Goal: Task Accomplishment & Management: Manage account settings

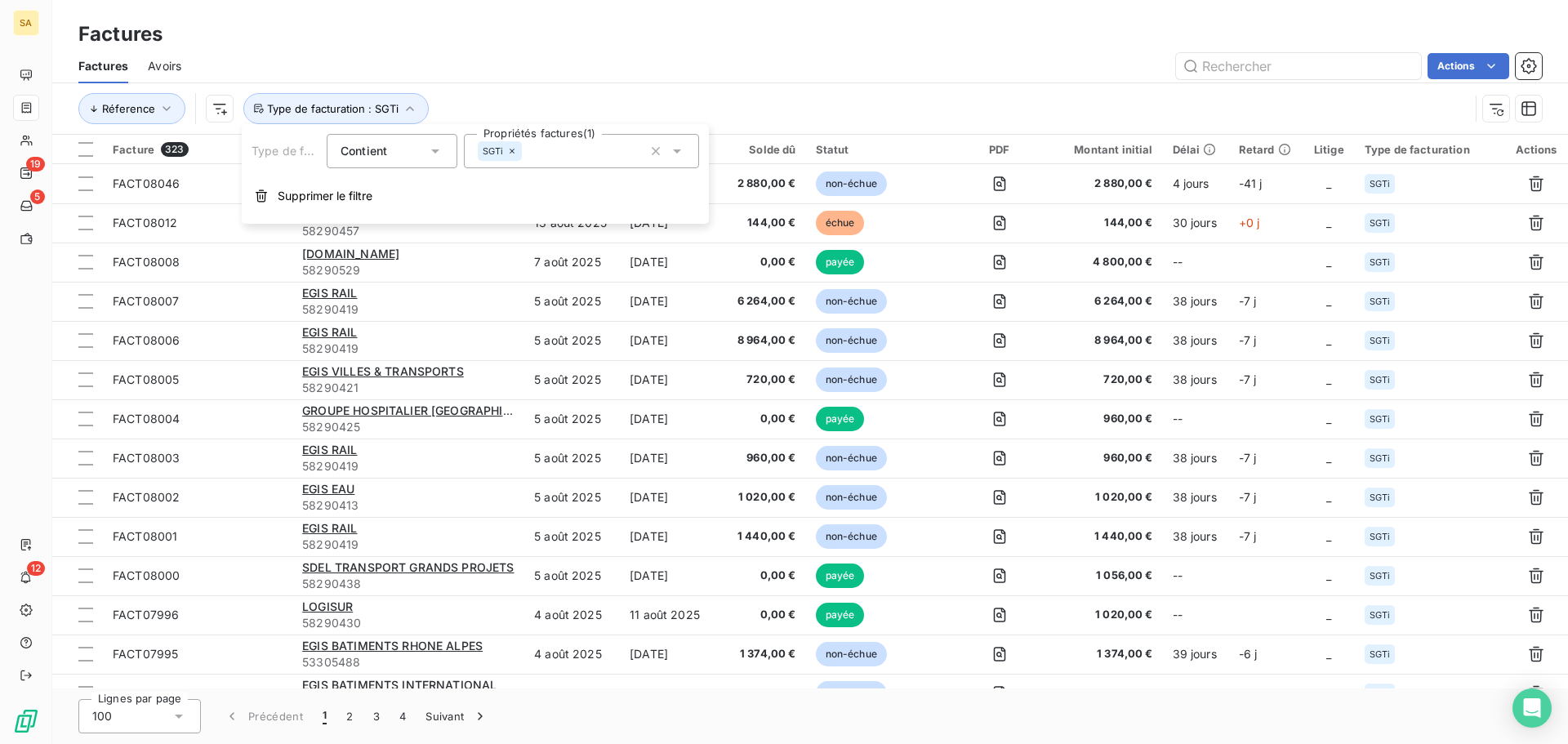
click at [500, 94] on div "Réference Type de facturation : SGTi" at bounding box center [774, 109] width 1391 height 31
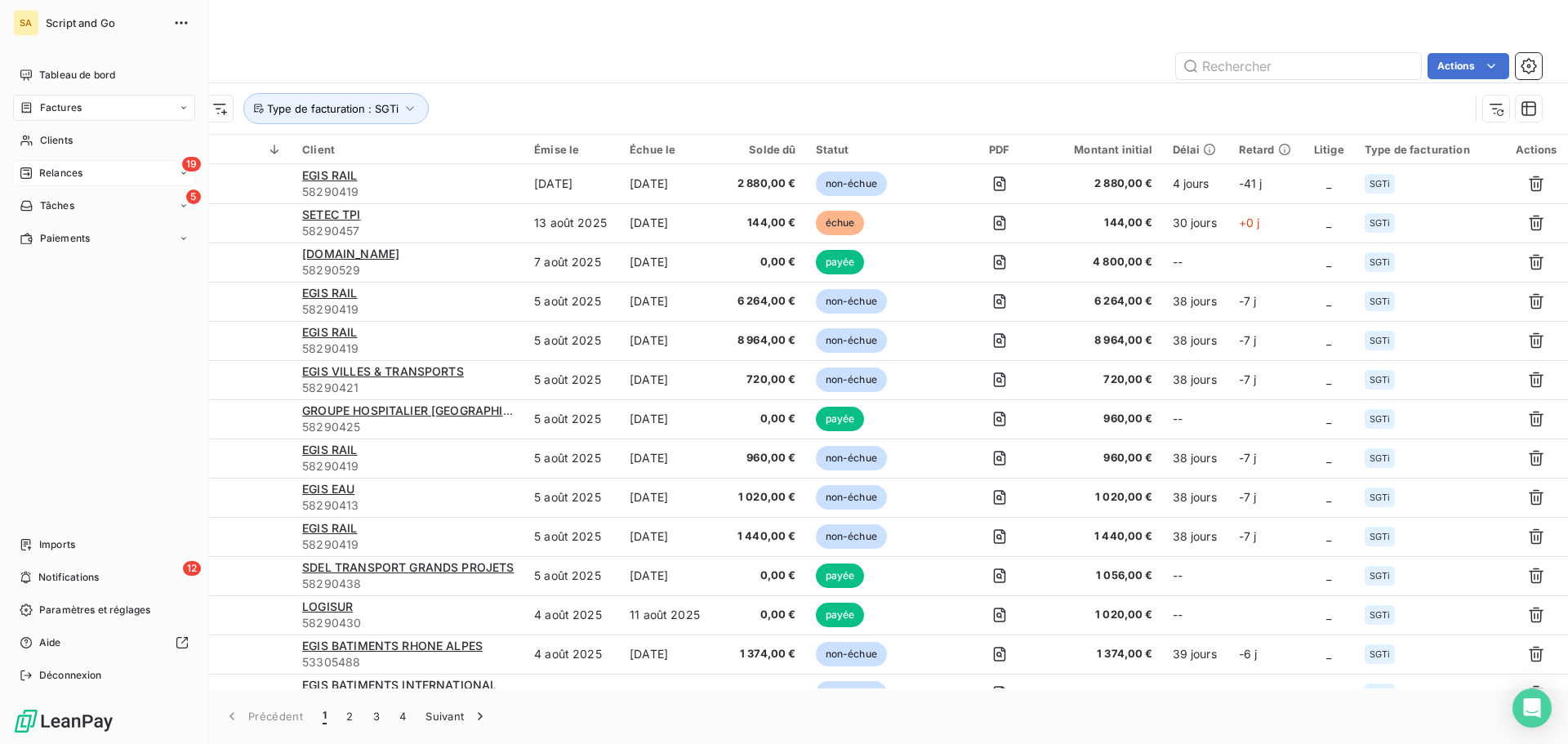
click at [37, 170] on div "Relances" at bounding box center [51, 173] width 63 height 15
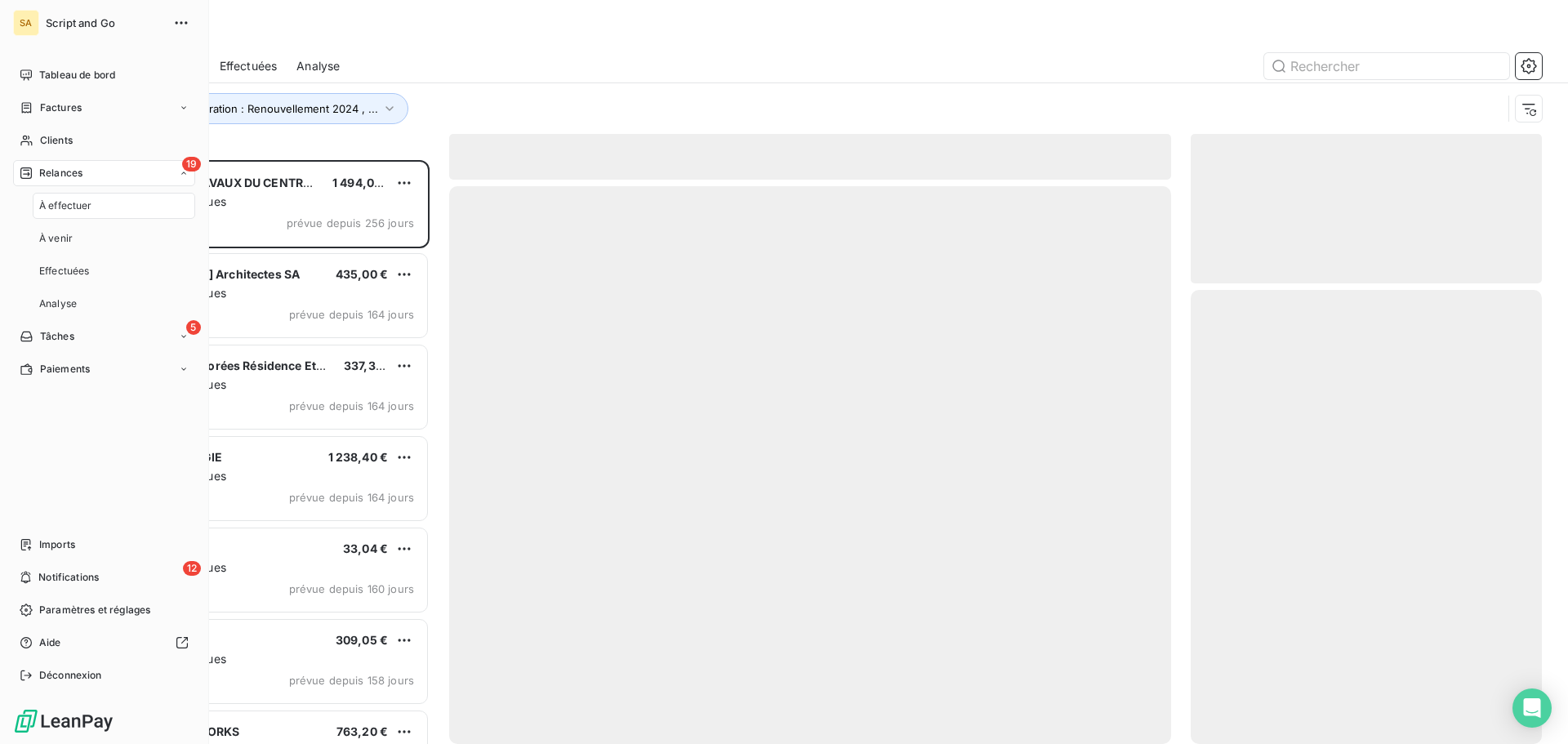
scroll to position [571, 339]
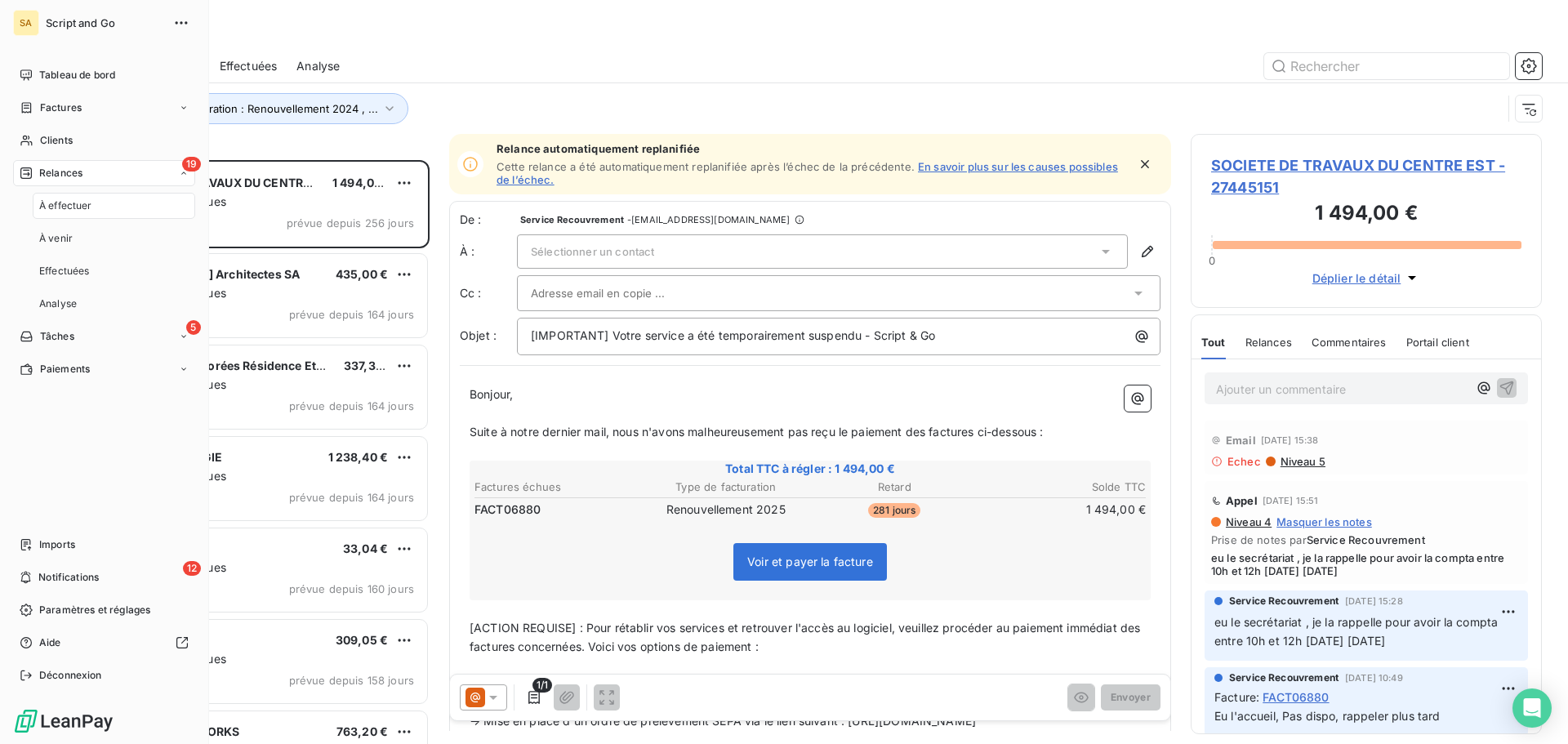
click at [58, 201] on span "À effectuer" at bounding box center [65, 205] width 53 height 15
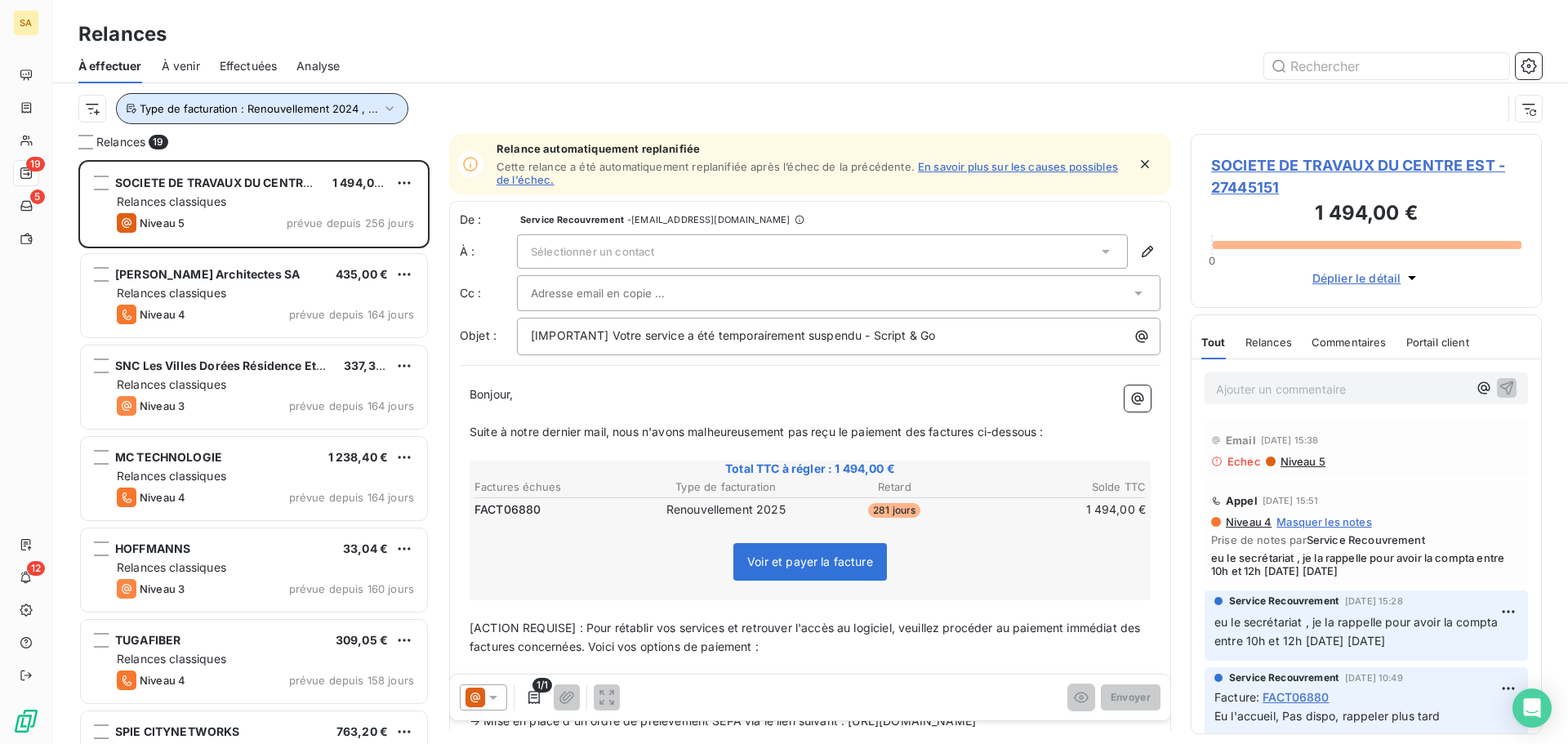
click at [141, 111] on span "Type de facturation : Renouvellement 2024 , ..." at bounding box center [258, 108] width 238 height 13
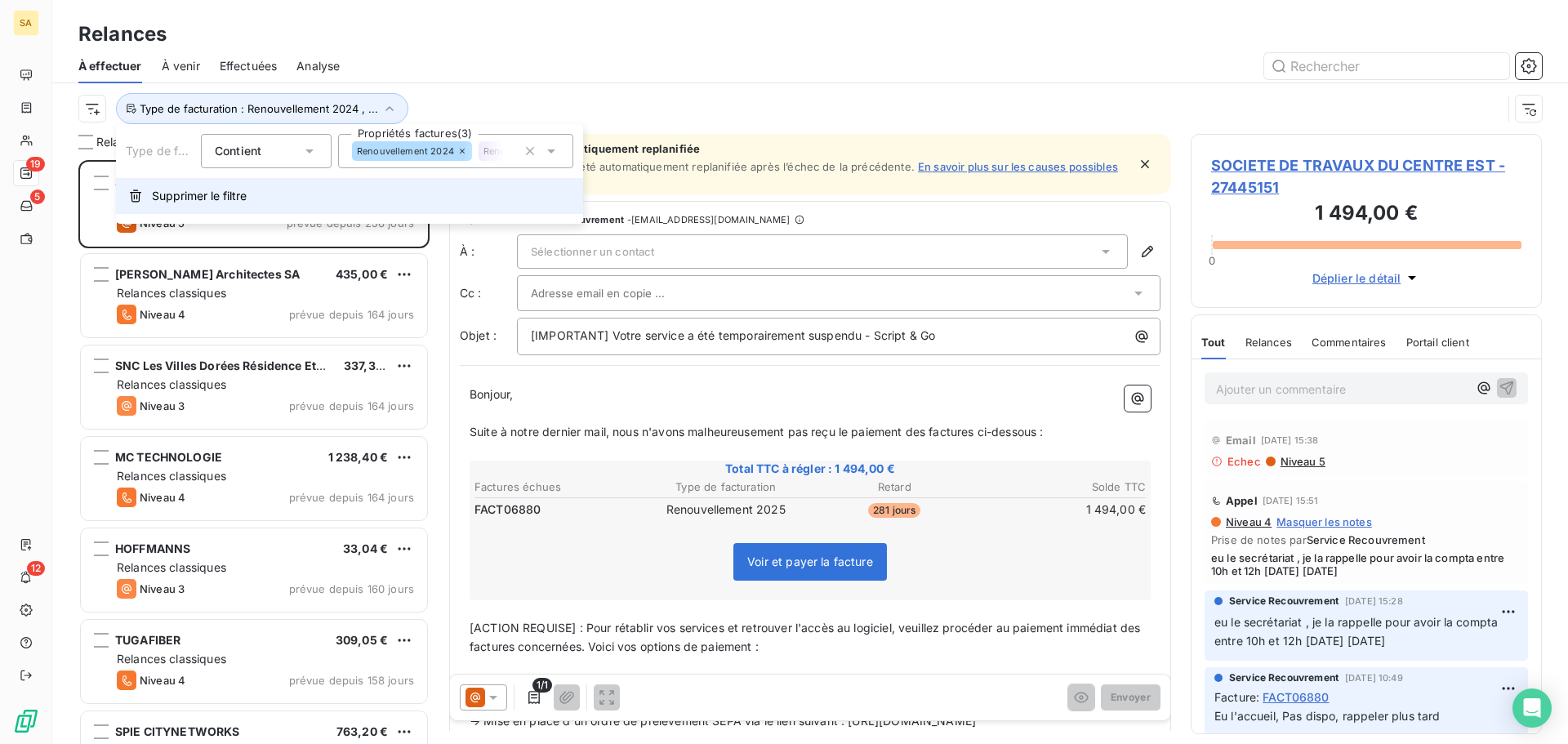
click at [142, 201] on button "Supprimer le filtre" at bounding box center [349, 195] width 467 height 36
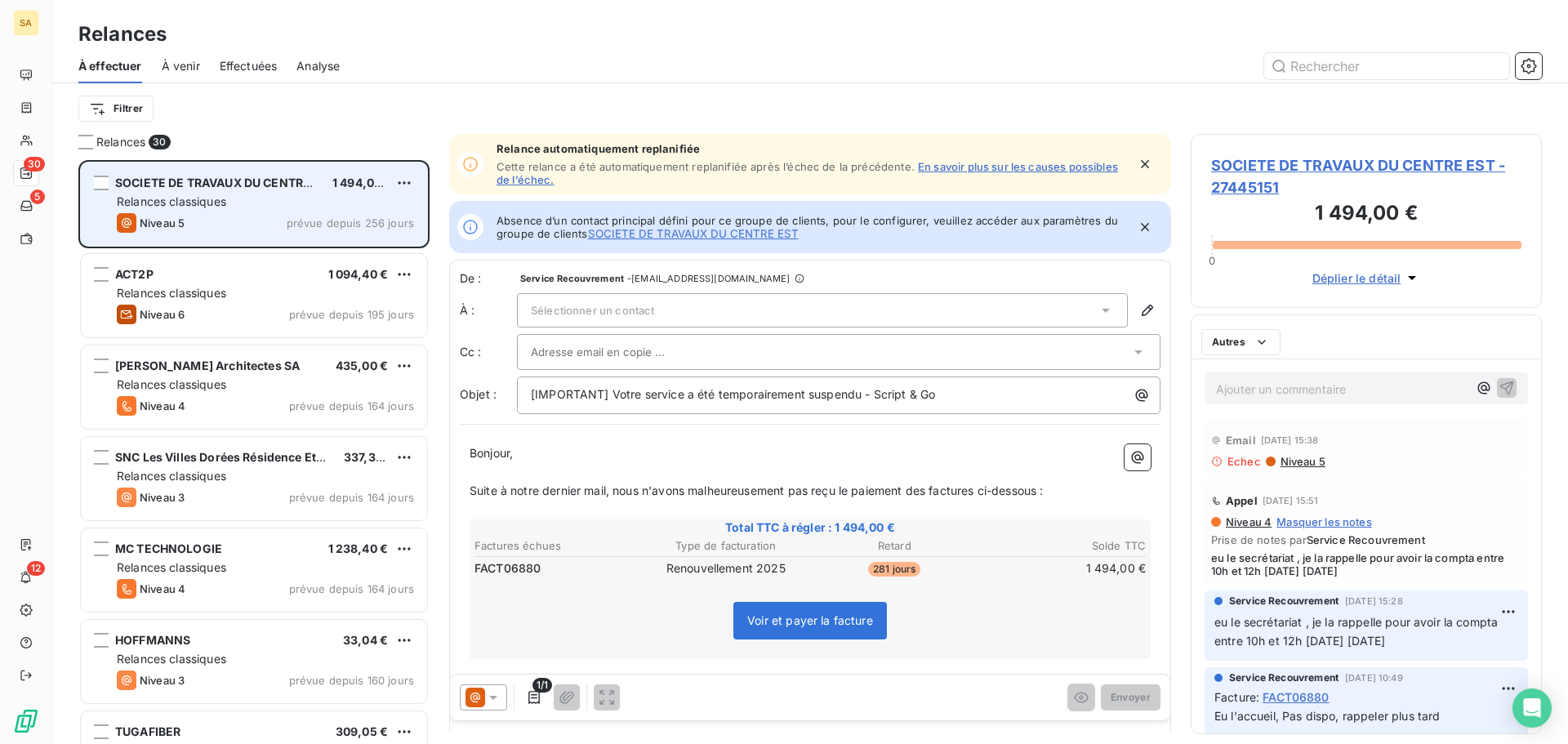
scroll to position [571, 339]
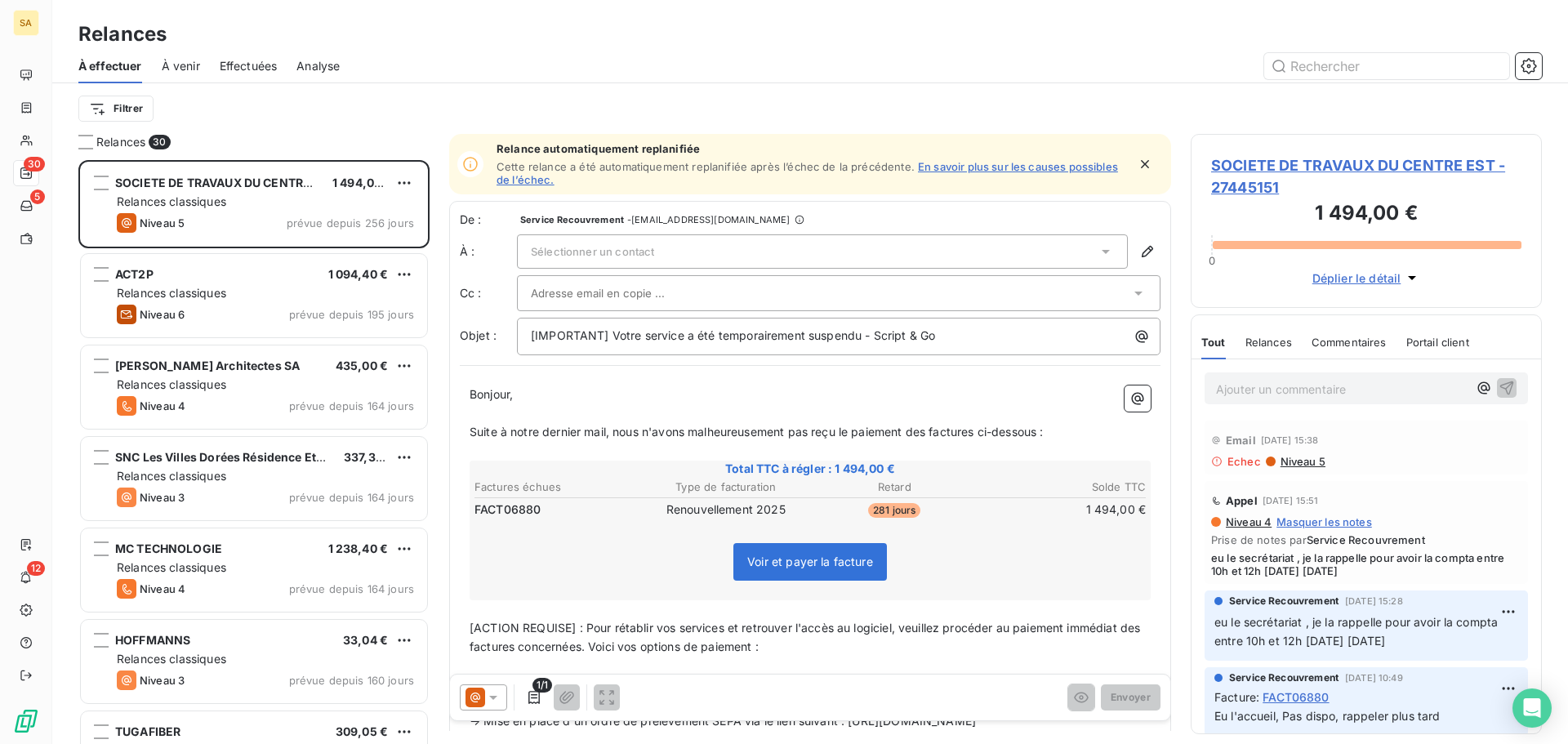
click at [1266, 163] on span "SOCIETE DE TRAVAUX DU CENTRE EST - 27445151" at bounding box center [1366, 176] width 311 height 44
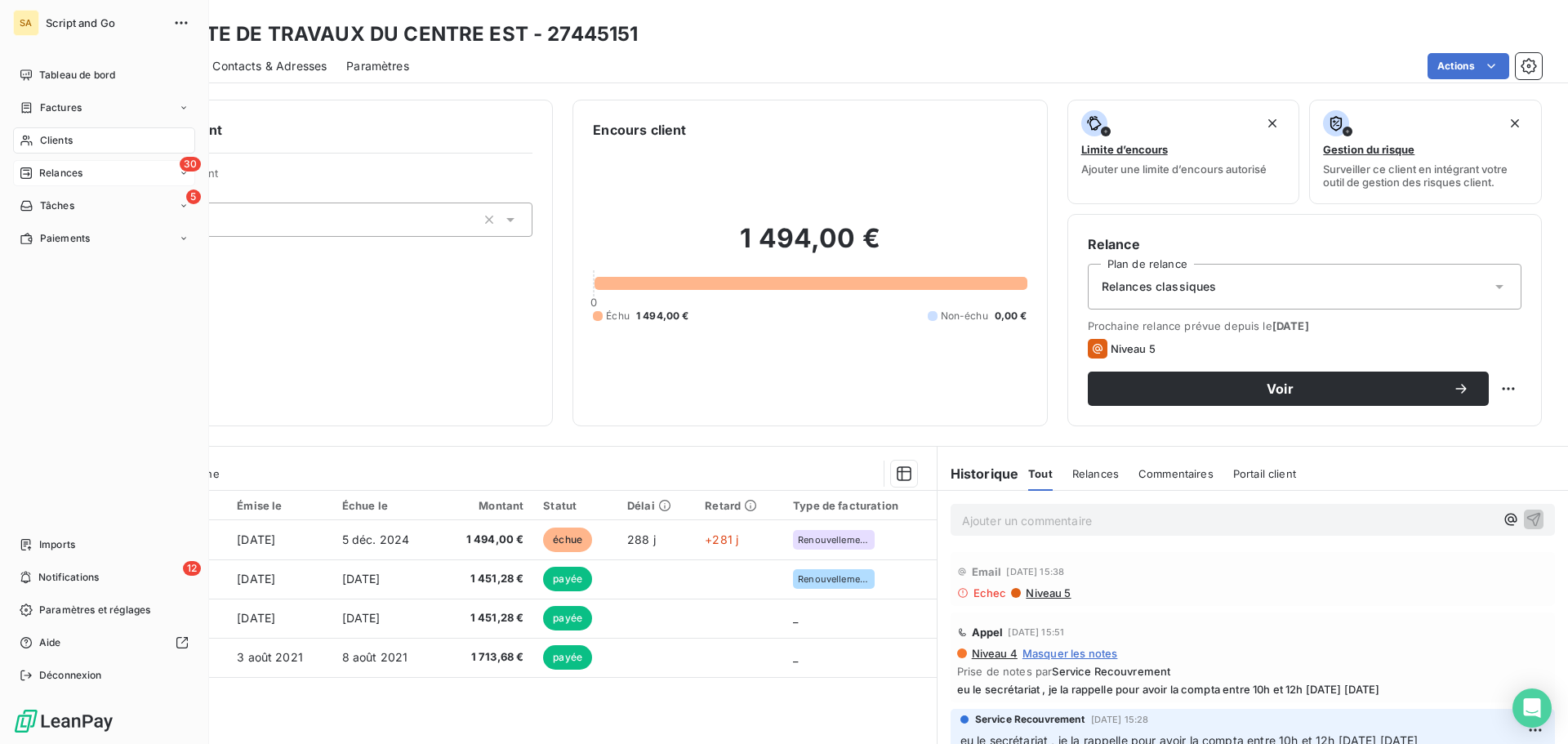
click at [42, 173] on span "Relances" at bounding box center [61, 173] width 44 height 15
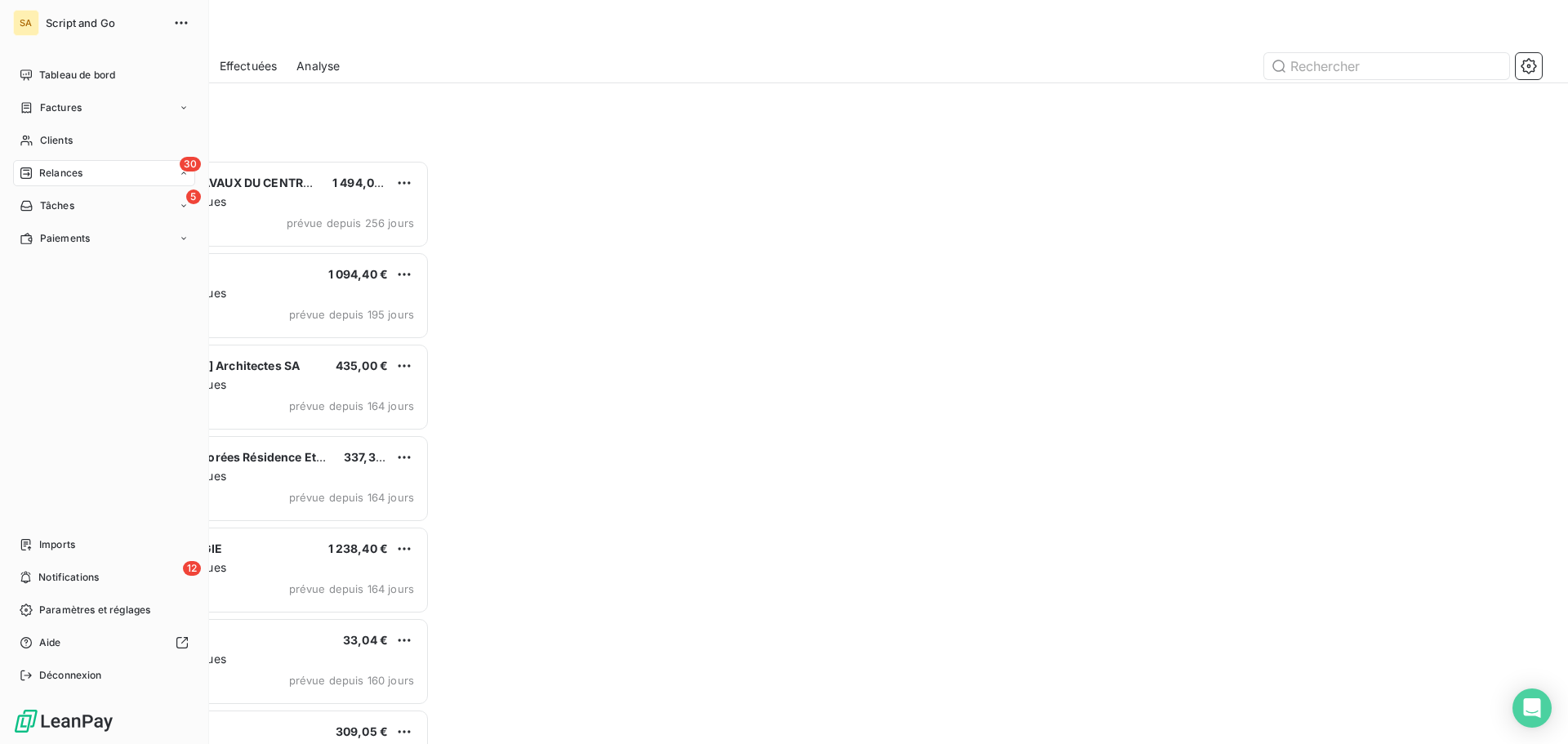
scroll to position [571, 339]
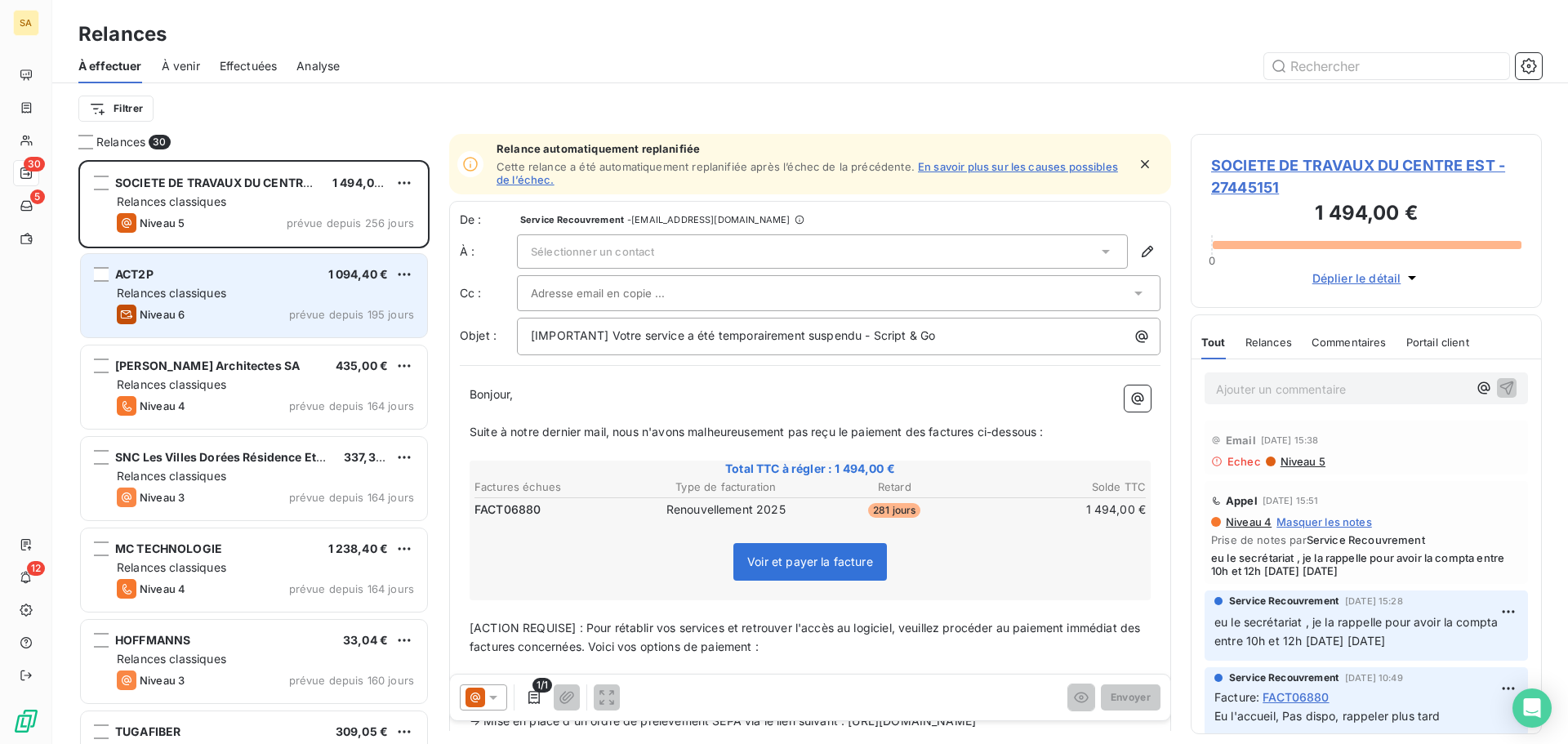
click at [257, 271] on div "ACT2P 1 094,40 €" at bounding box center [265, 274] width 298 height 15
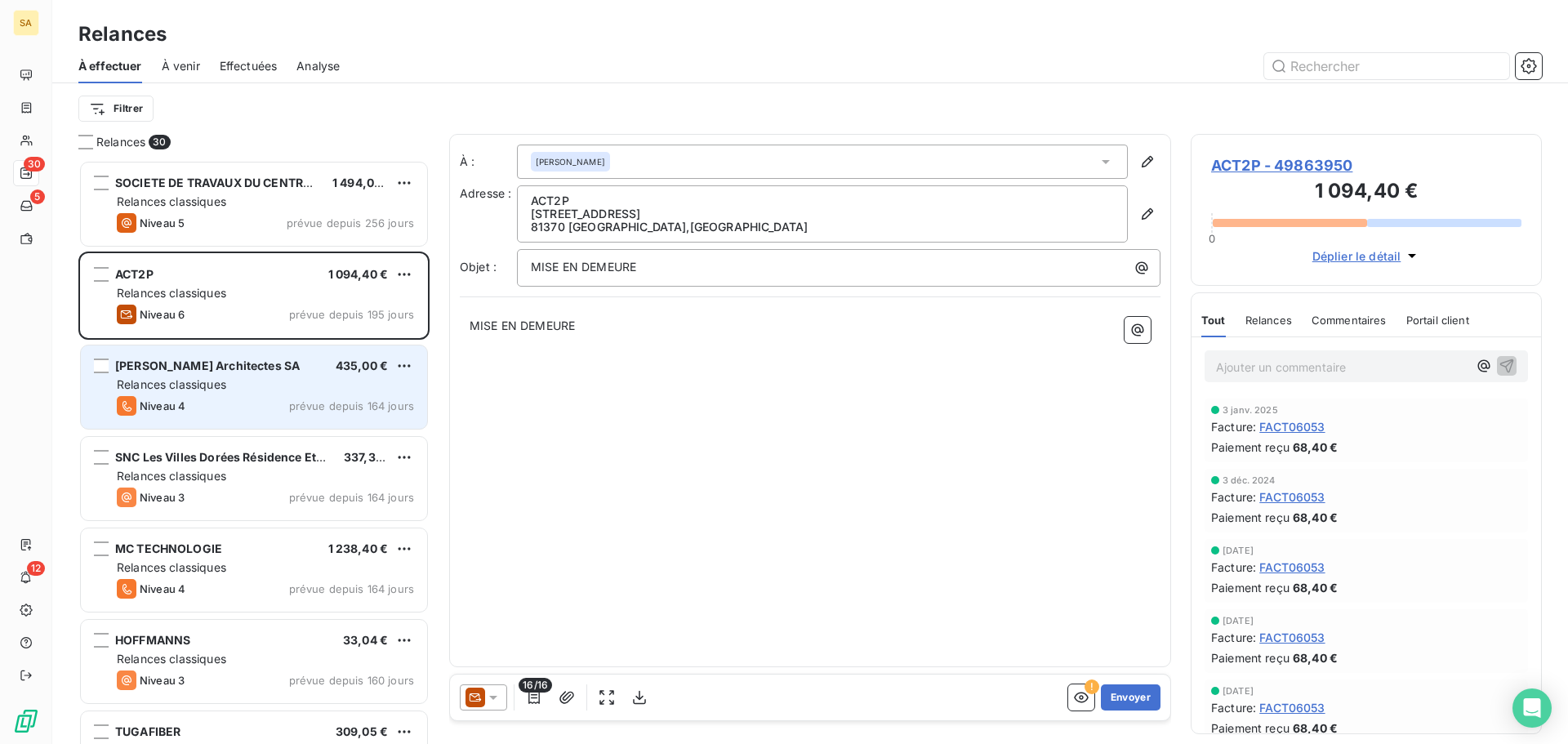
click at [198, 375] on div "Julien Dubois Architectes SA 435,00 € Relances classiques Niveau 4 prévue depui…" at bounding box center [254, 386] width 346 height 83
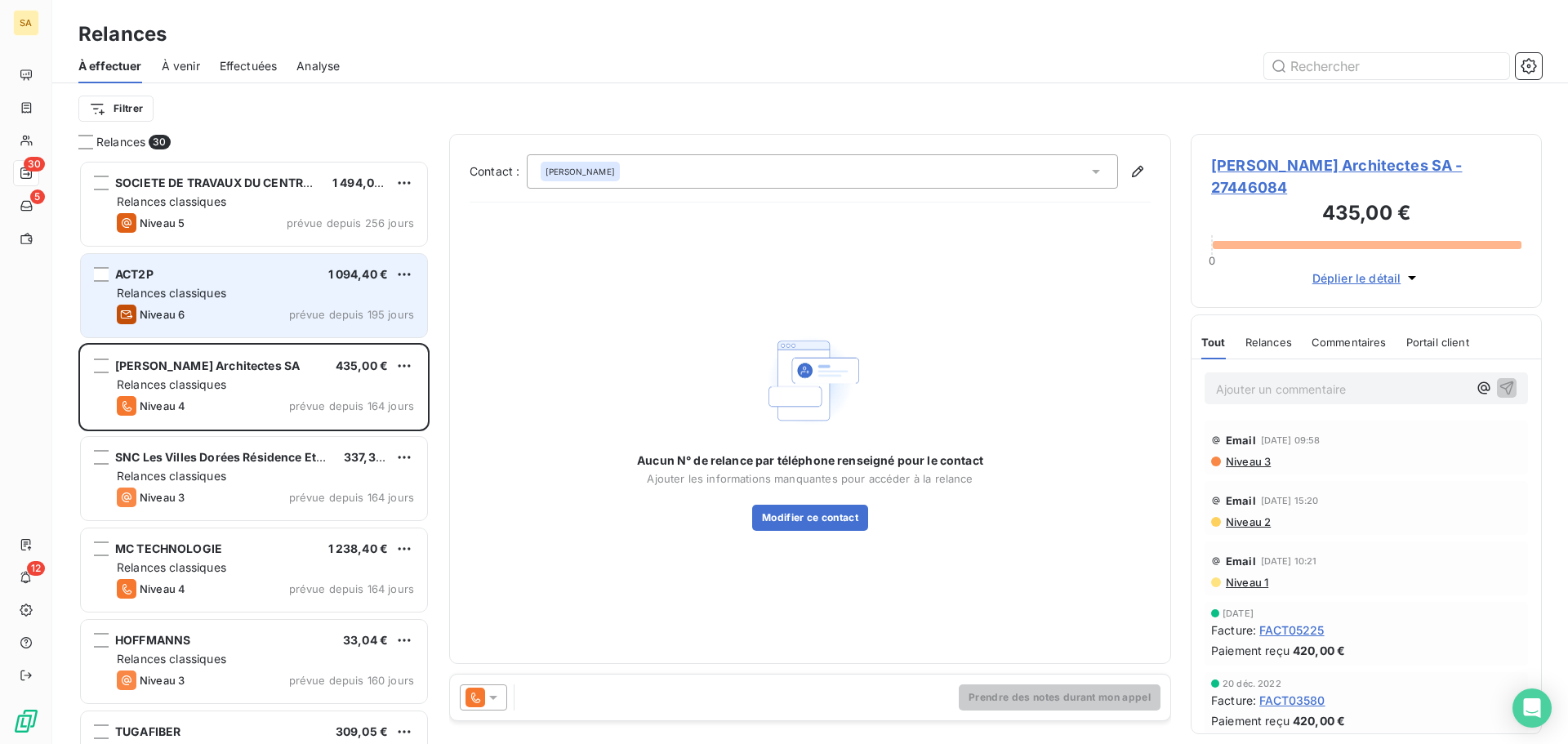
click at [250, 284] on div "ACT2P 1 094,40 € Relances classiques Niveau 6 prévue depuis 195 jours" at bounding box center [254, 295] width 346 height 83
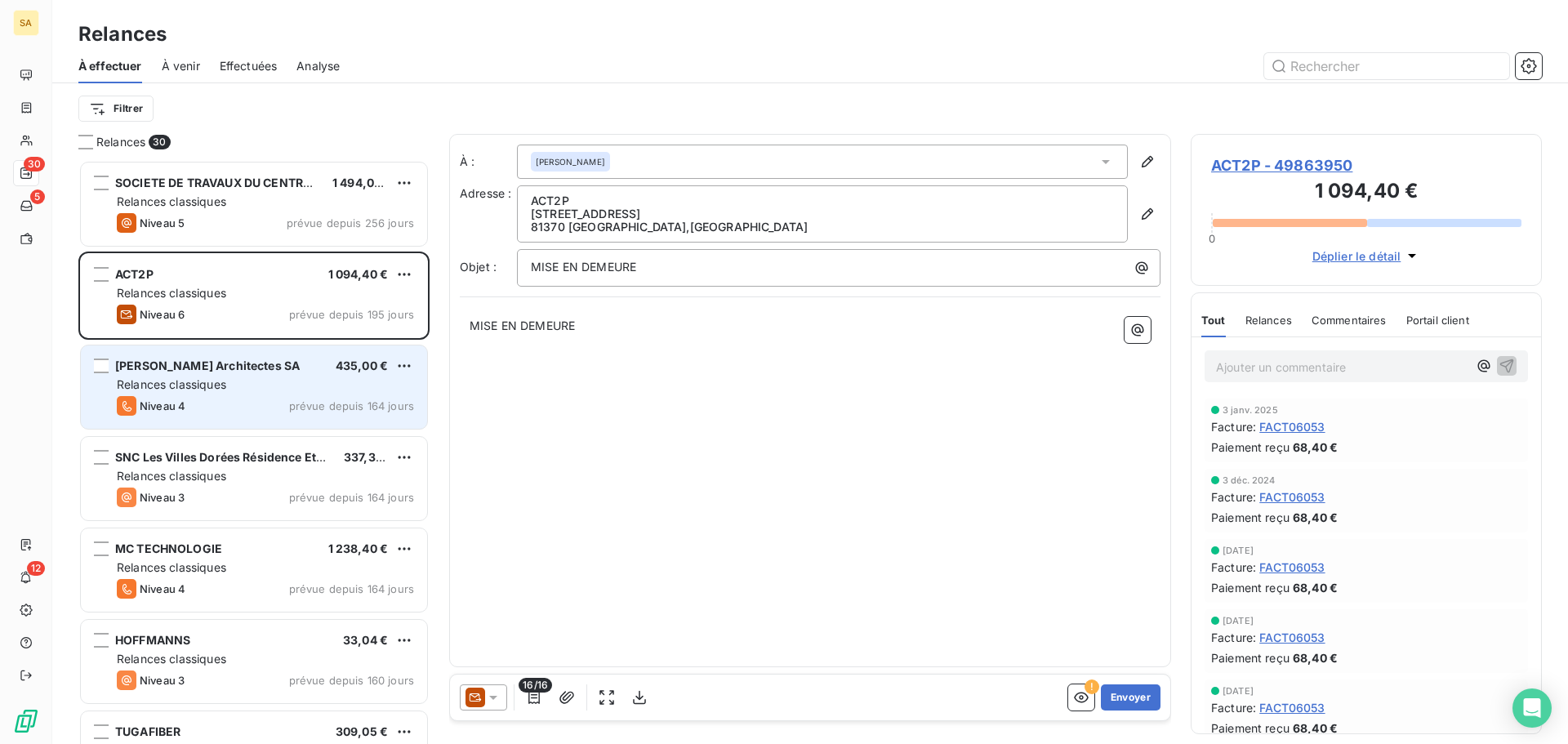
click at [305, 365] on div "Julien Dubois Architectes SA 435,00 €" at bounding box center [265, 365] width 298 height 15
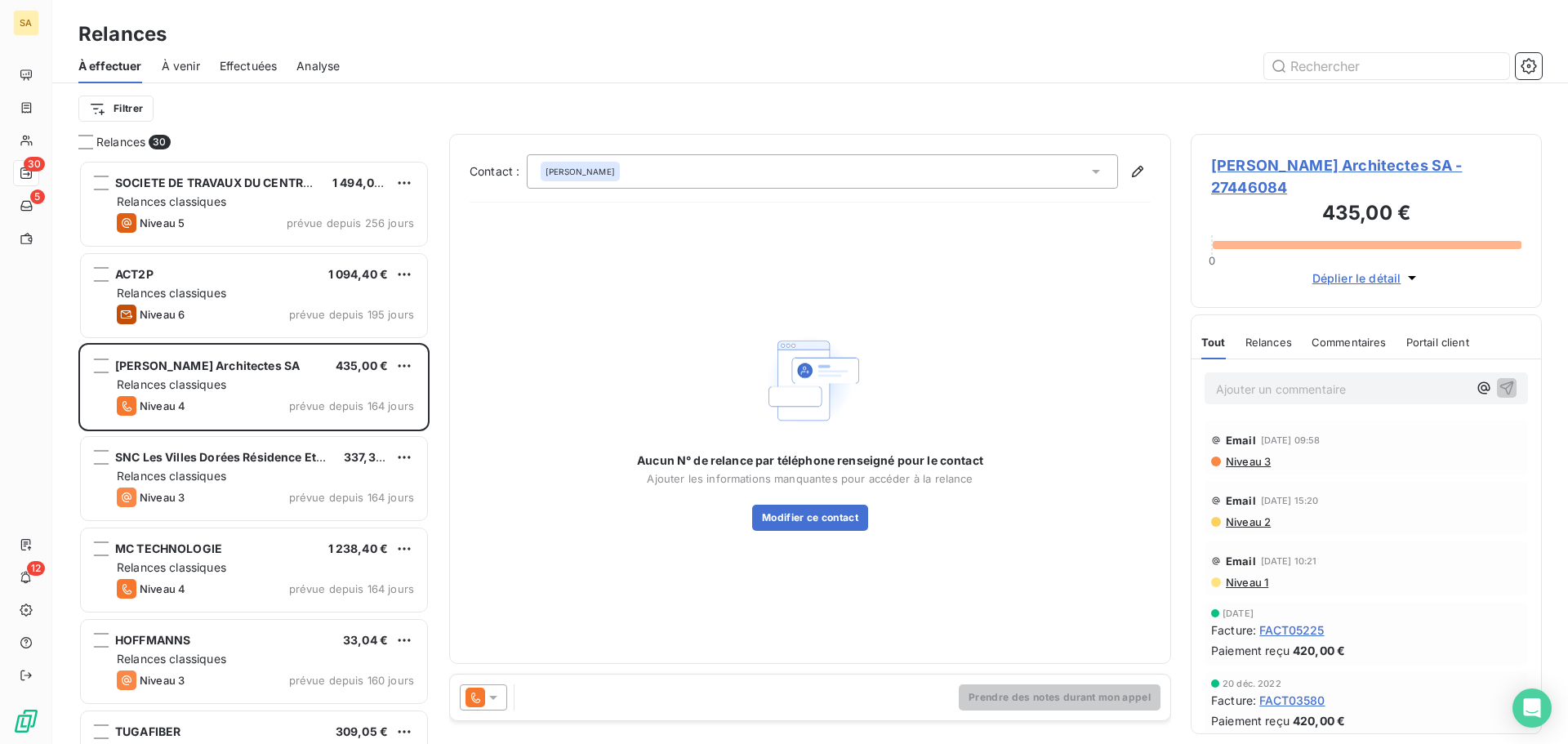
click at [1259, 166] on span "Julien Dubois Architectes SA - 27446084" at bounding box center [1366, 176] width 311 height 44
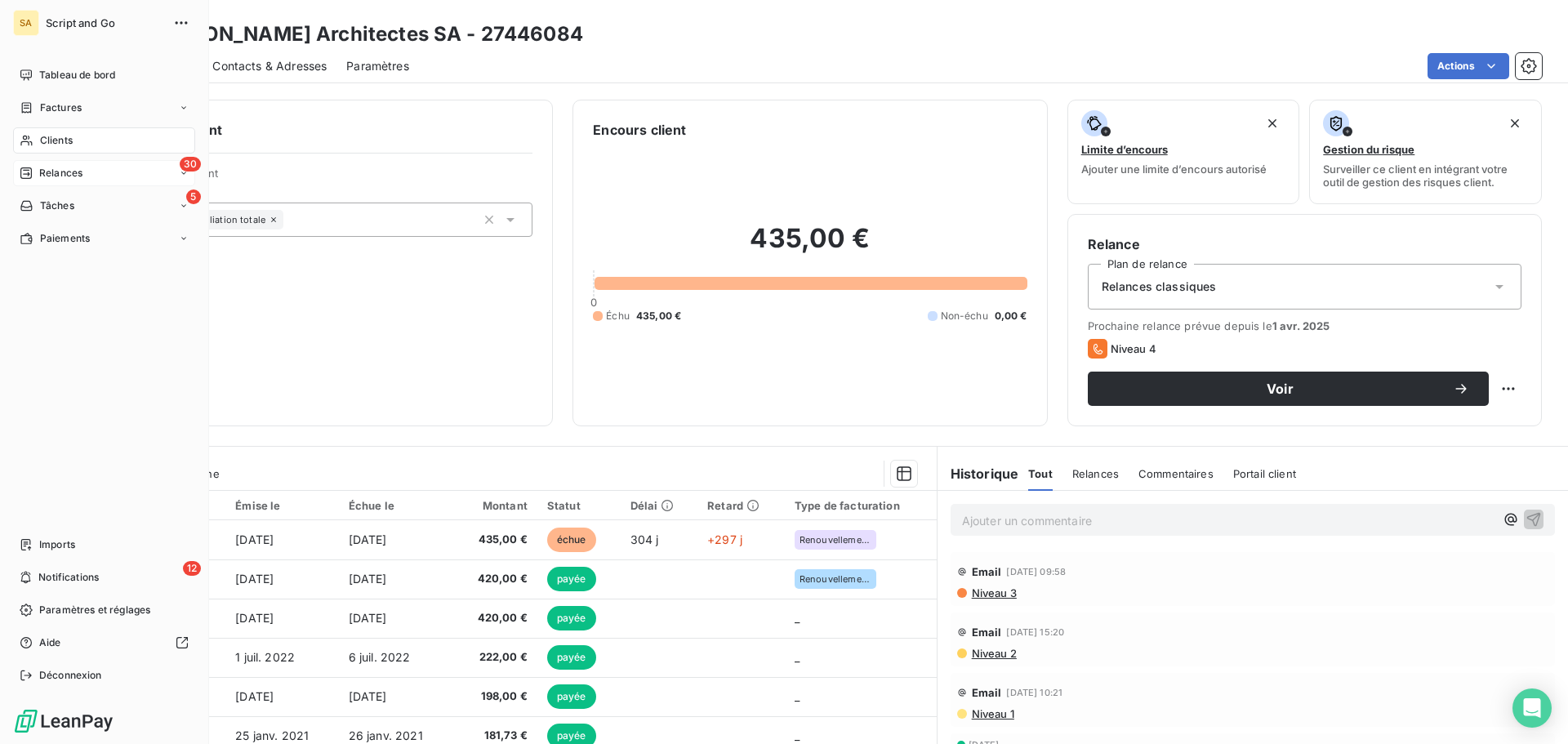
click at [26, 167] on icon at bounding box center [25, 173] width 11 height 11
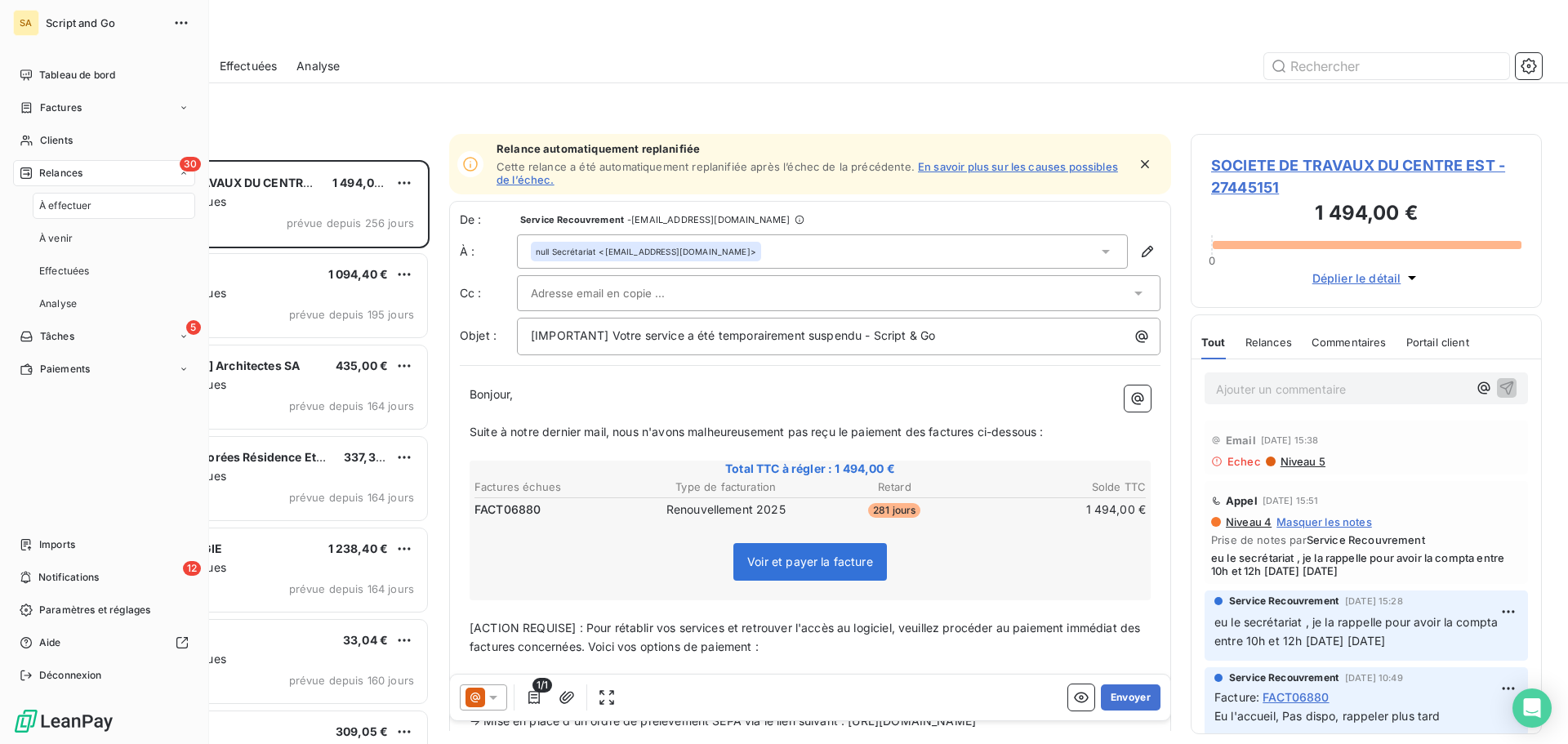
scroll to position [571, 339]
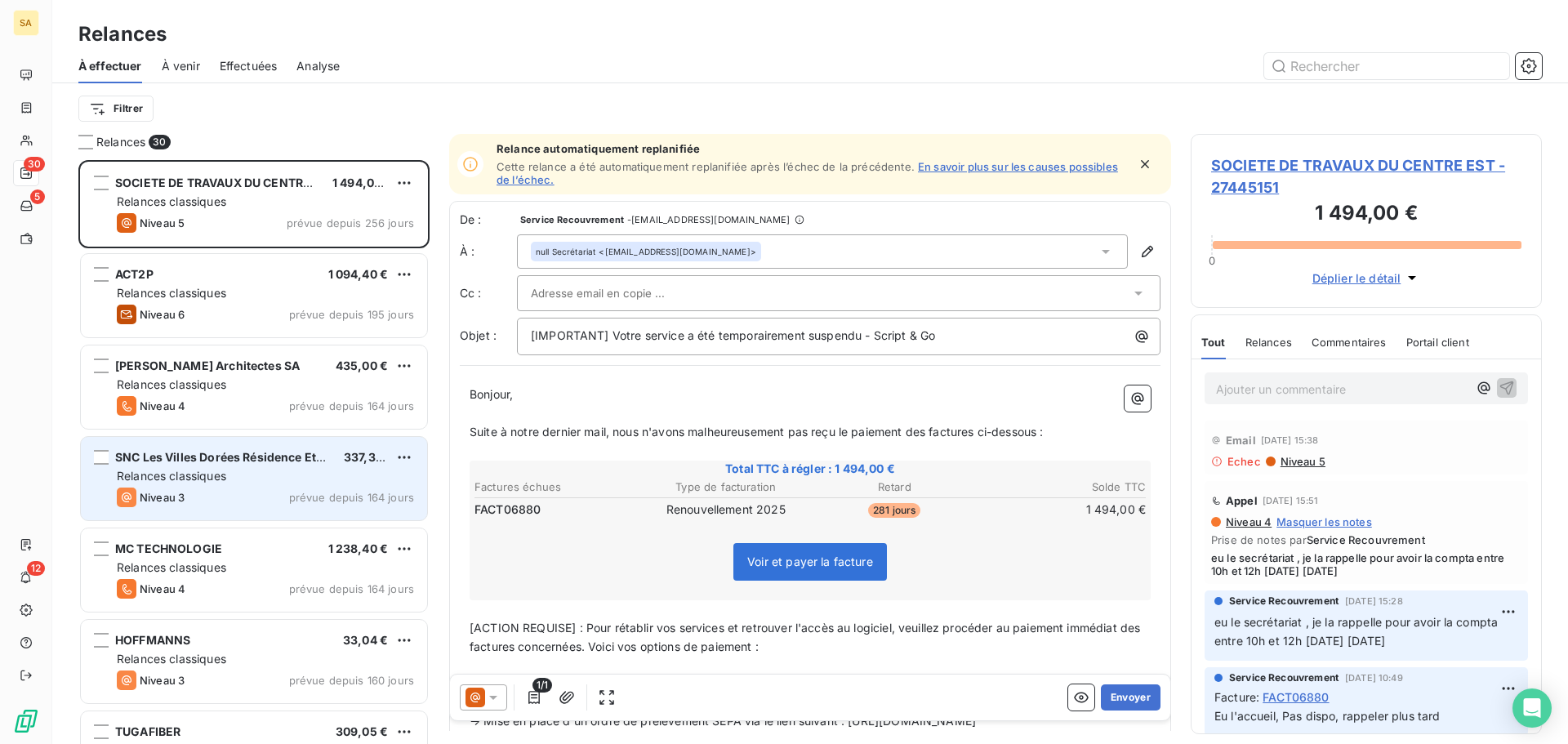
click at [233, 471] on div "Relances classiques" at bounding box center [265, 475] width 298 height 17
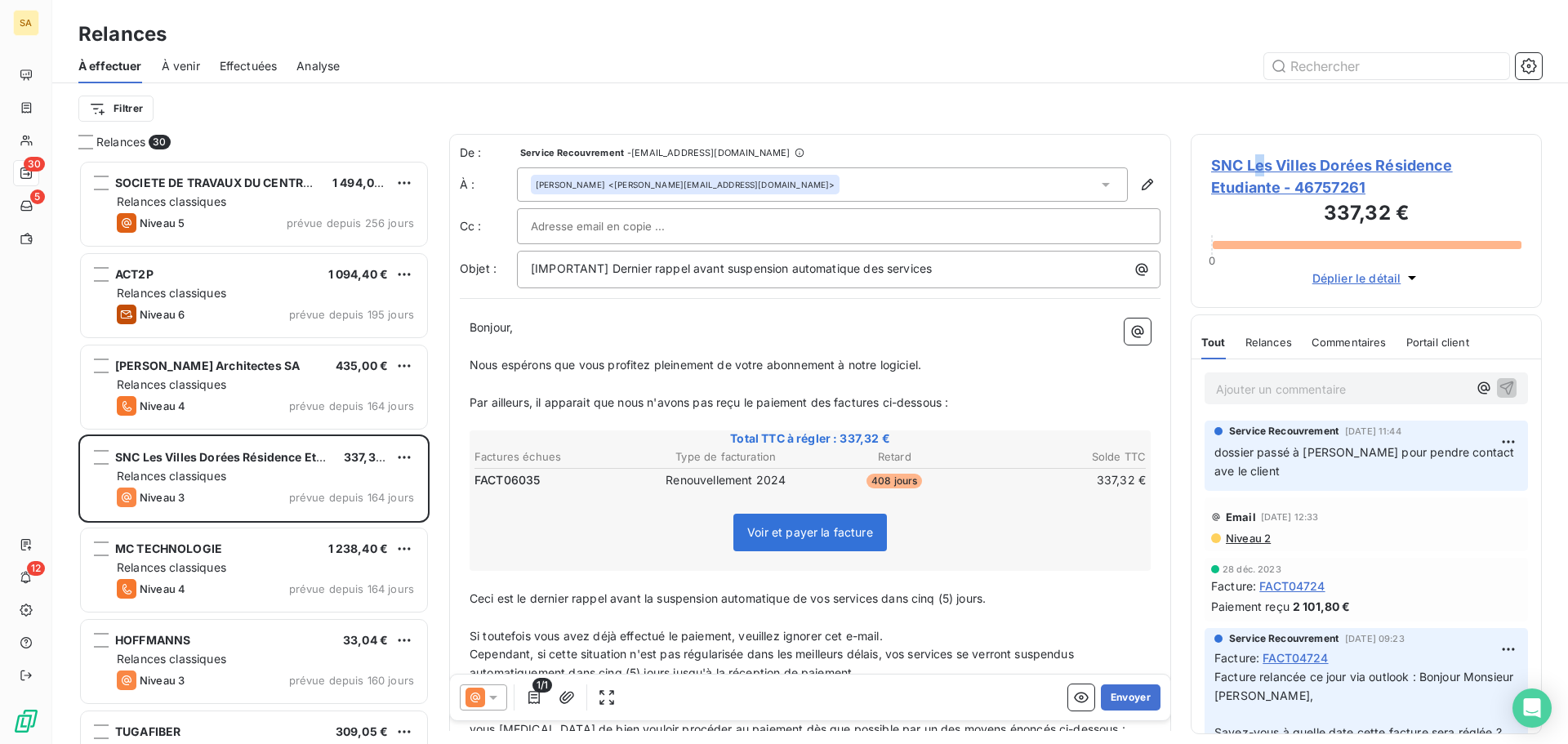
click at [1260, 173] on span "SNC Les Villes Dorées Résidence Etudiante - 46757261" at bounding box center [1366, 176] width 311 height 44
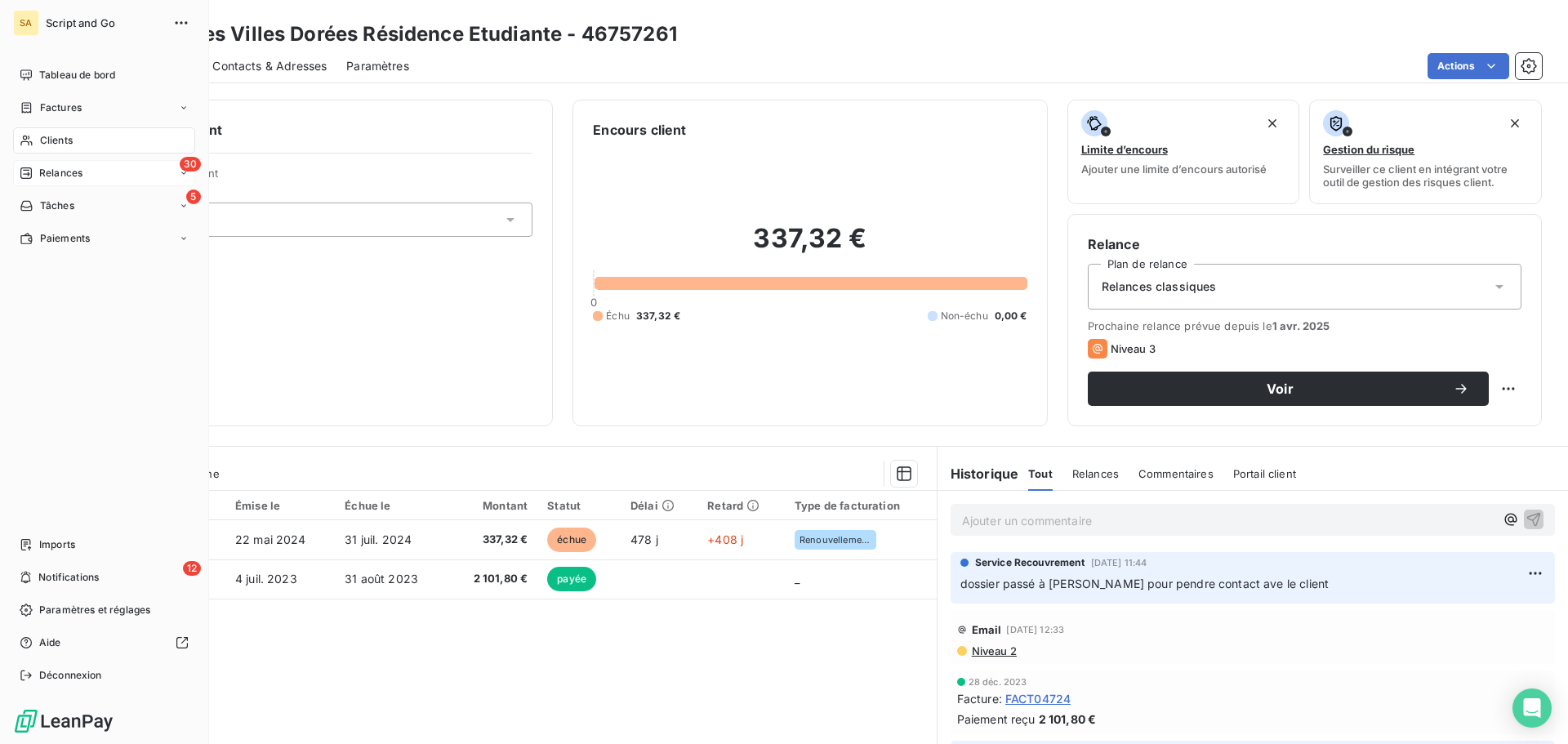
click at [25, 175] on icon at bounding box center [25, 173] width 13 height 13
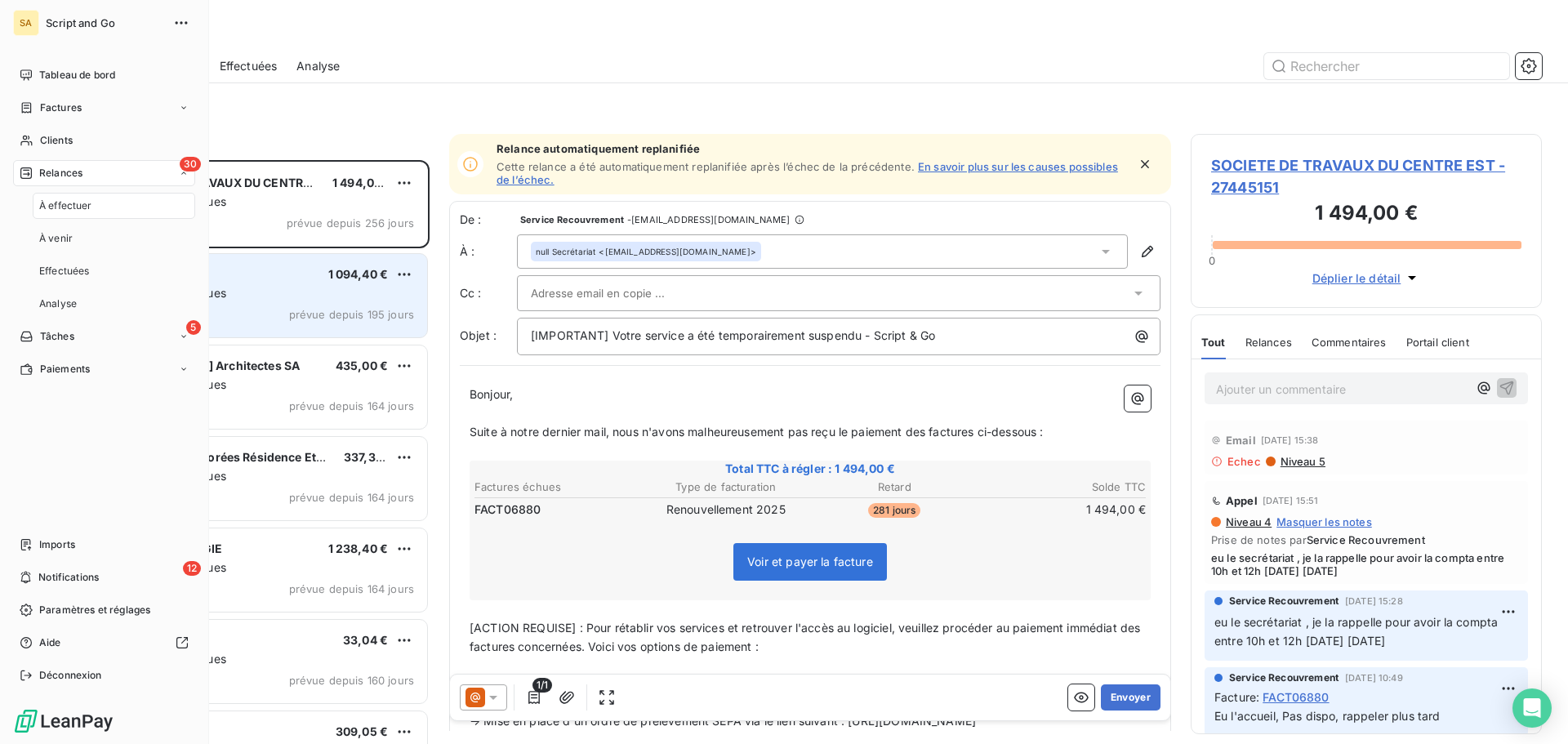
scroll to position [571, 339]
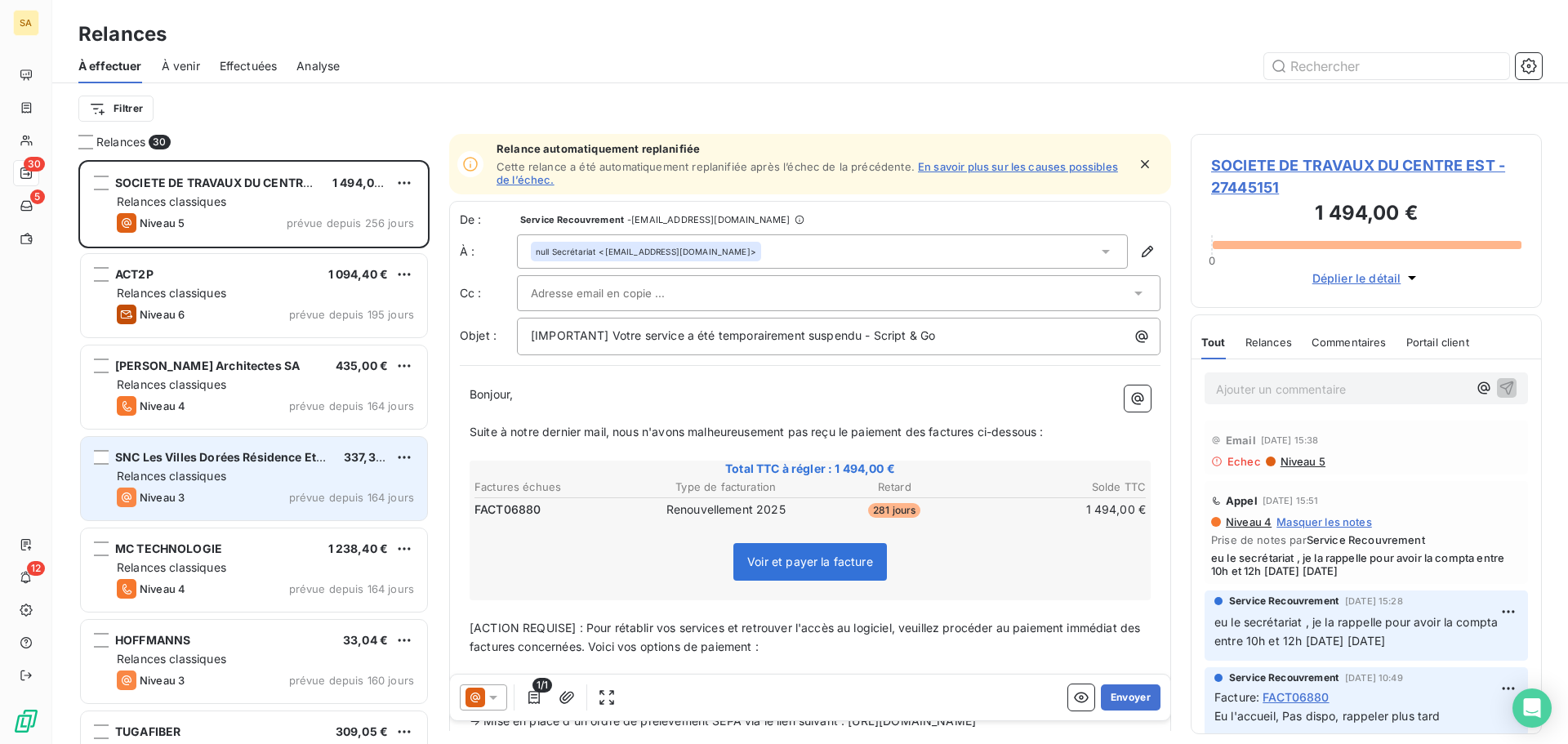
click at [256, 480] on div "Relances classiques" at bounding box center [265, 475] width 298 height 17
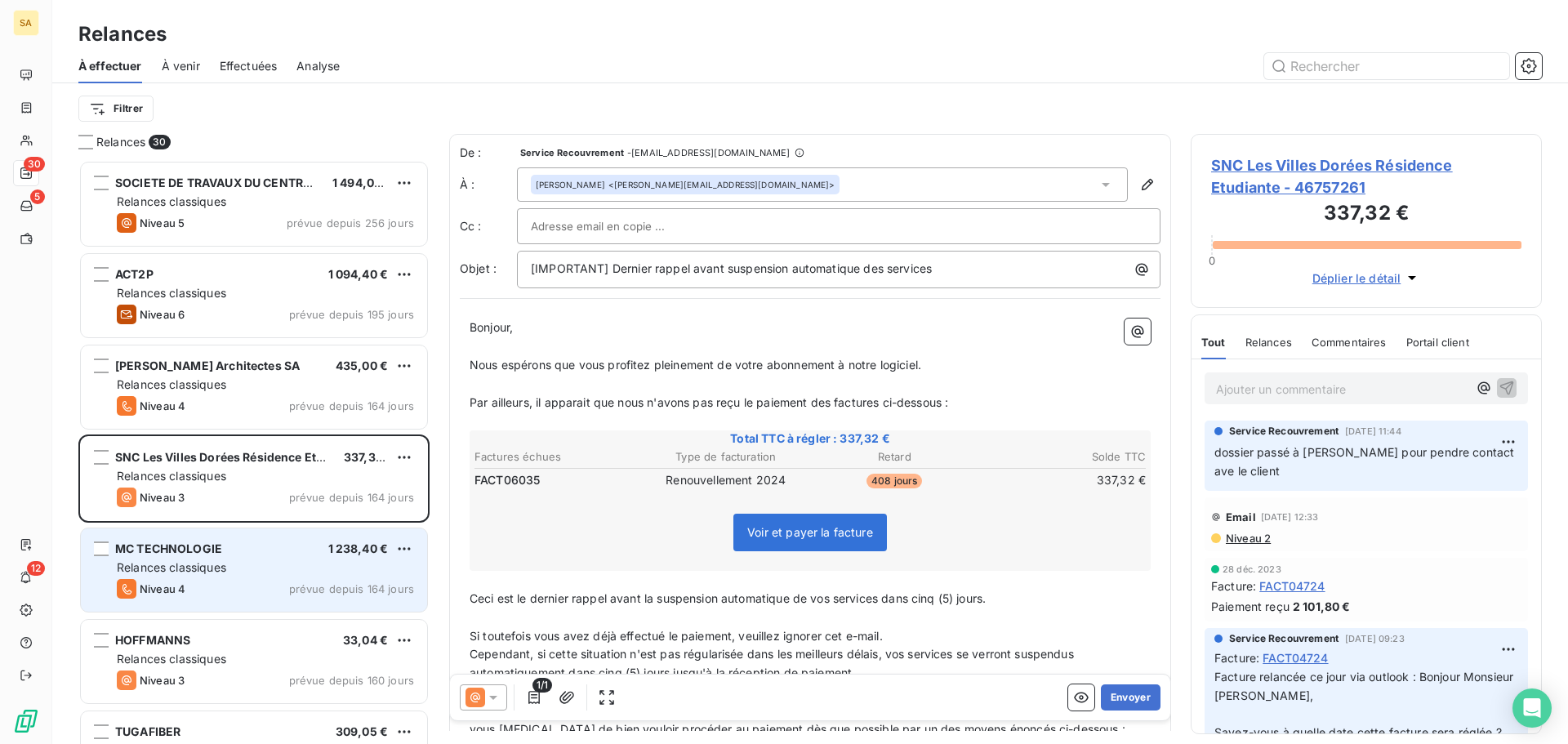
click at [249, 555] on div "MC TECHNOLOGIE 1 238,40 €" at bounding box center [265, 549] width 298 height 15
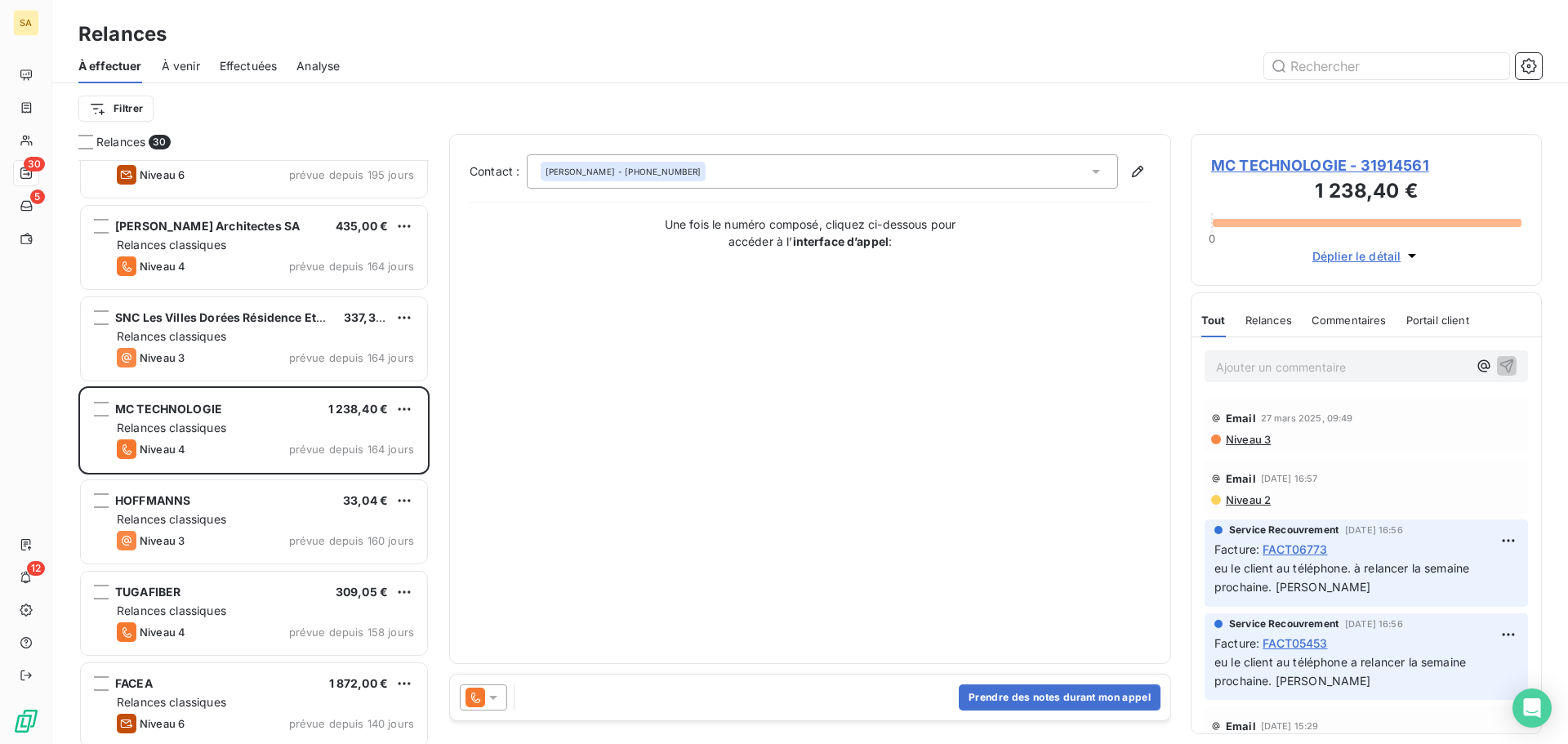
scroll to position [164, 0]
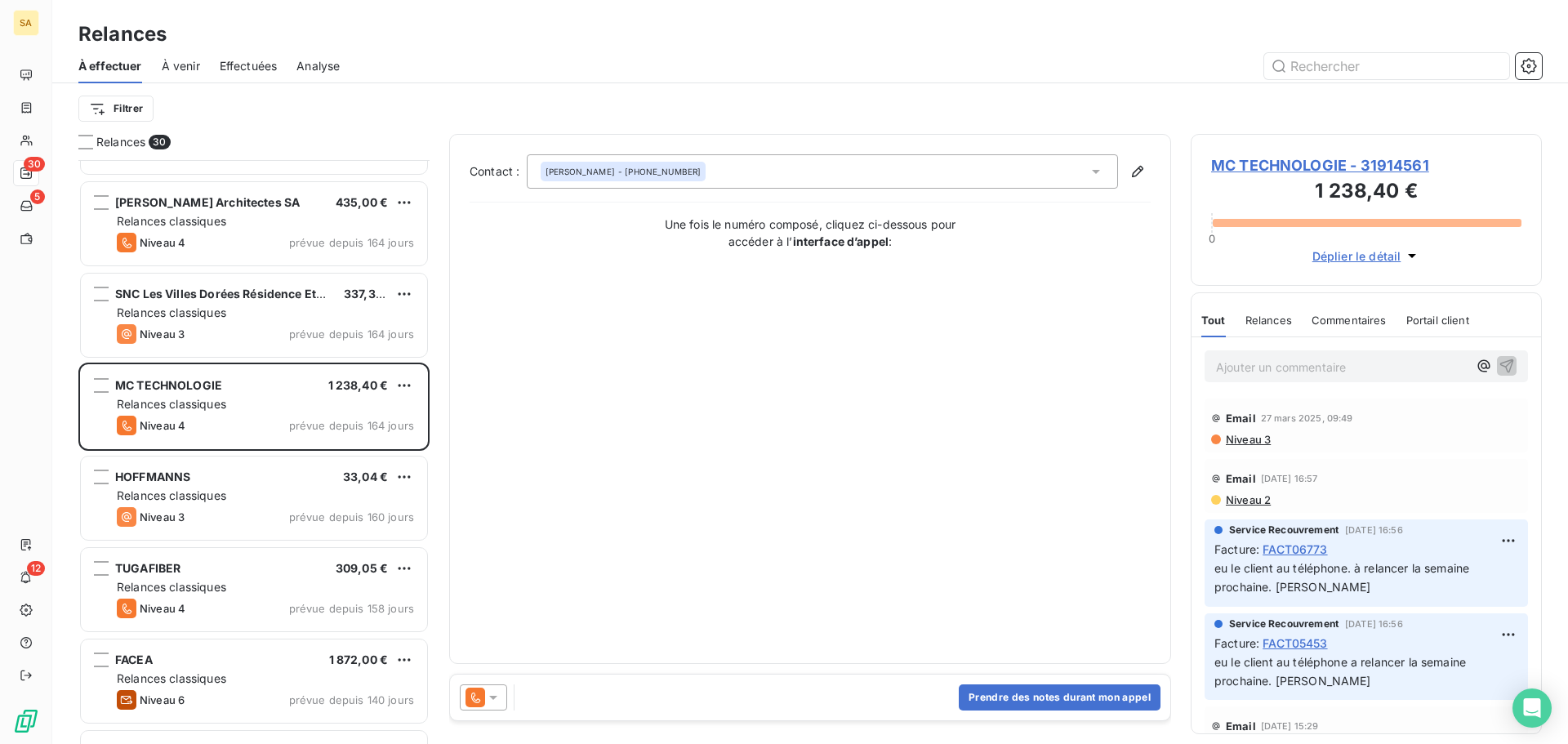
click at [1252, 165] on span "MC TECHNOLOGIE - 31914561" at bounding box center [1366, 165] width 311 height 22
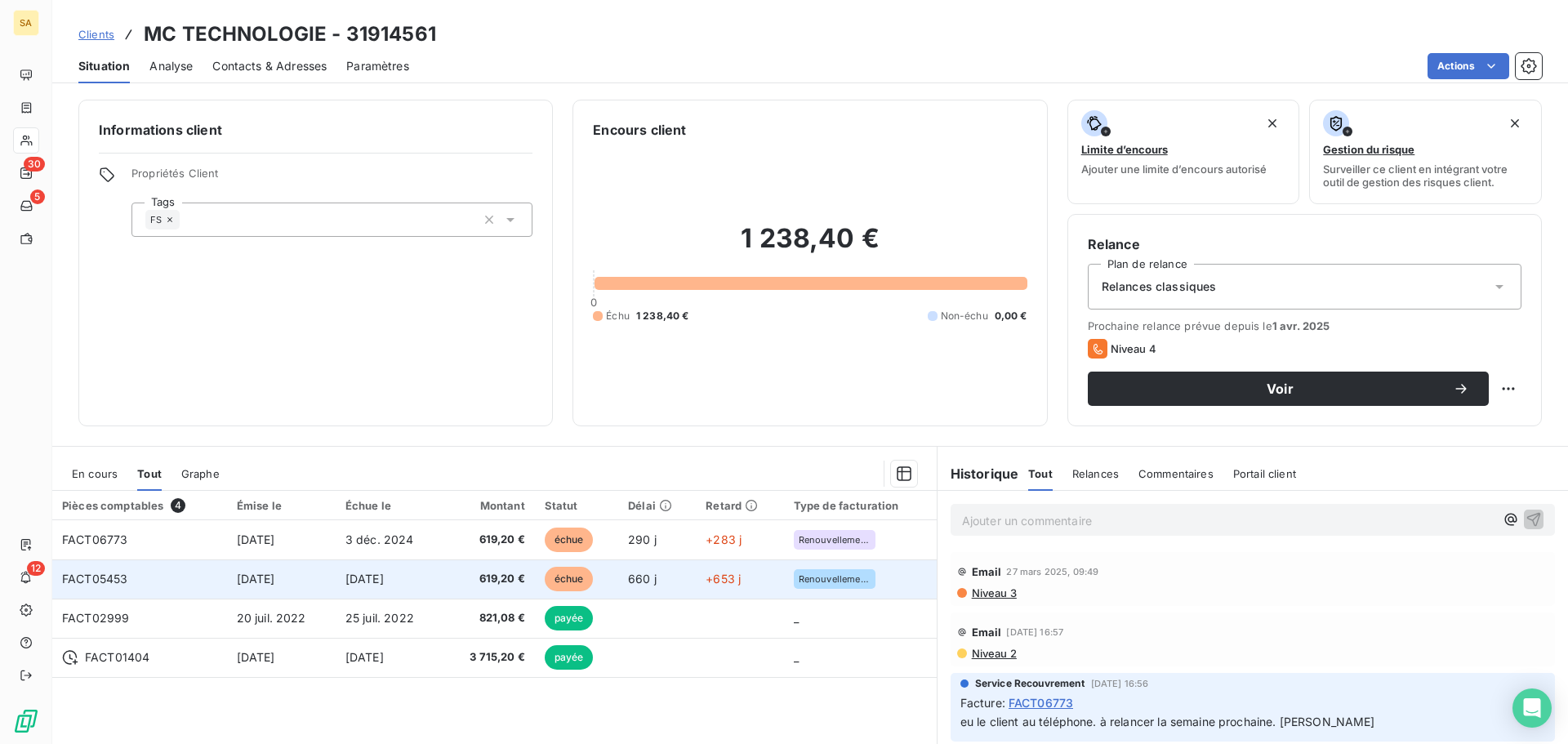
click at [175, 576] on td "FACT05453" at bounding box center [140, 578] width 175 height 39
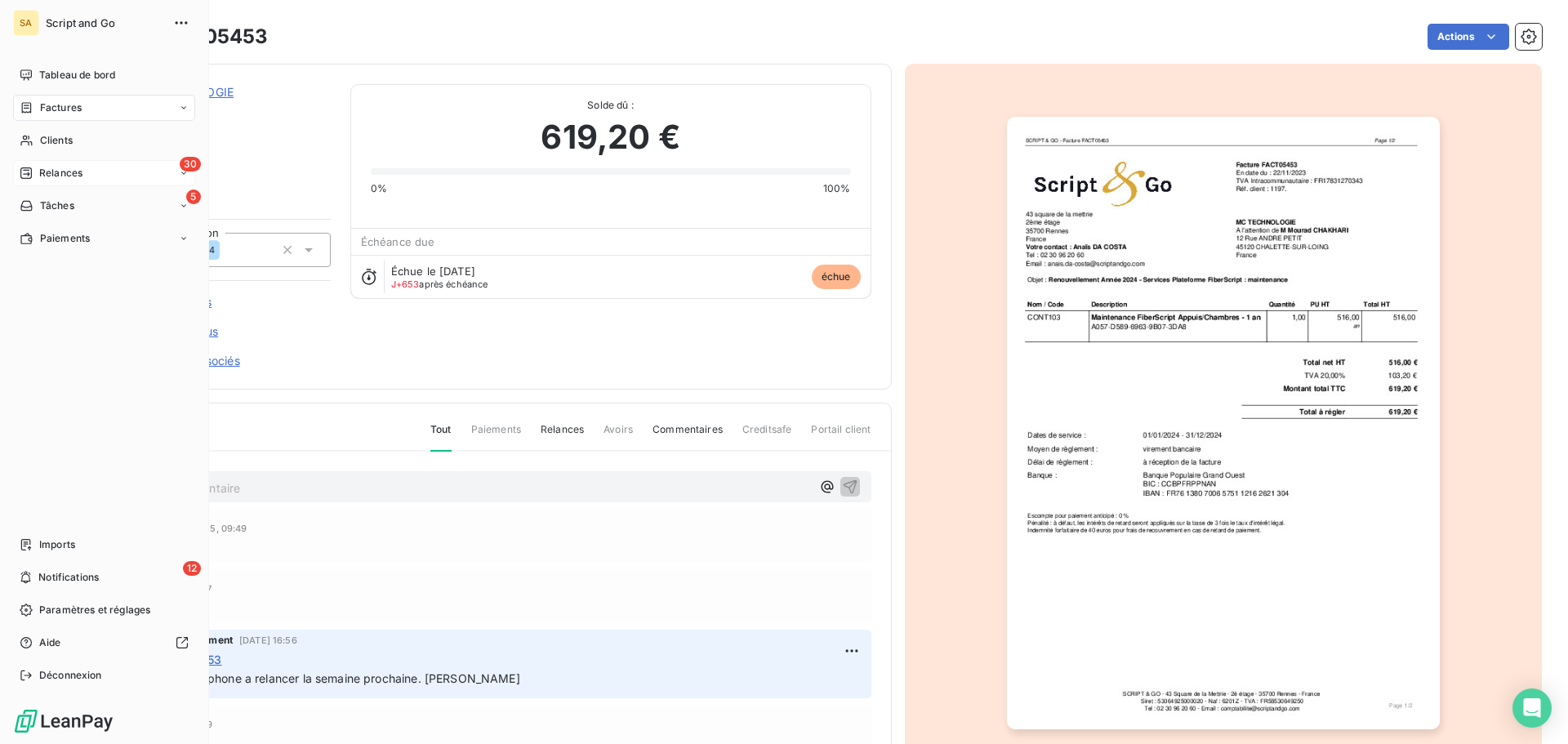
click at [31, 167] on icon at bounding box center [25, 173] width 13 height 13
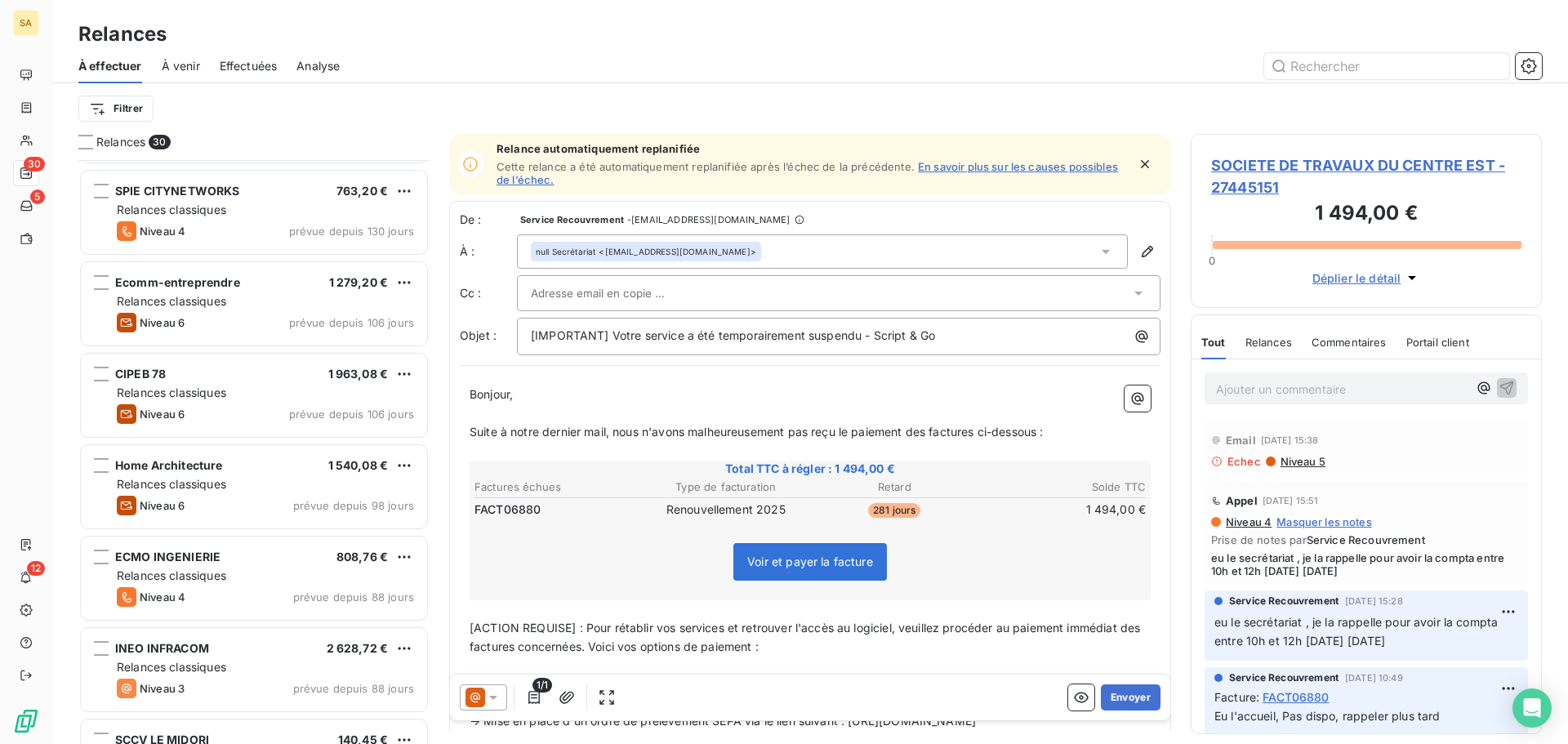
scroll to position [691, 0]
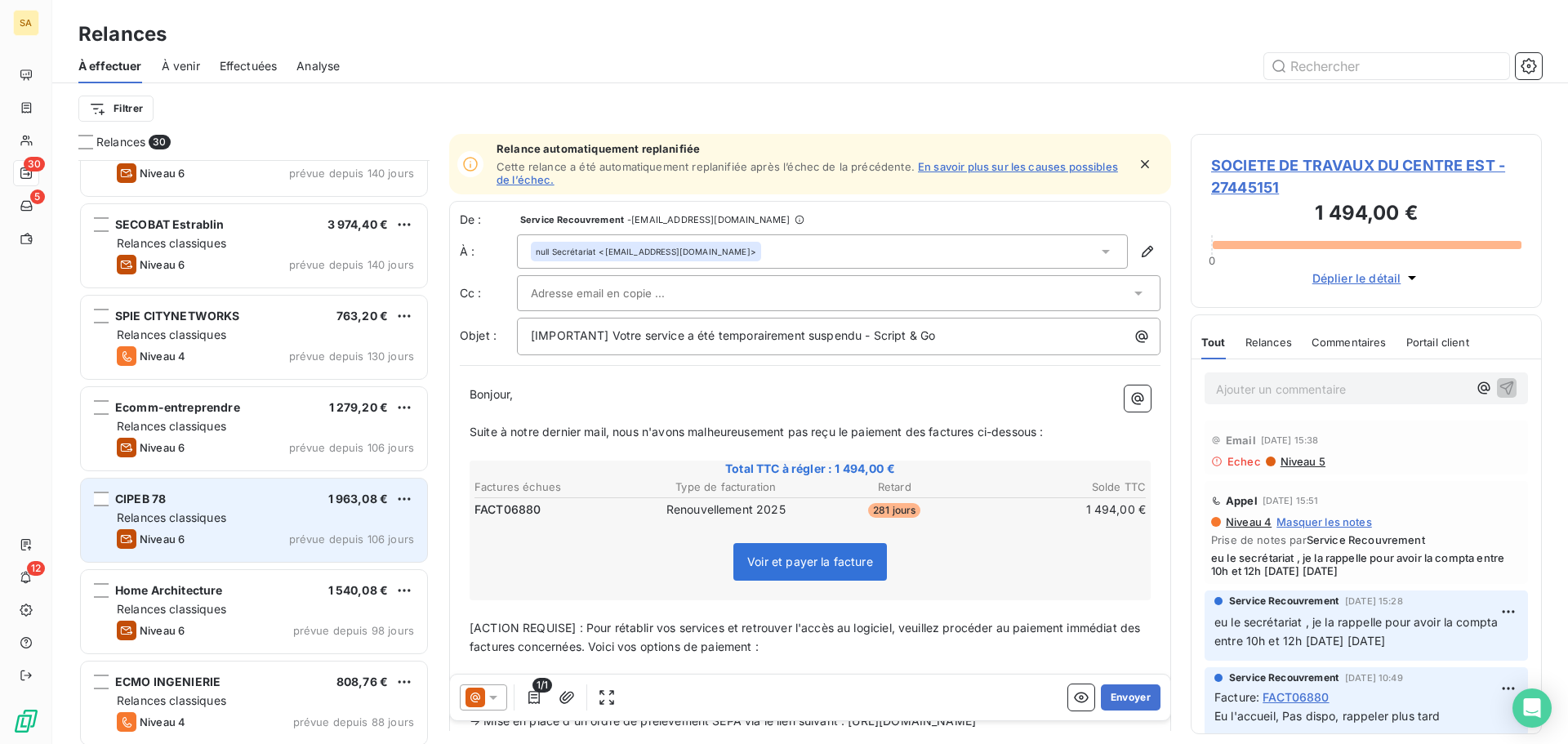
click at [223, 508] on div "CIPEB 78 1 963,08 € Relances classiques Niveau 6 prévue depuis 106 jours" at bounding box center [254, 520] width 346 height 83
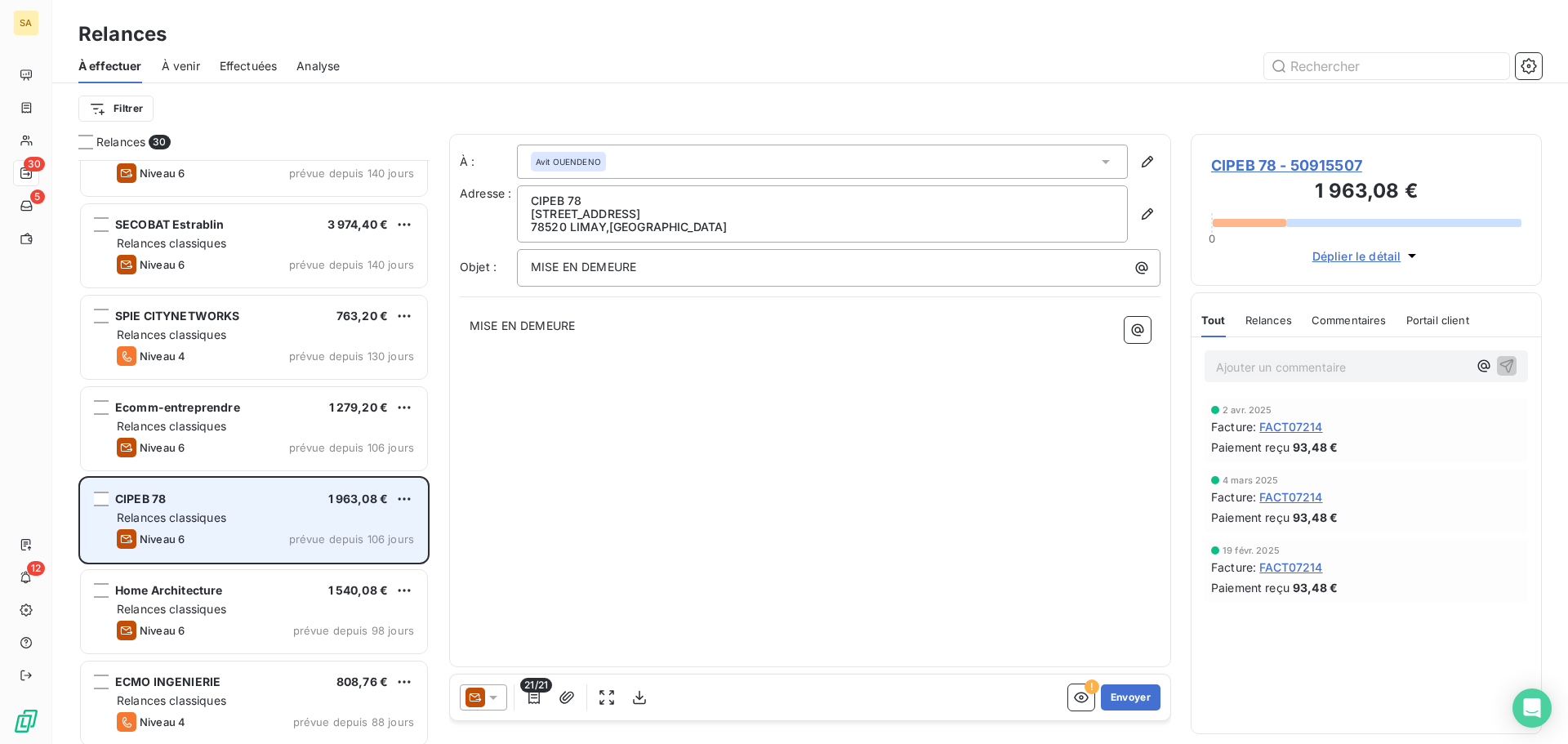
click at [289, 511] on div "Relances classiques" at bounding box center [265, 517] width 298 height 17
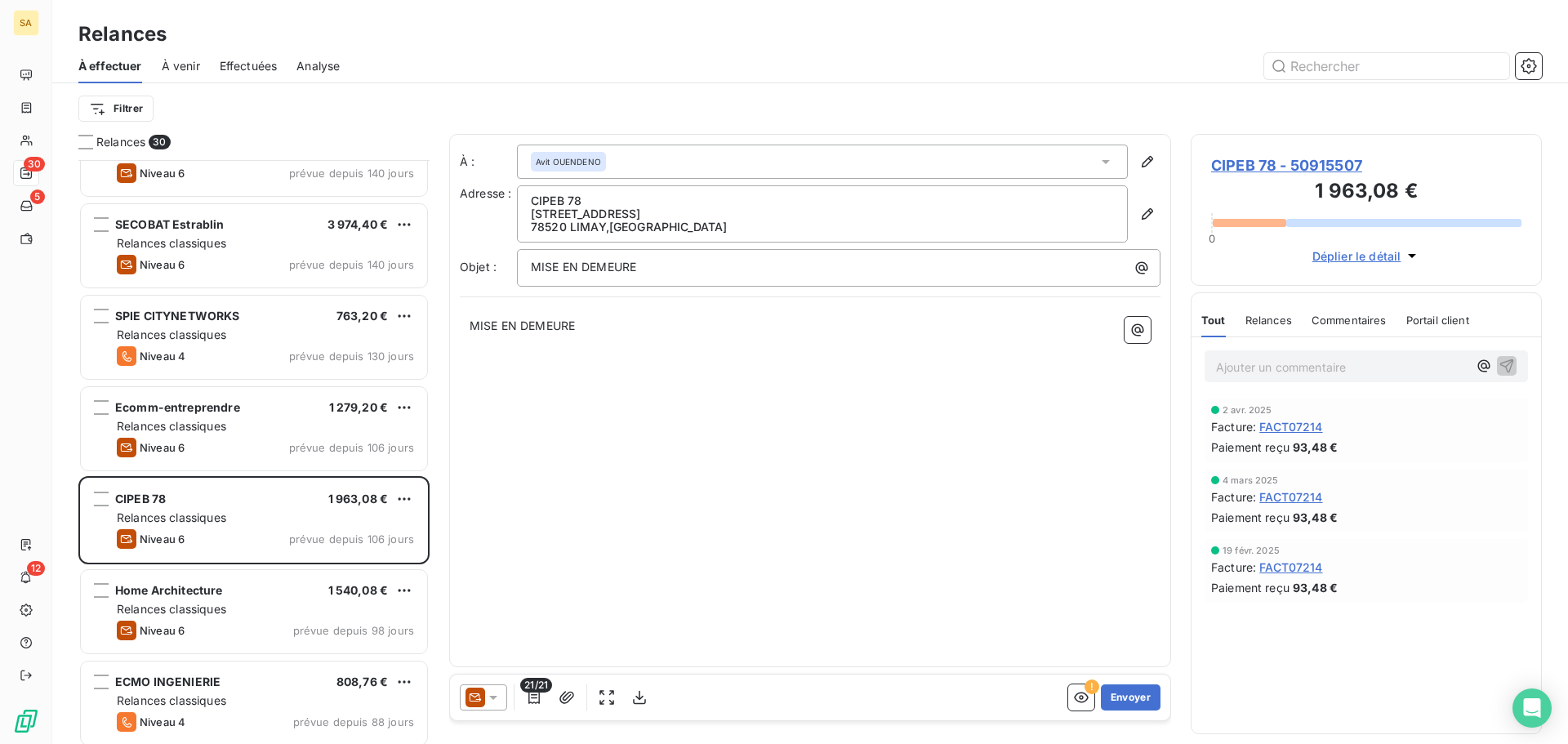
click at [1288, 164] on span "CIPEB 78 - 50915507" at bounding box center [1366, 165] width 311 height 22
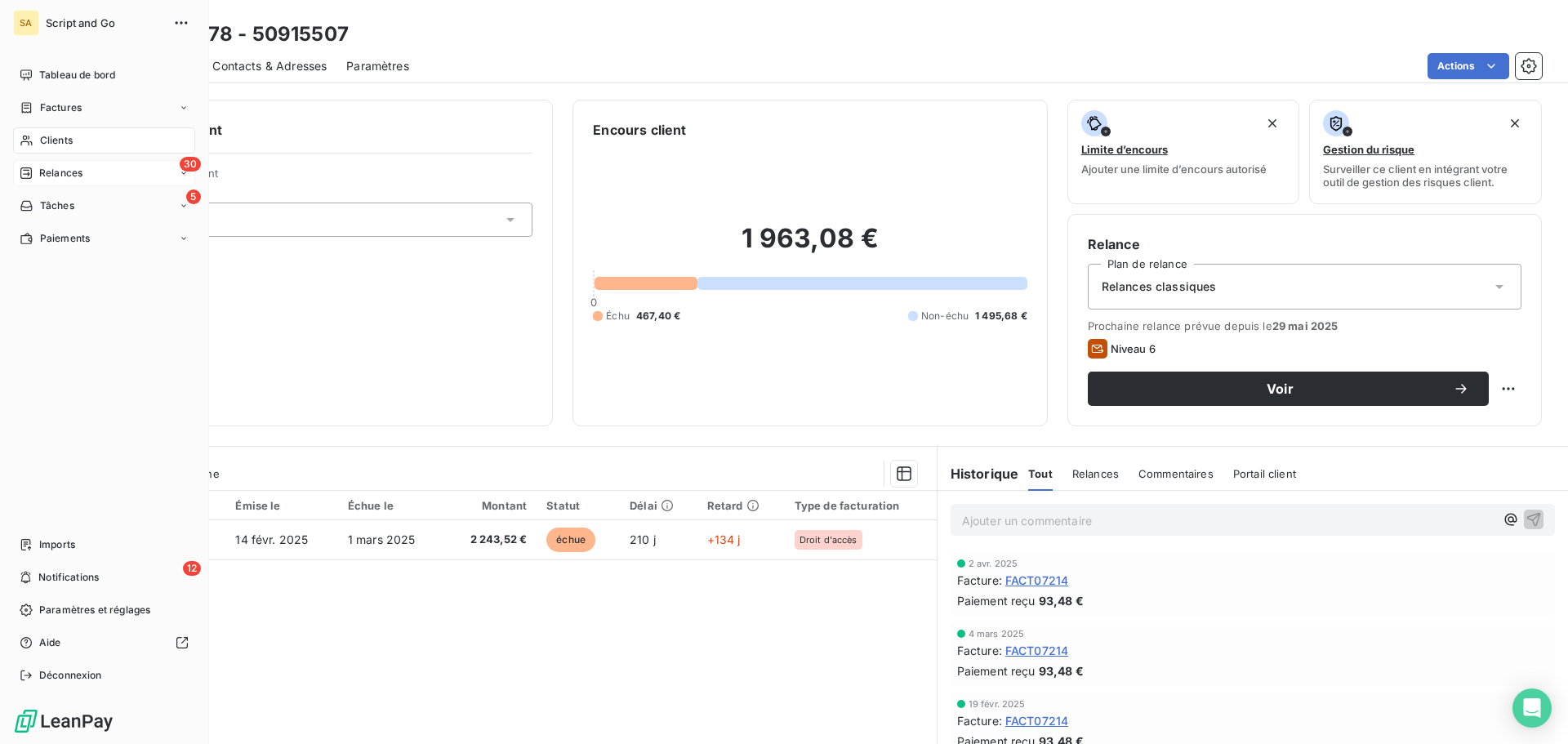
click at [37, 164] on div "30 Relances" at bounding box center [104, 173] width 182 height 26
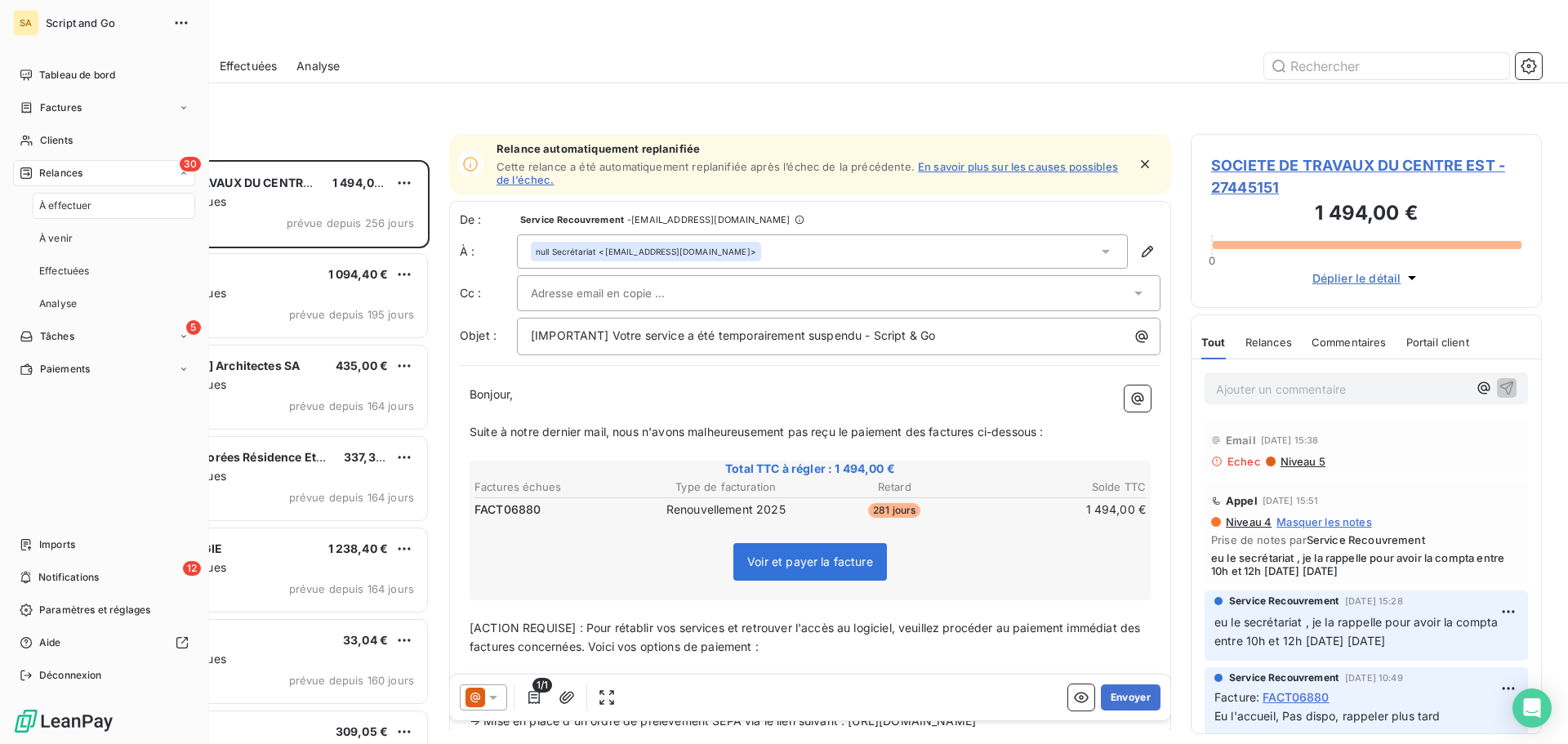
scroll to position [571, 339]
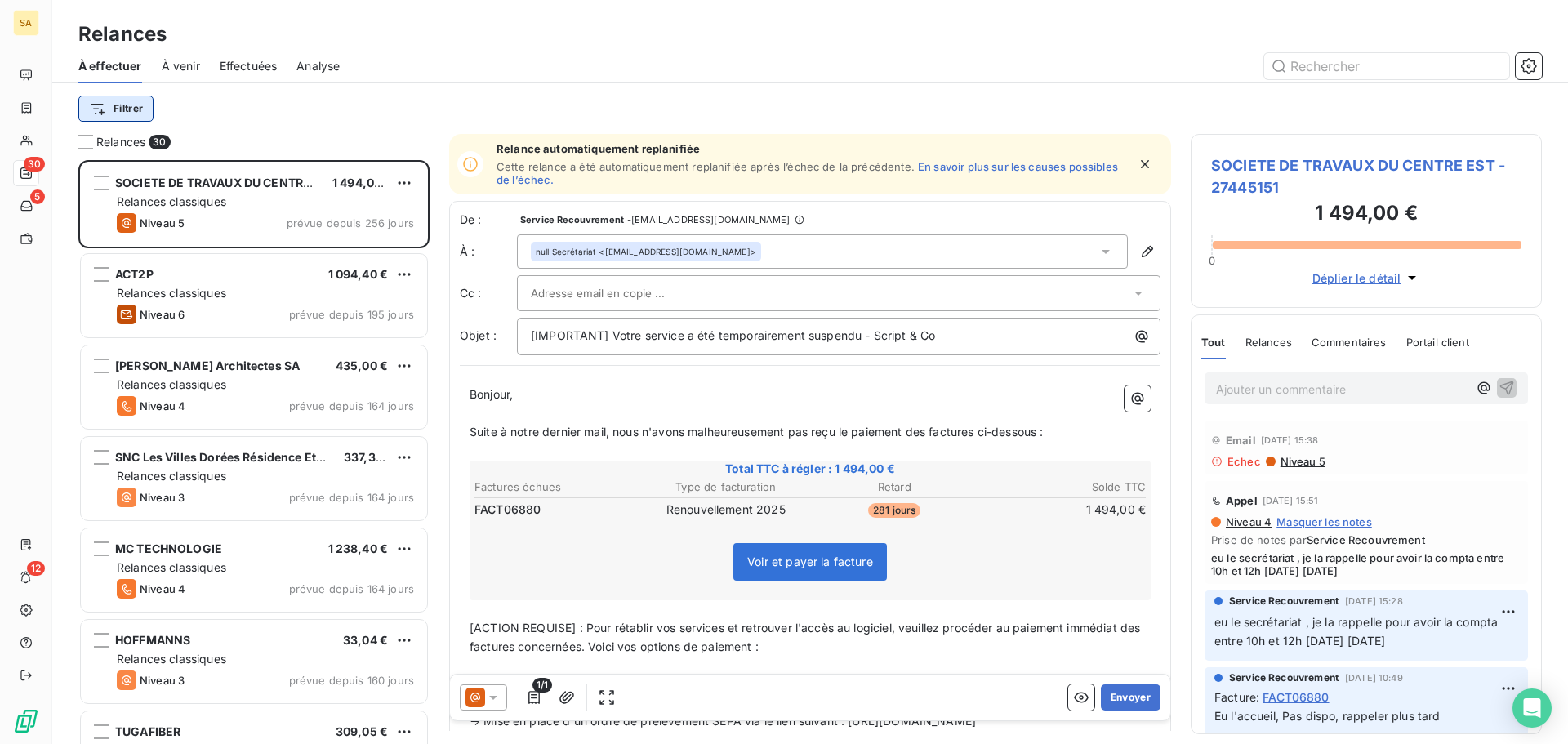
click at [134, 109] on html "SA 30 5 12 Relances À effectuer À venir Effectuées Analyse Filtrer Relances 30 …" at bounding box center [784, 372] width 1568 height 744
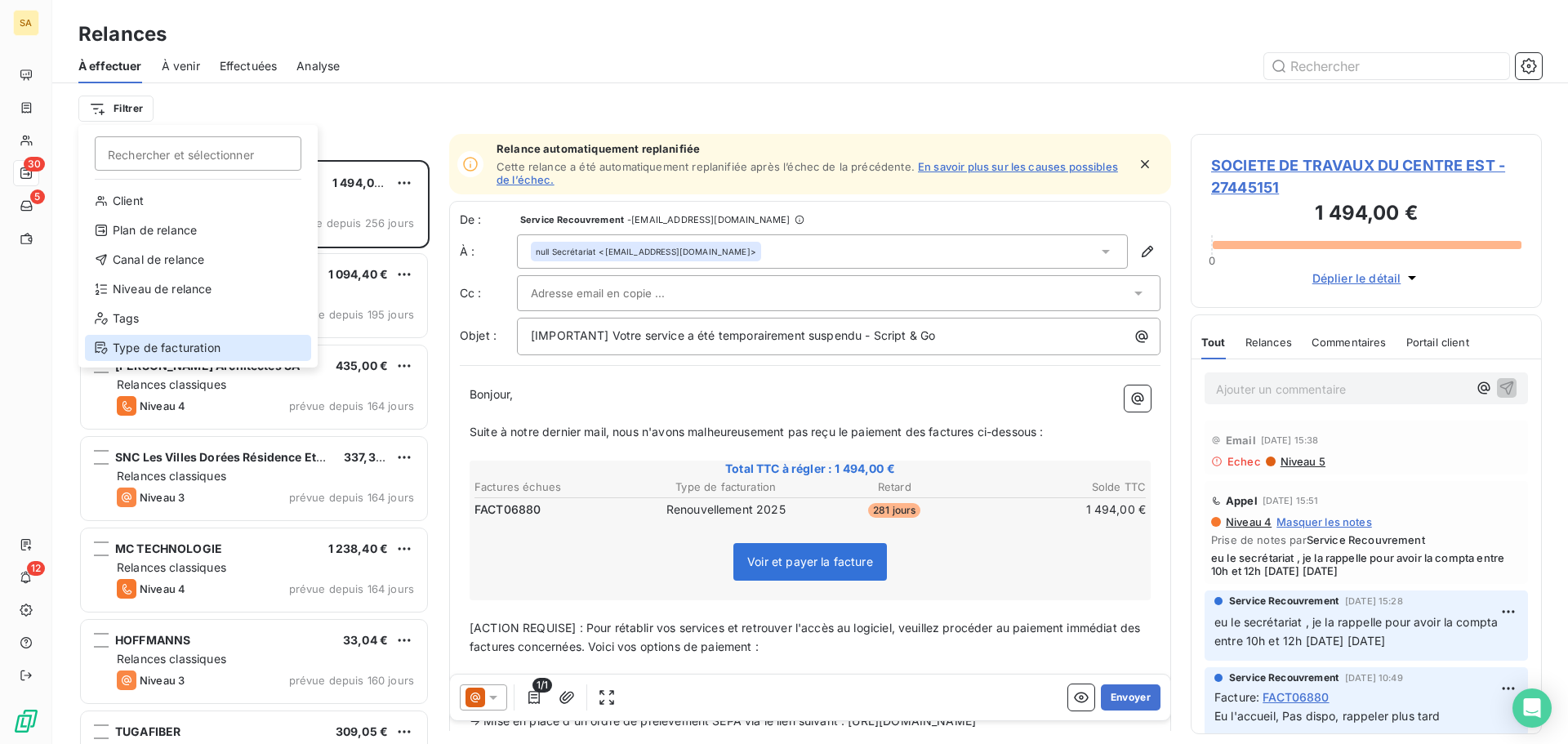
click at [157, 345] on div "Type de facturation" at bounding box center [197, 348] width 226 height 26
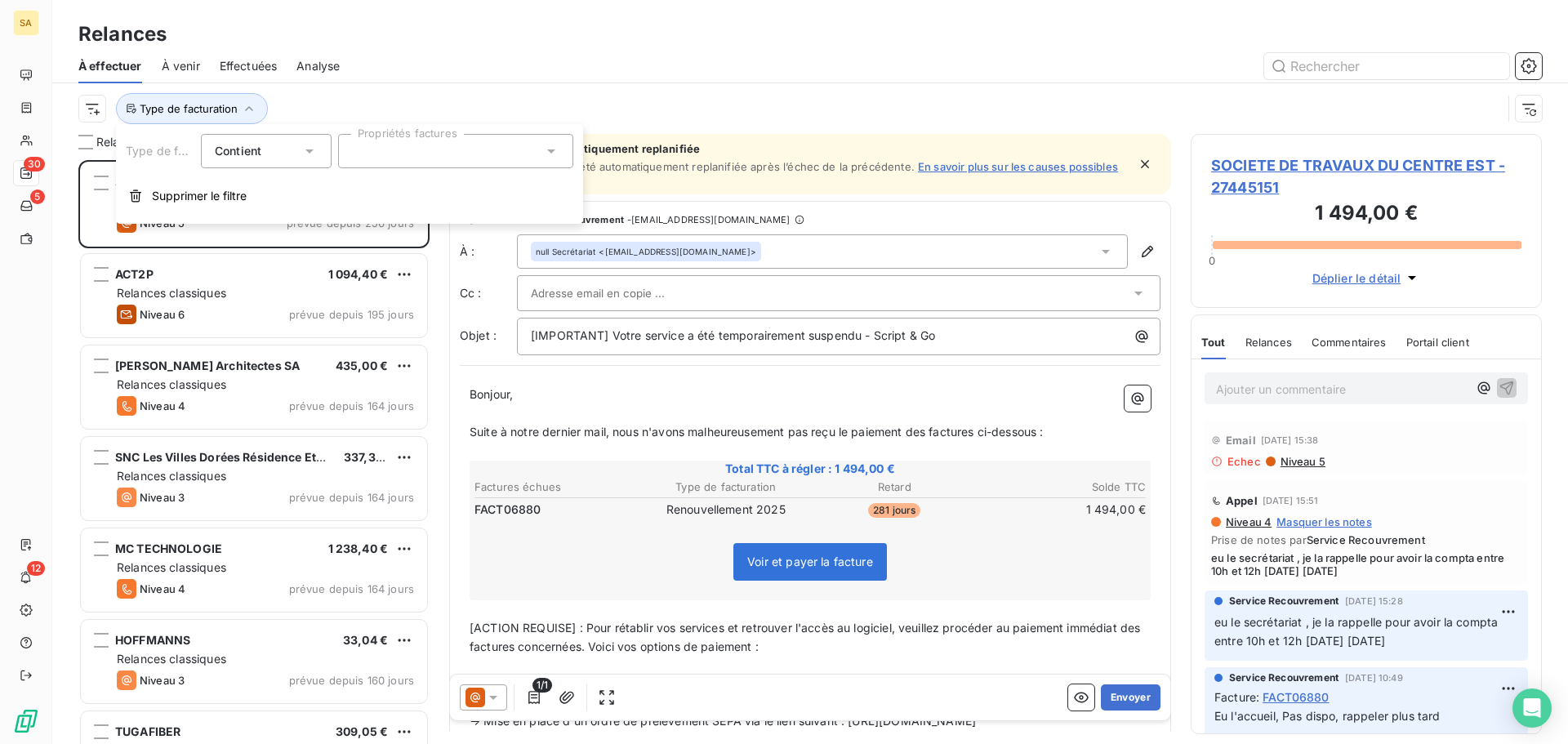
click at [392, 161] on div at bounding box center [456, 151] width 236 height 34
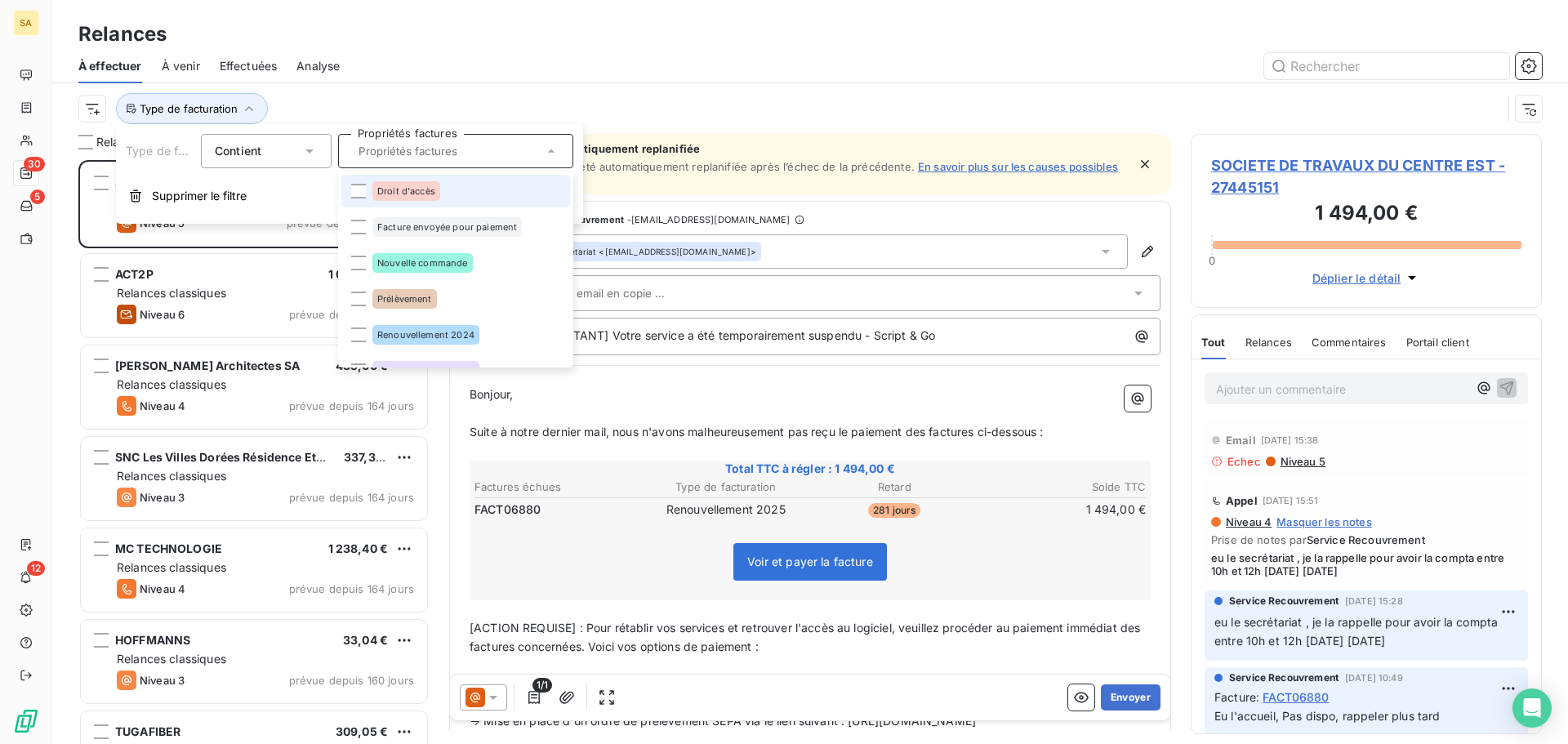
click at [351, 195] on li "Droit d'accès" at bounding box center [455, 190] width 229 height 32
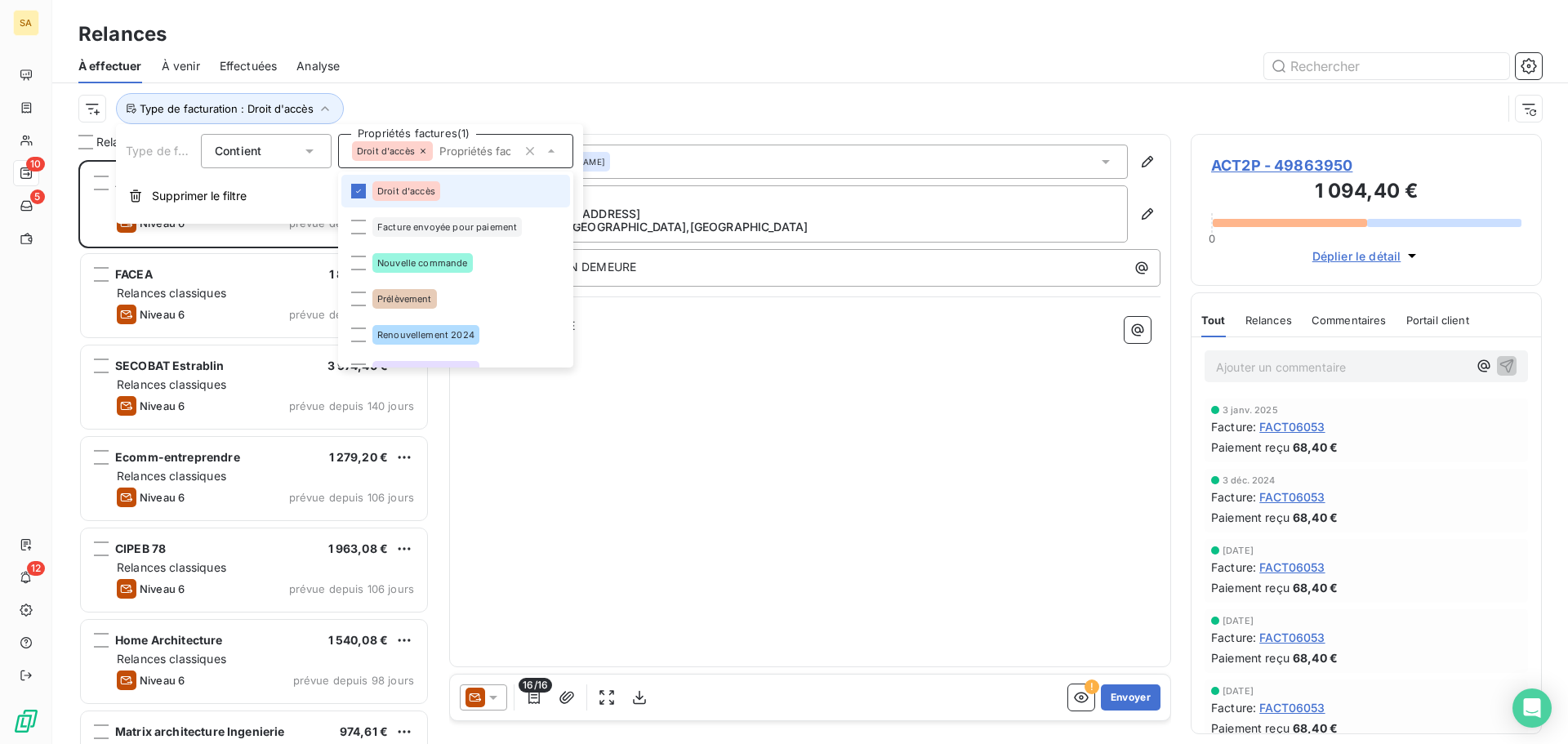
scroll to position [571, 339]
click at [359, 300] on div at bounding box center [359, 298] width 15 height 15
click at [755, 90] on div "Type de facturation : Droit d'accès , ..." at bounding box center [810, 108] width 1463 height 51
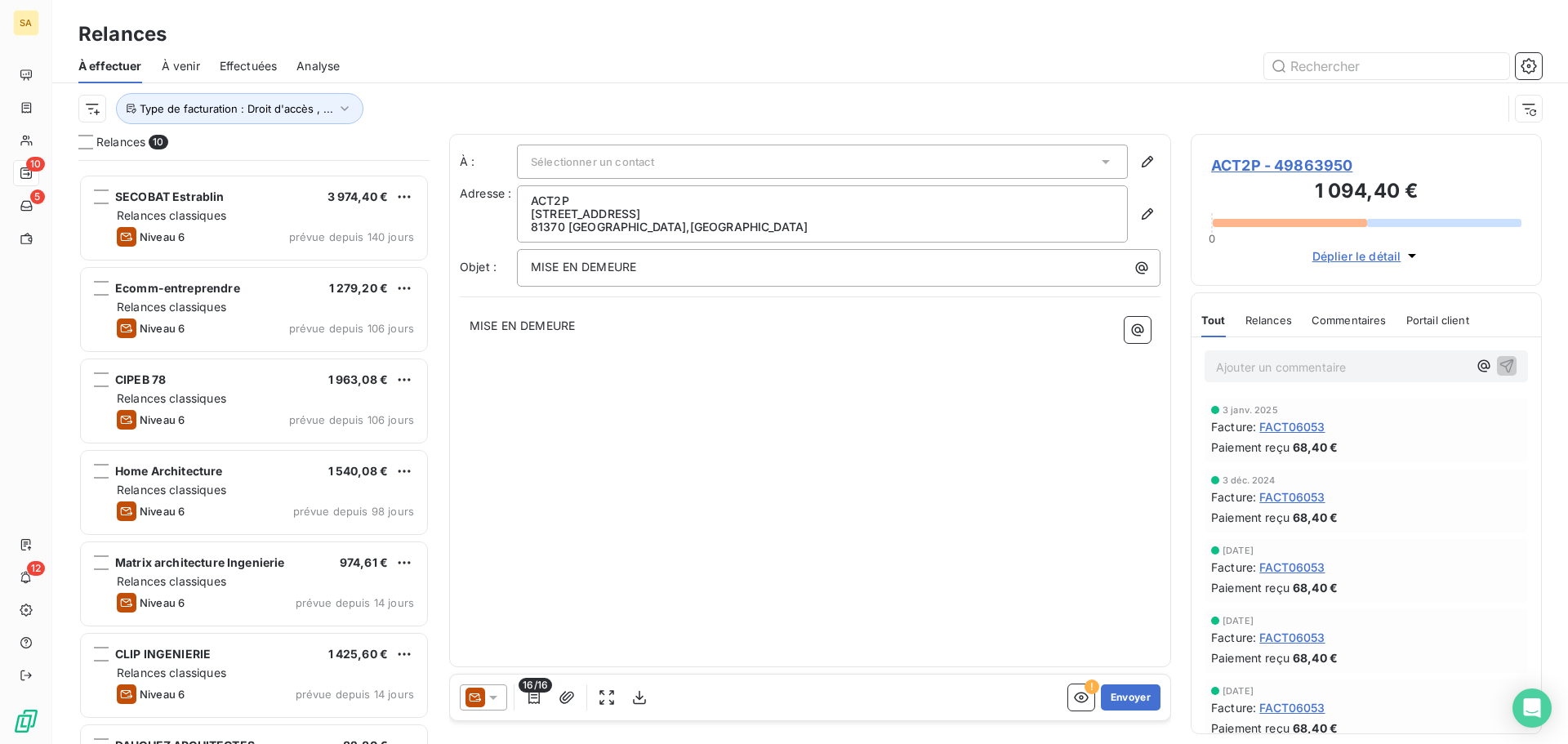
scroll to position [331, 0]
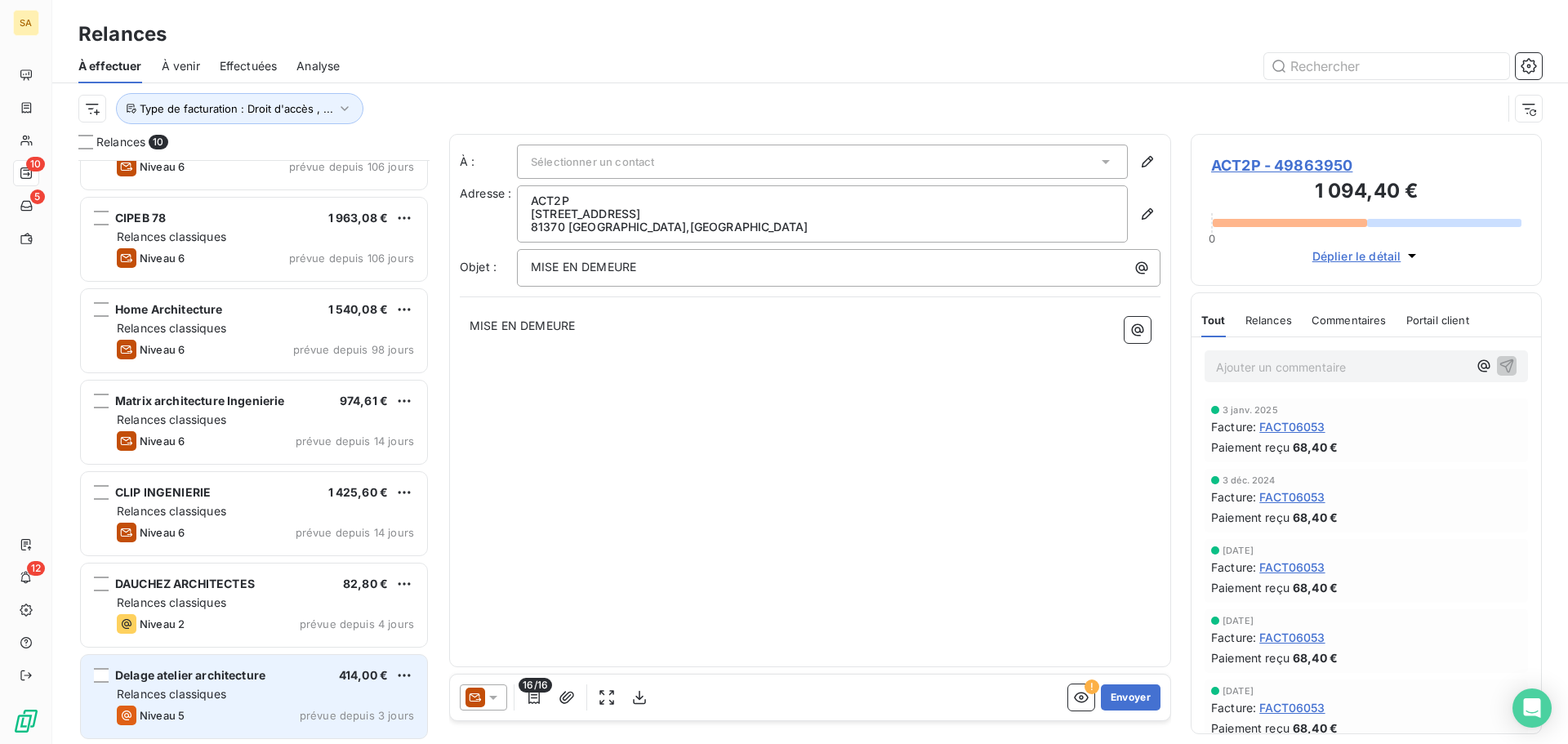
click at [250, 681] on span "Delage atelier architecture" at bounding box center [190, 675] width 150 height 14
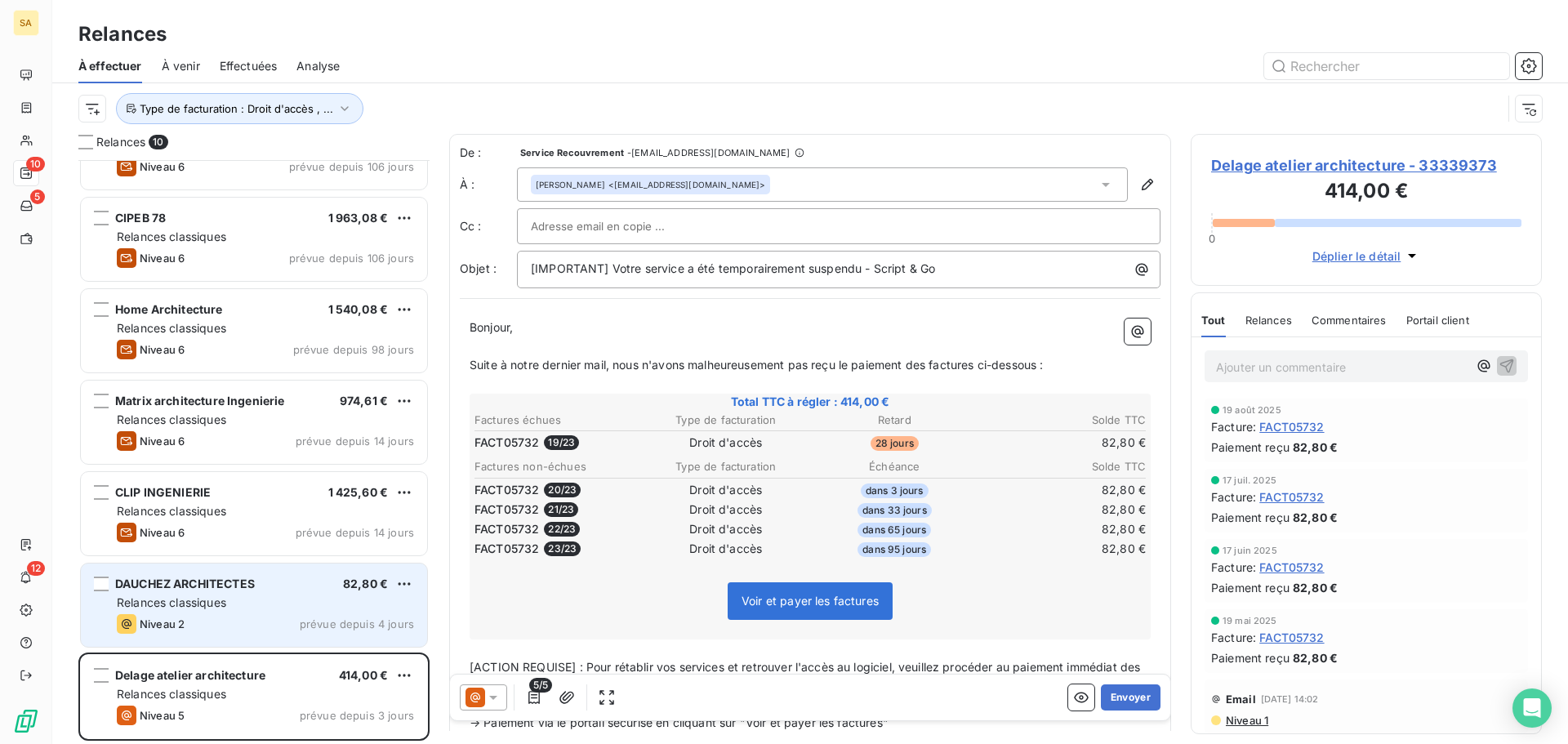
click at [212, 608] on span "Relances classiques" at bounding box center [171, 602] width 109 height 14
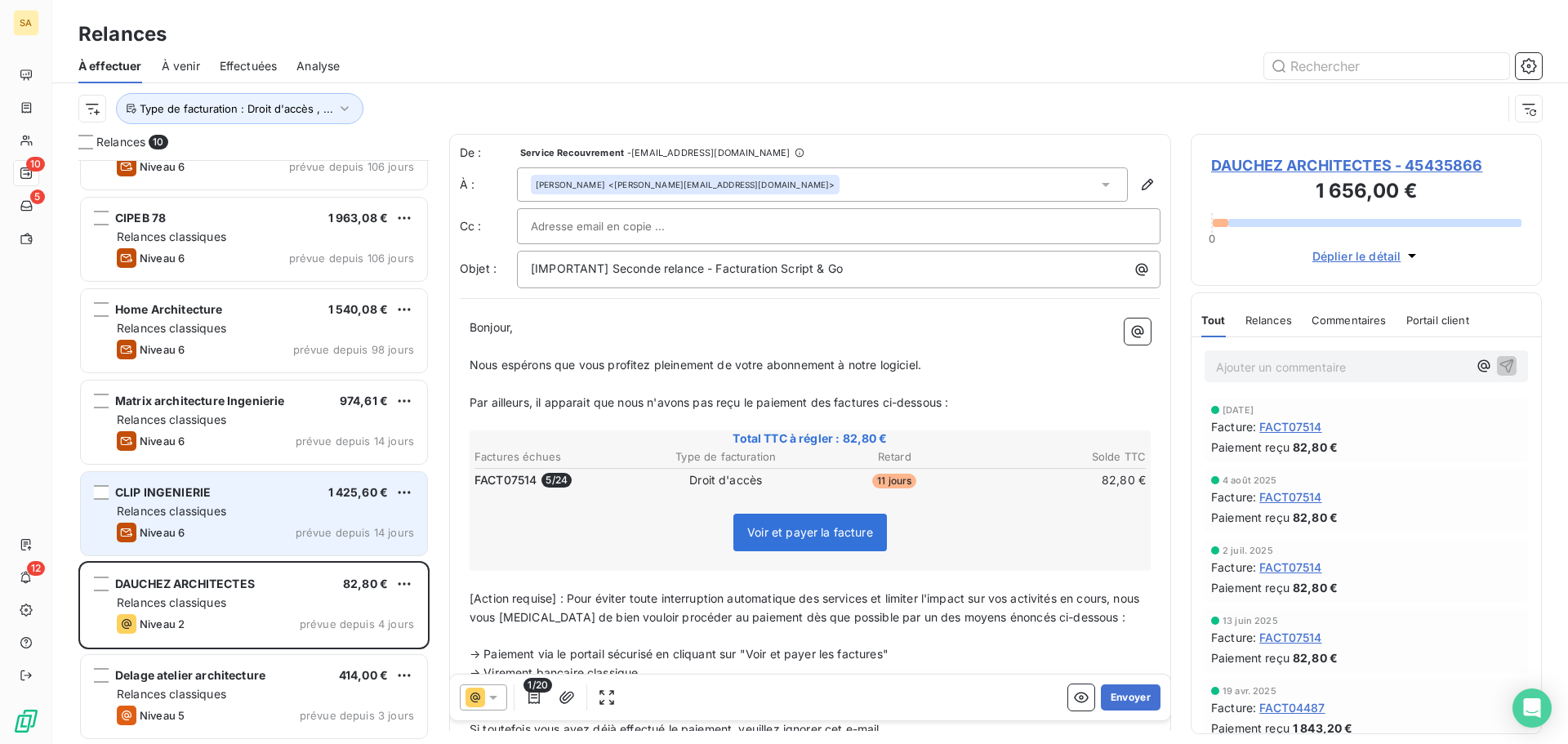
click at [251, 522] on div "CLIP INGENIERIE 1 425,60 € Relances classiques Niveau 6 prévue depuis 14 jours" at bounding box center [254, 513] width 346 height 83
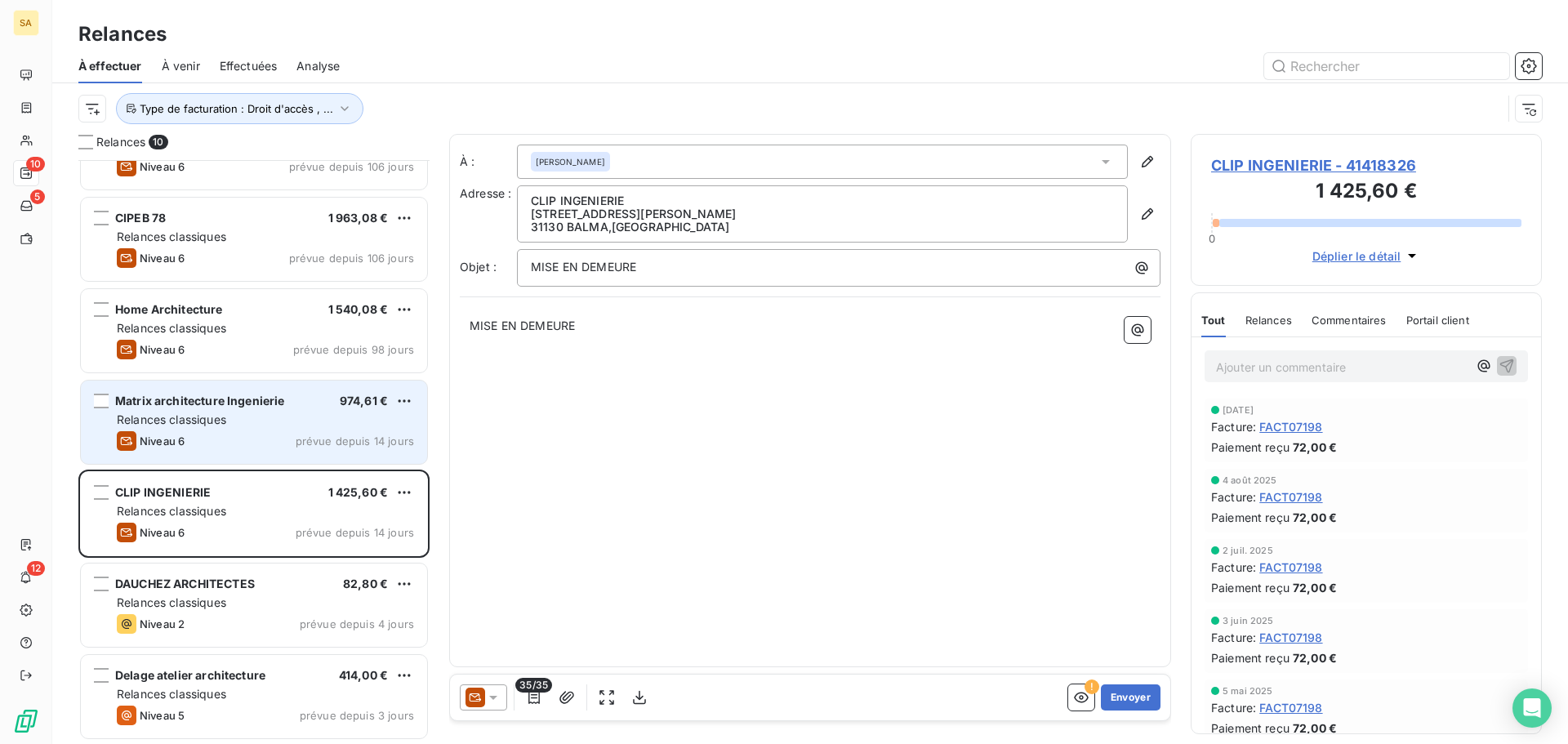
click at [288, 435] on div "Niveau 6 prévue depuis 14 jours" at bounding box center [265, 440] width 298 height 19
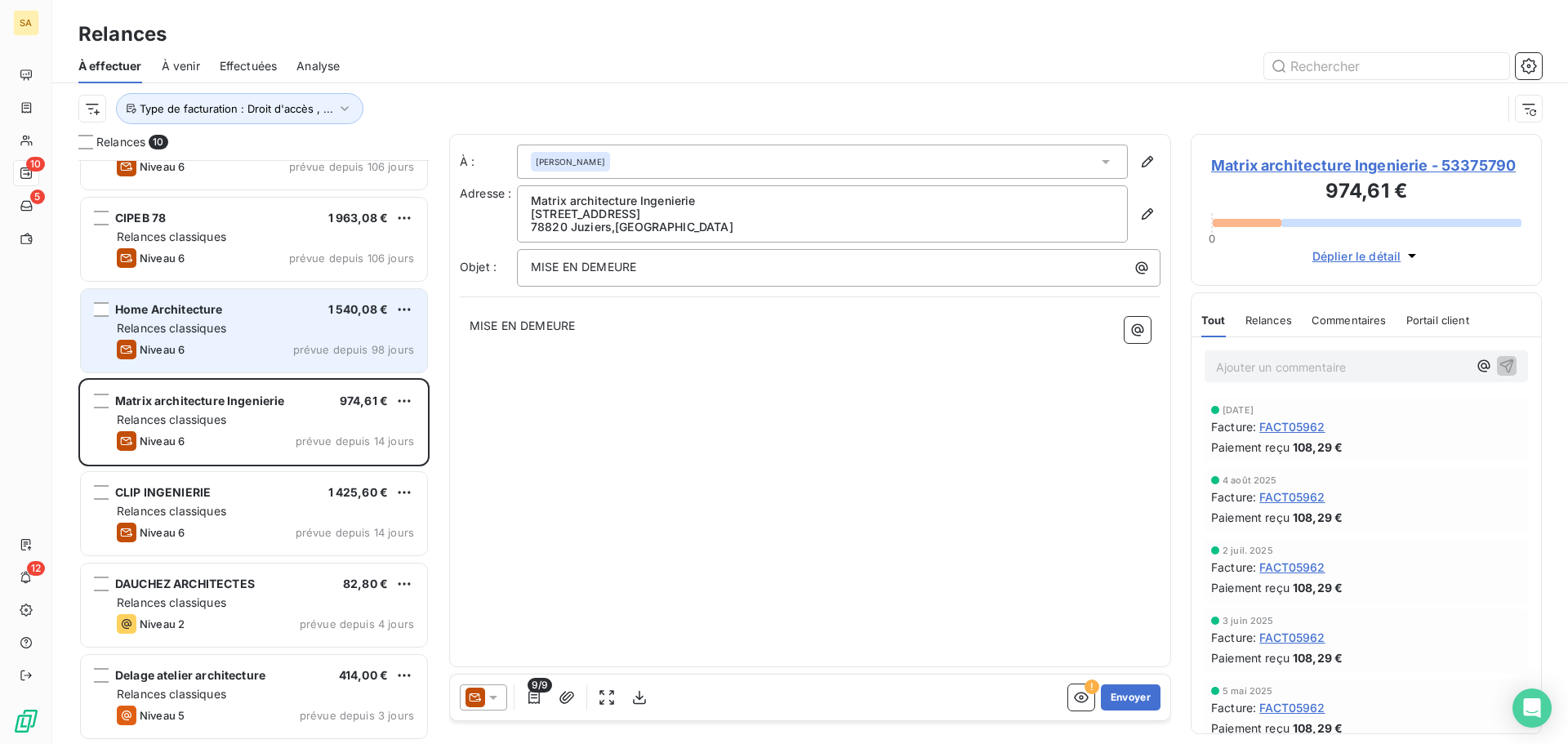
click at [264, 345] on div "Niveau 6 prévue depuis 98 jours" at bounding box center [265, 349] width 298 height 19
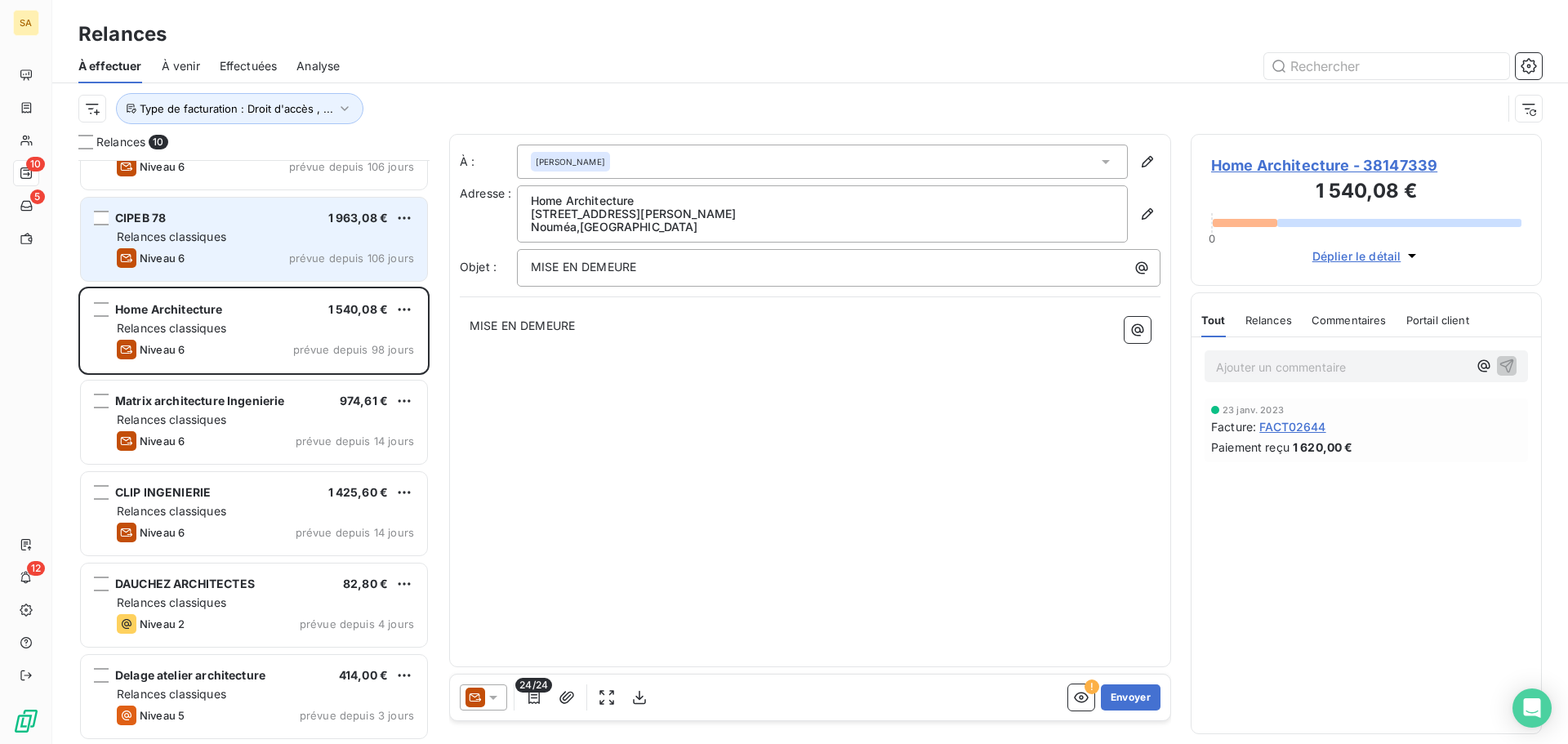
click at [149, 254] on span "Niveau 6" at bounding box center [161, 257] width 45 height 13
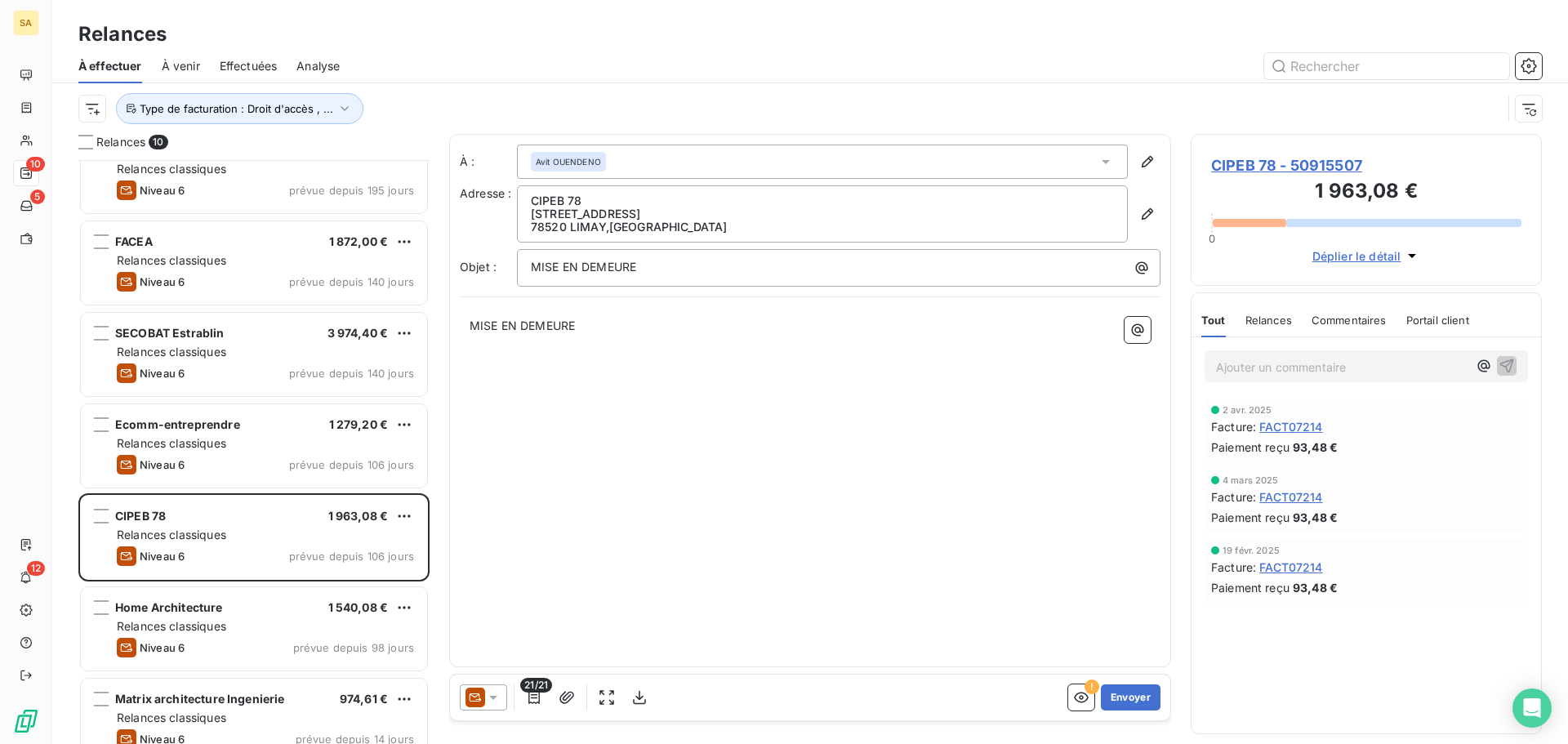
scroll to position [5, 0]
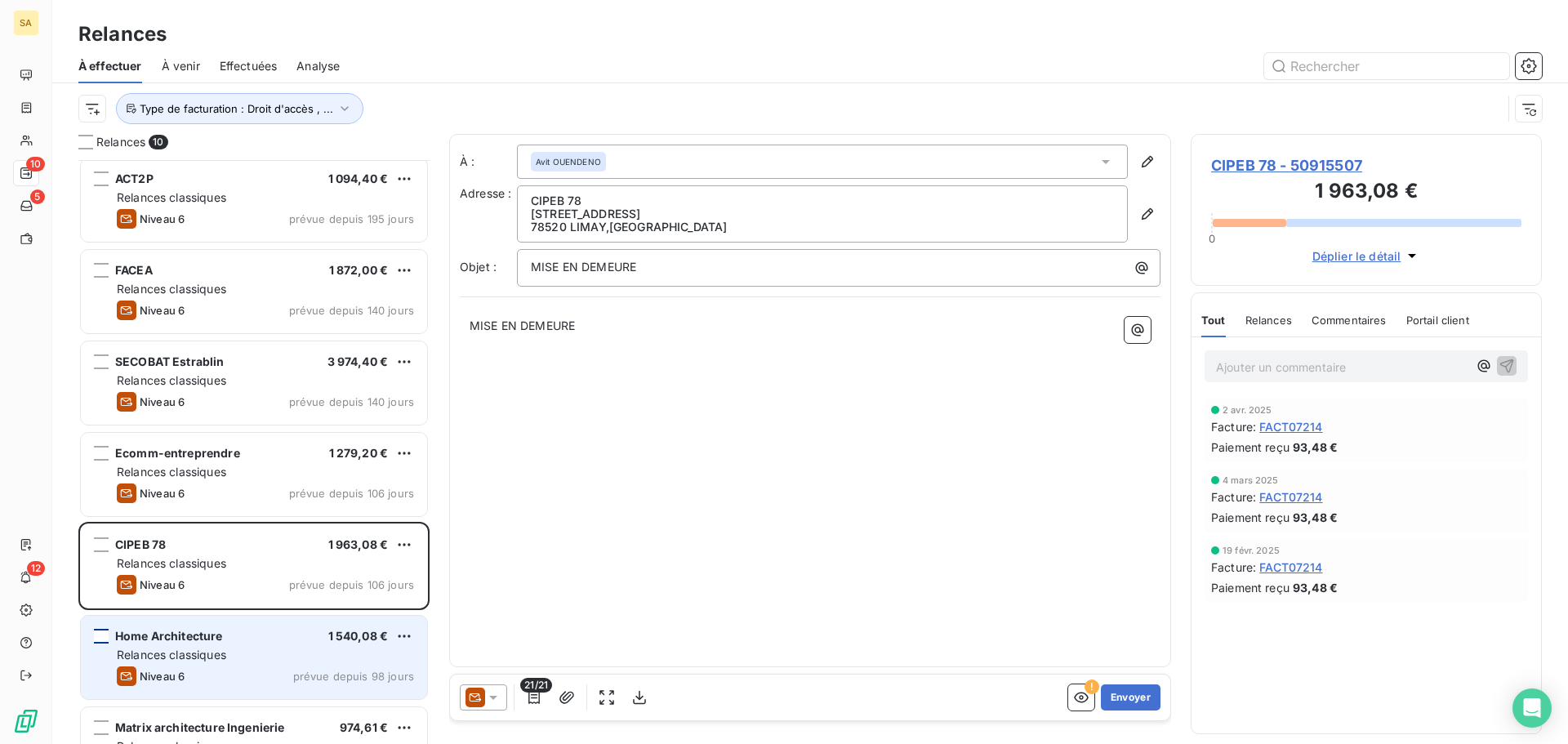
click at [97, 638] on div "grid" at bounding box center [101, 636] width 15 height 15
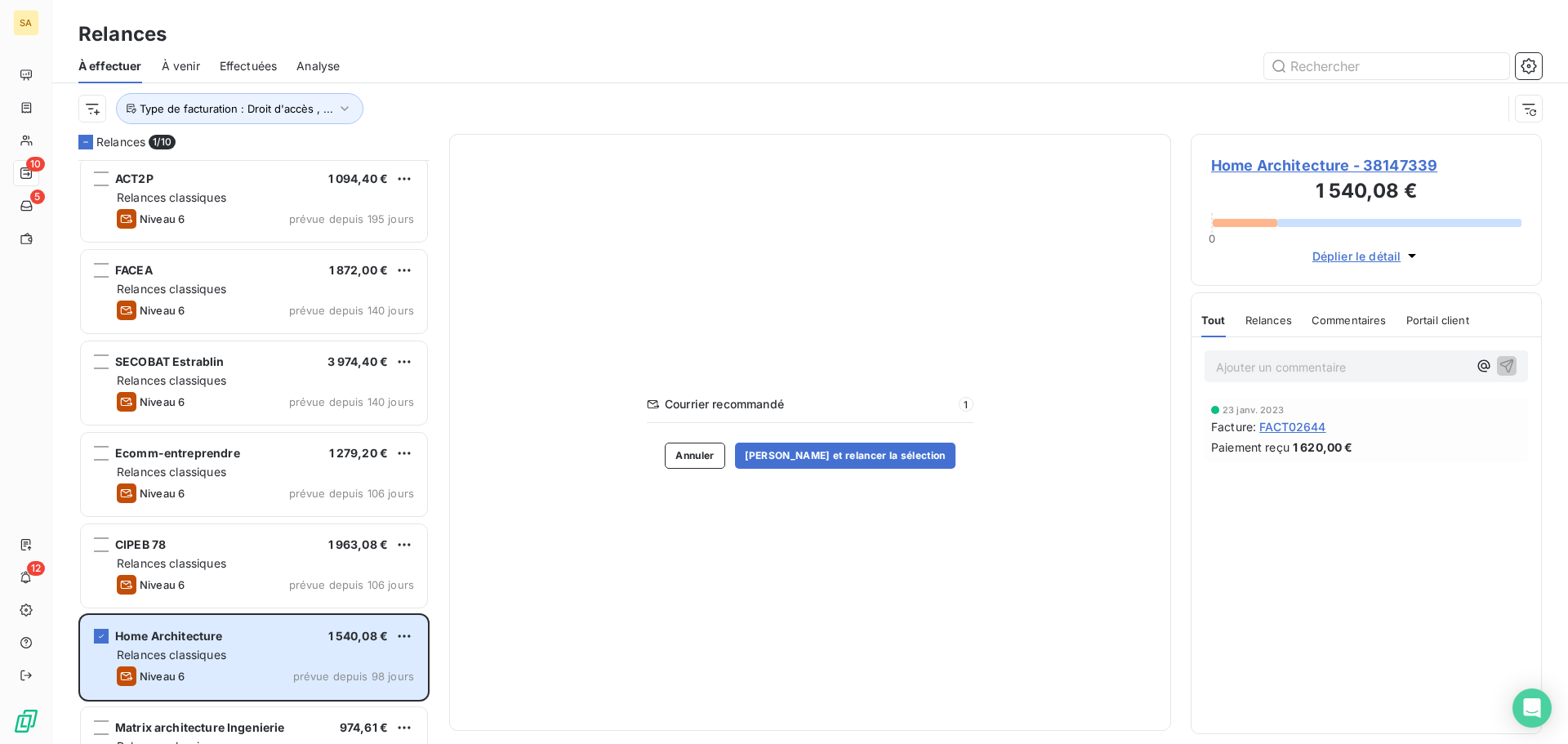
click at [1367, 161] on span "Home Architecture - 38147339" at bounding box center [1366, 165] width 311 height 22
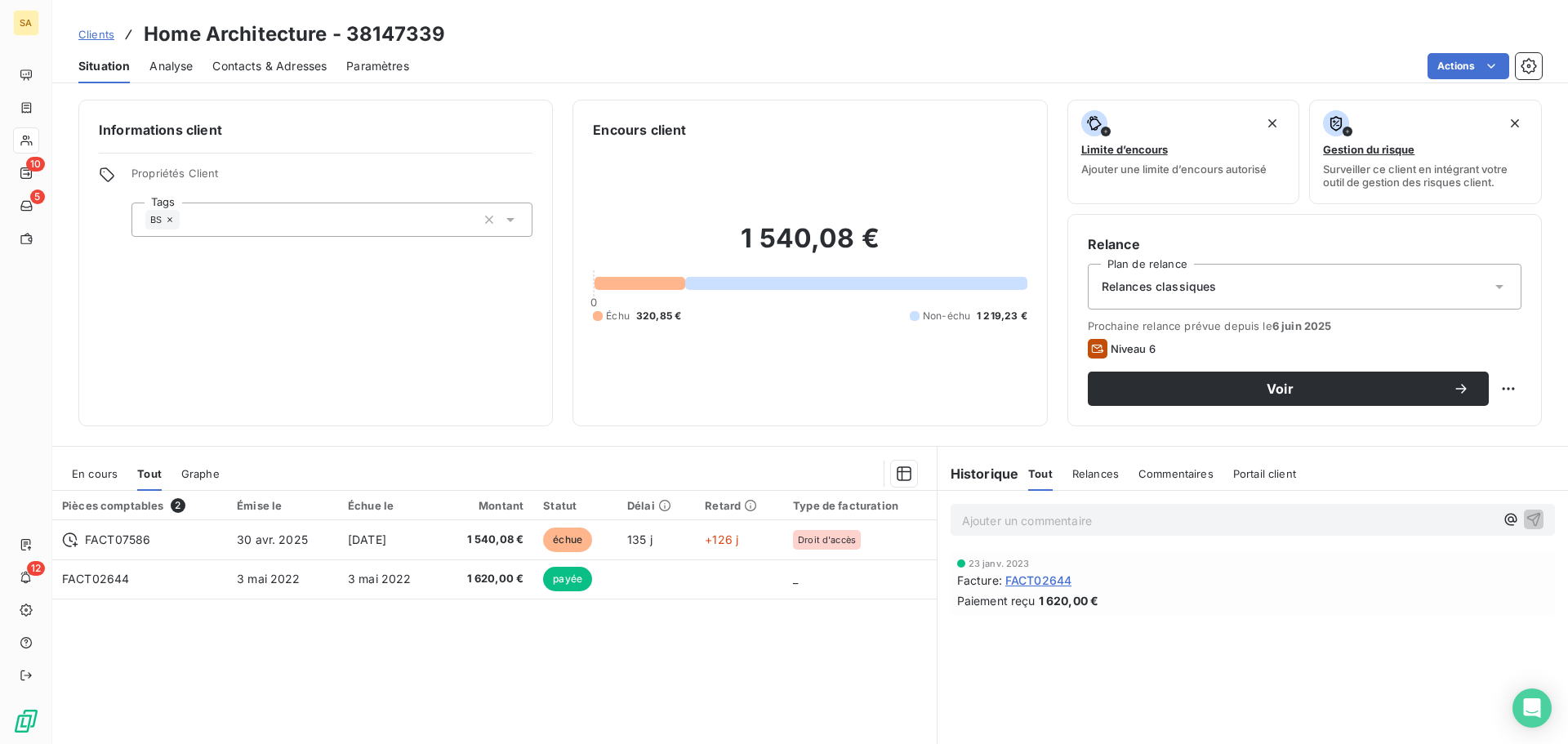
click at [1430, 282] on div "Relances classiques" at bounding box center [1304, 286] width 434 height 45
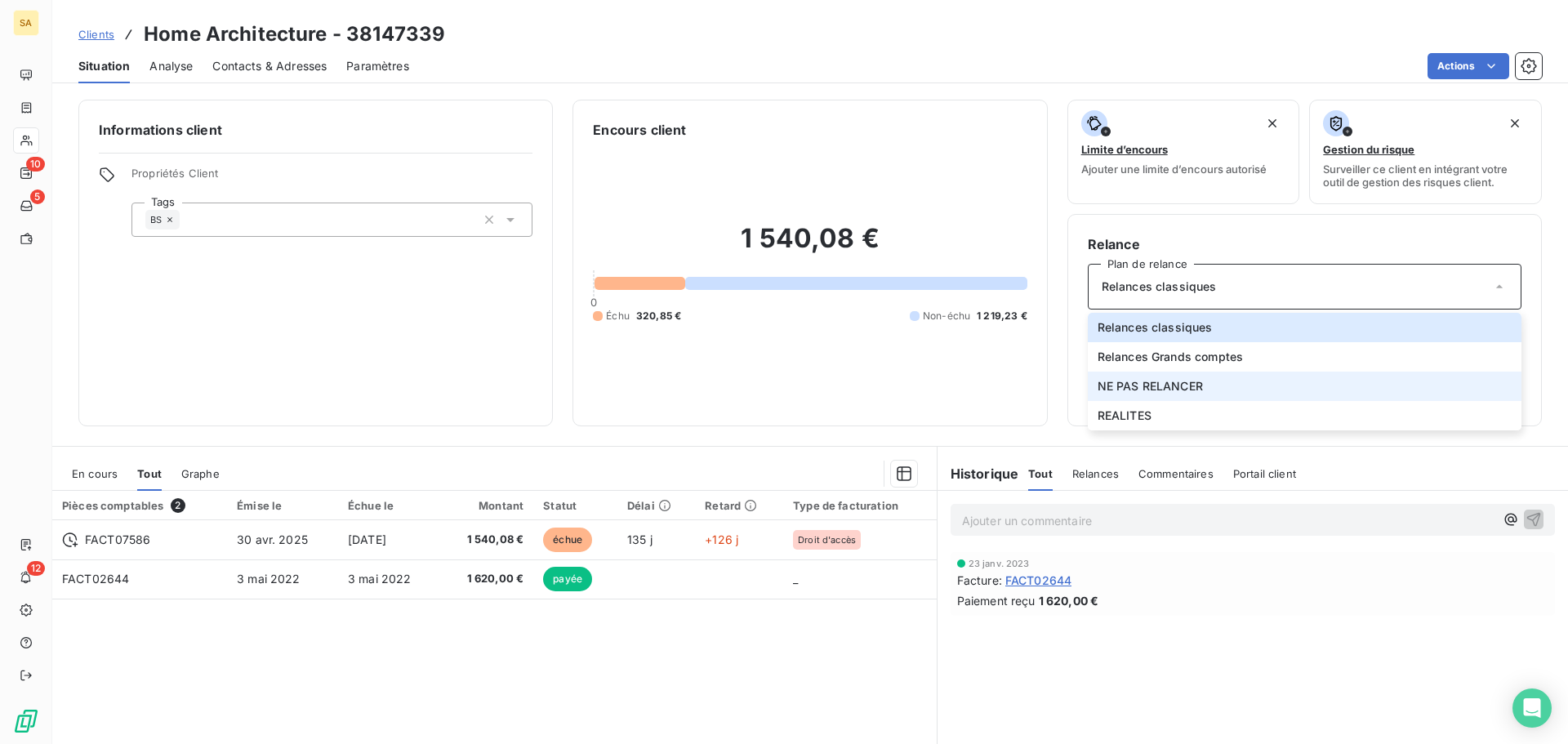
click at [1140, 389] on span "NE PAS RELANCER" at bounding box center [1150, 386] width 106 height 17
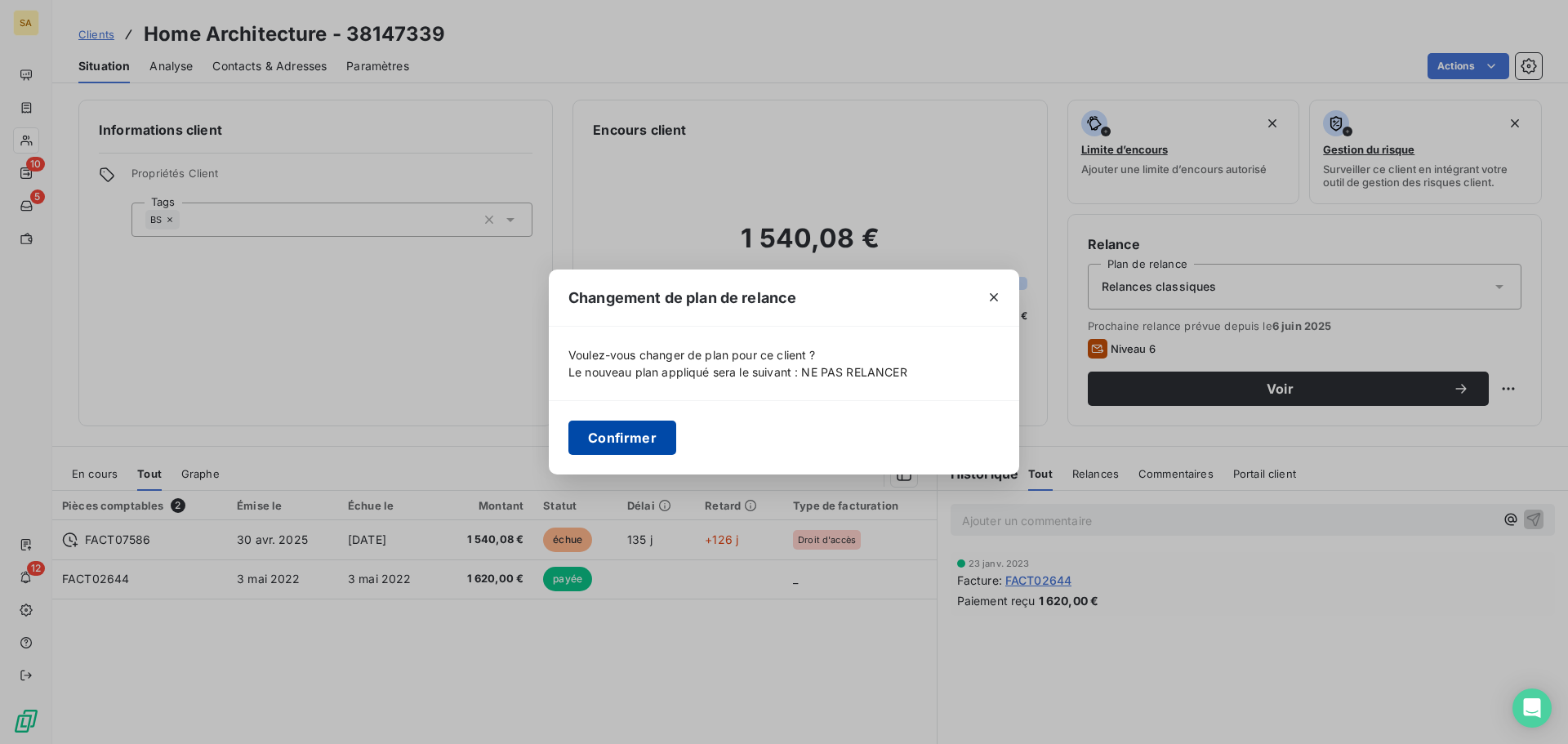
click at [602, 431] on button "Confirmer" at bounding box center [623, 437] width 108 height 34
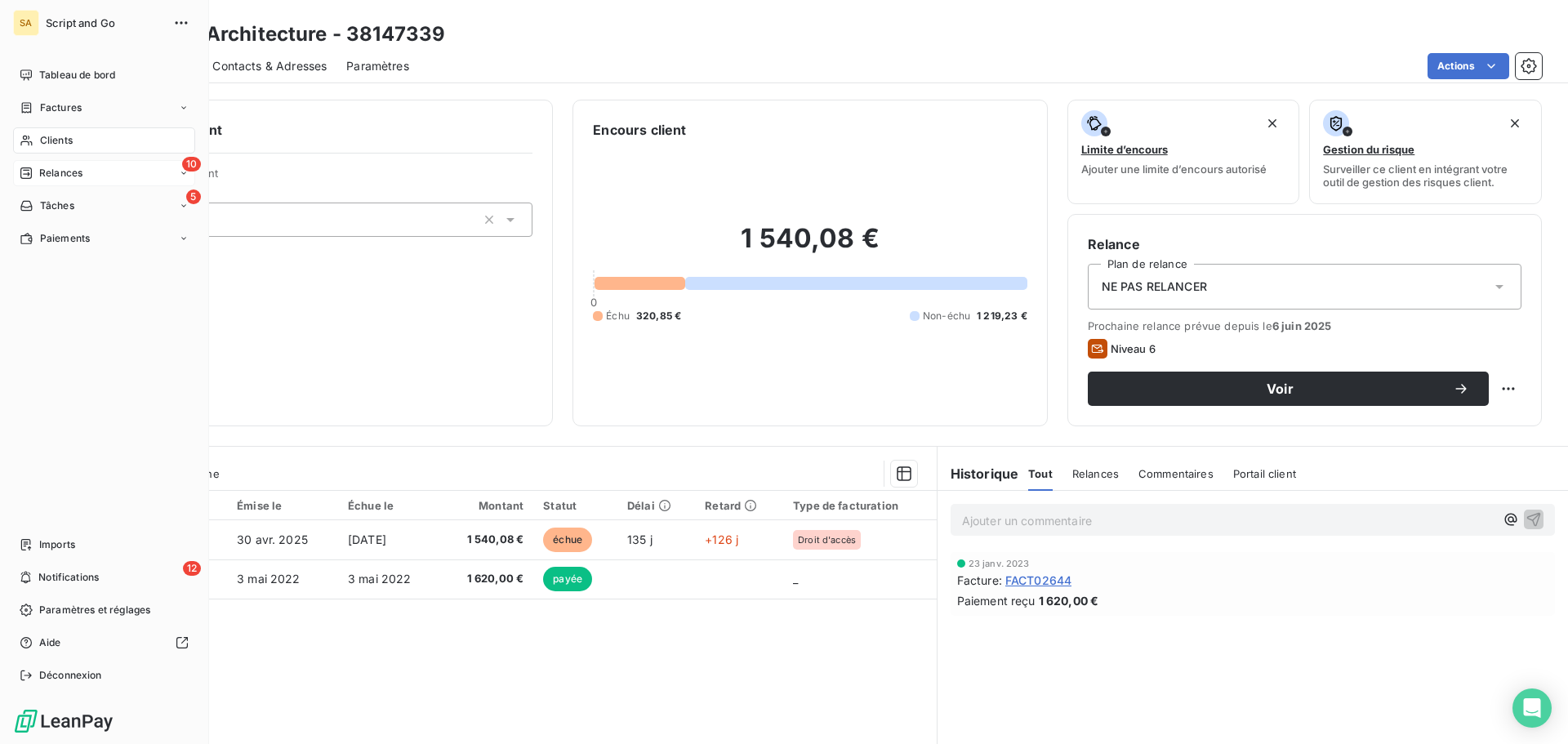
click at [56, 167] on span "Relances" at bounding box center [61, 173] width 44 height 15
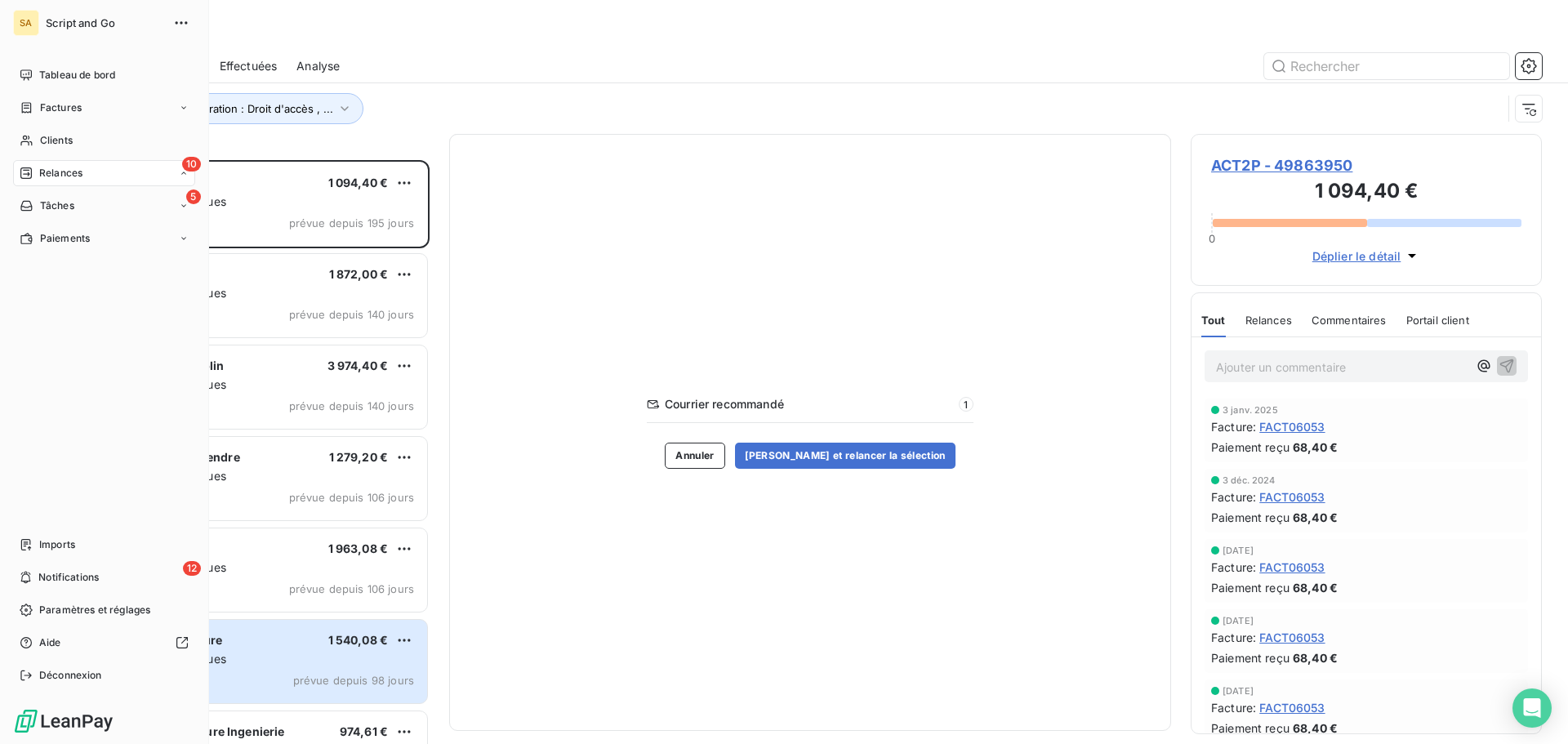
scroll to position [571, 339]
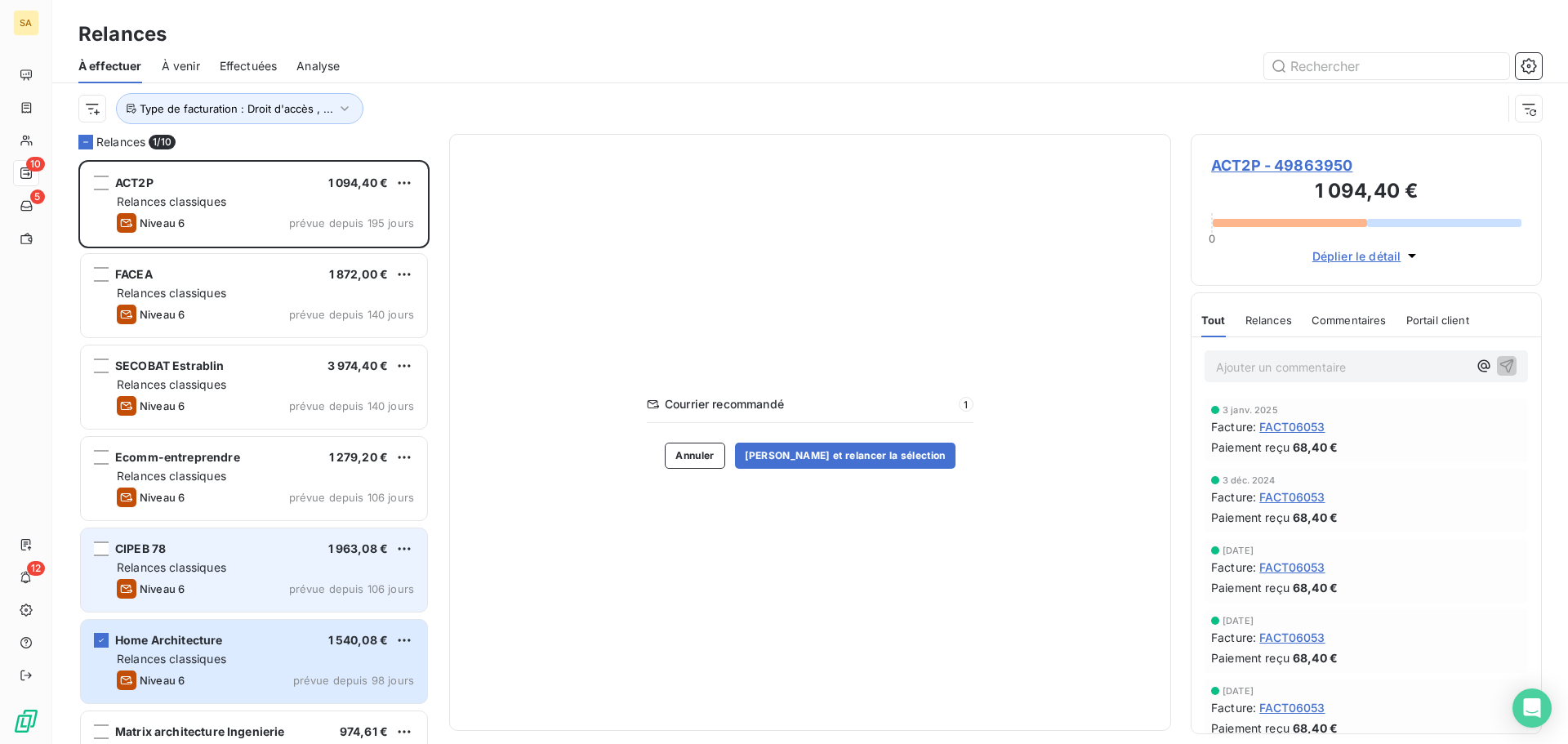
click at [250, 574] on div "Relances classiques" at bounding box center [265, 567] width 298 height 17
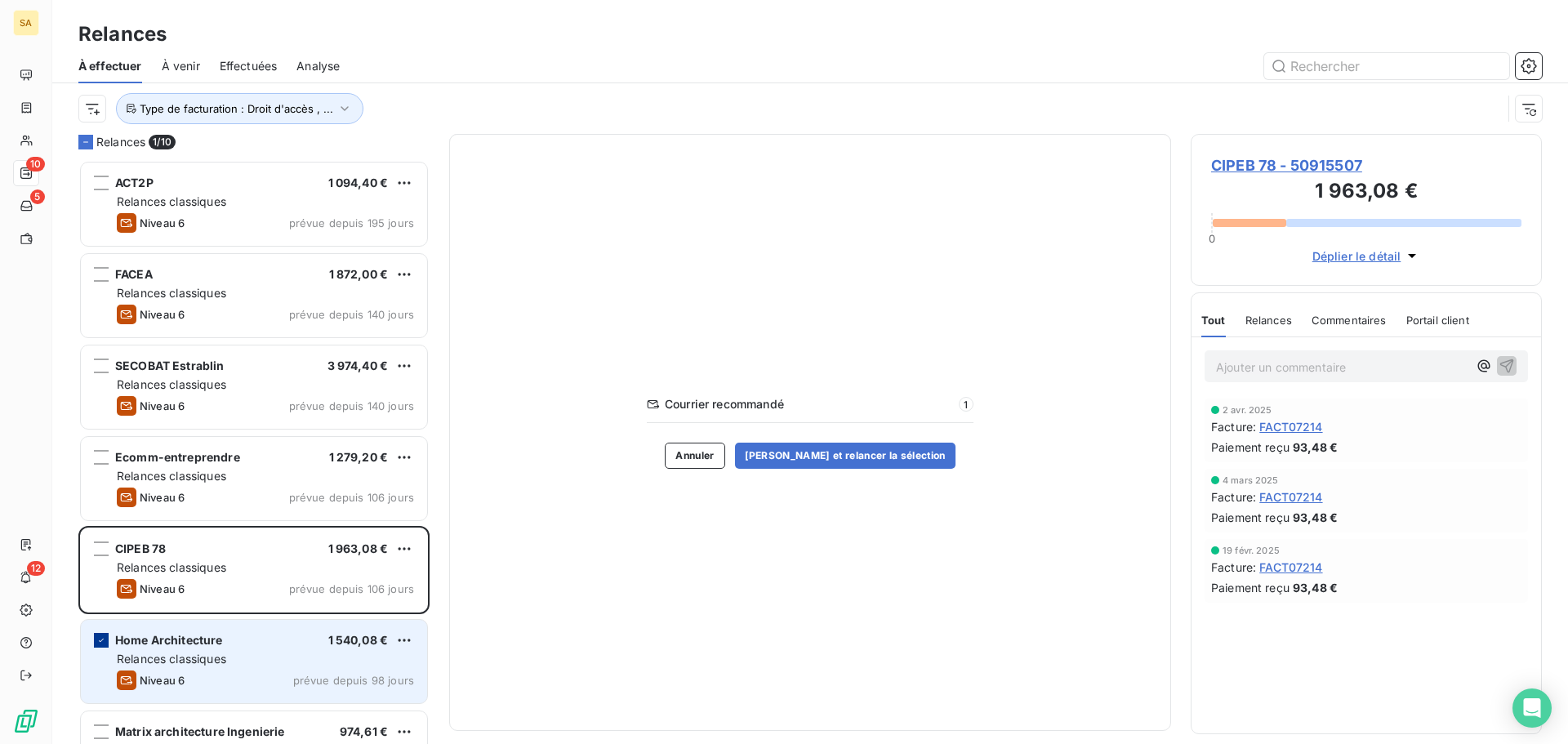
click at [100, 642] on icon "grid" at bounding box center [101, 640] width 5 height 3
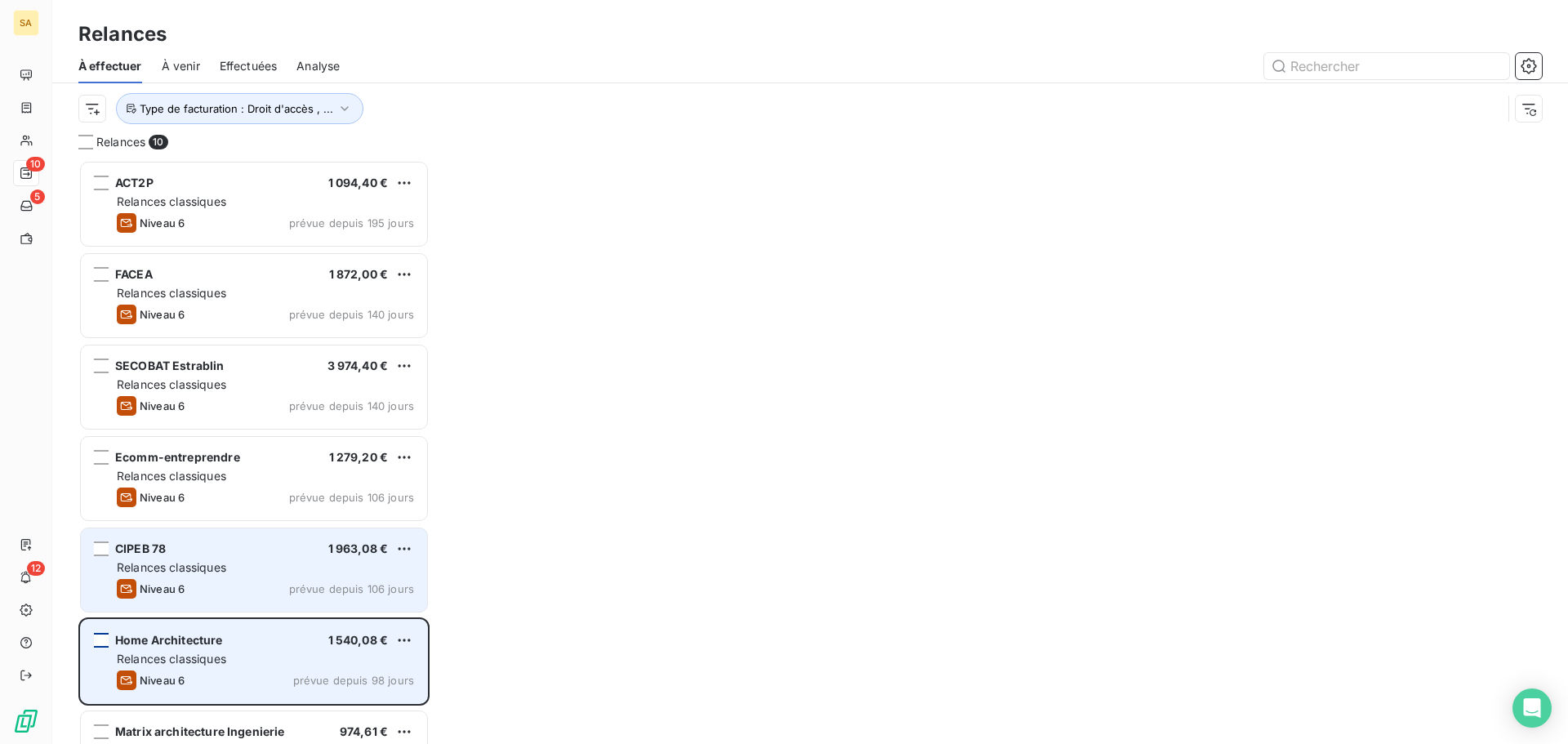
click at [179, 570] on span "Relances classiques" at bounding box center [171, 567] width 109 height 14
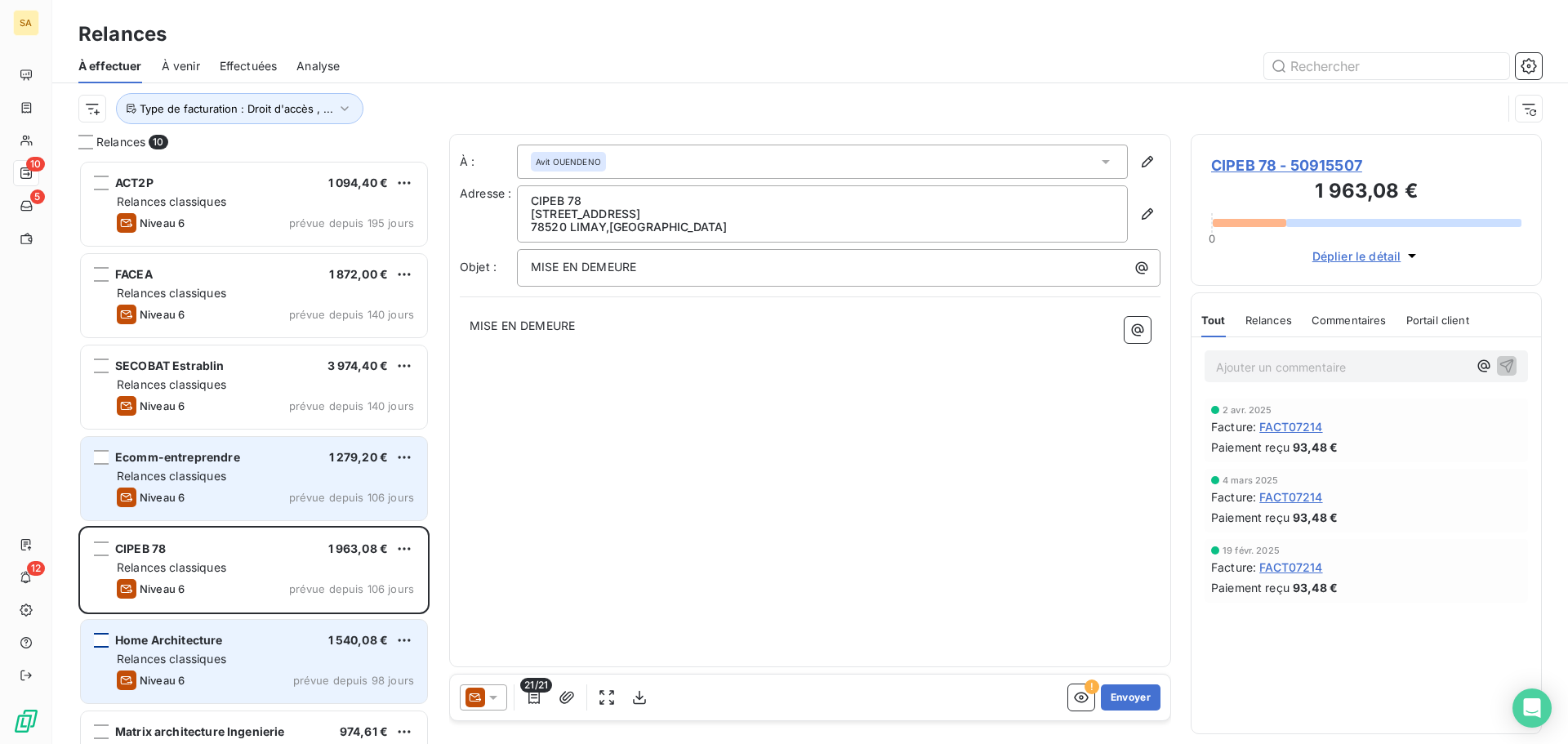
click at [173, 461] on span "Ecomm-entreprendre" at bounding box center [177, 457] width 125 height 14
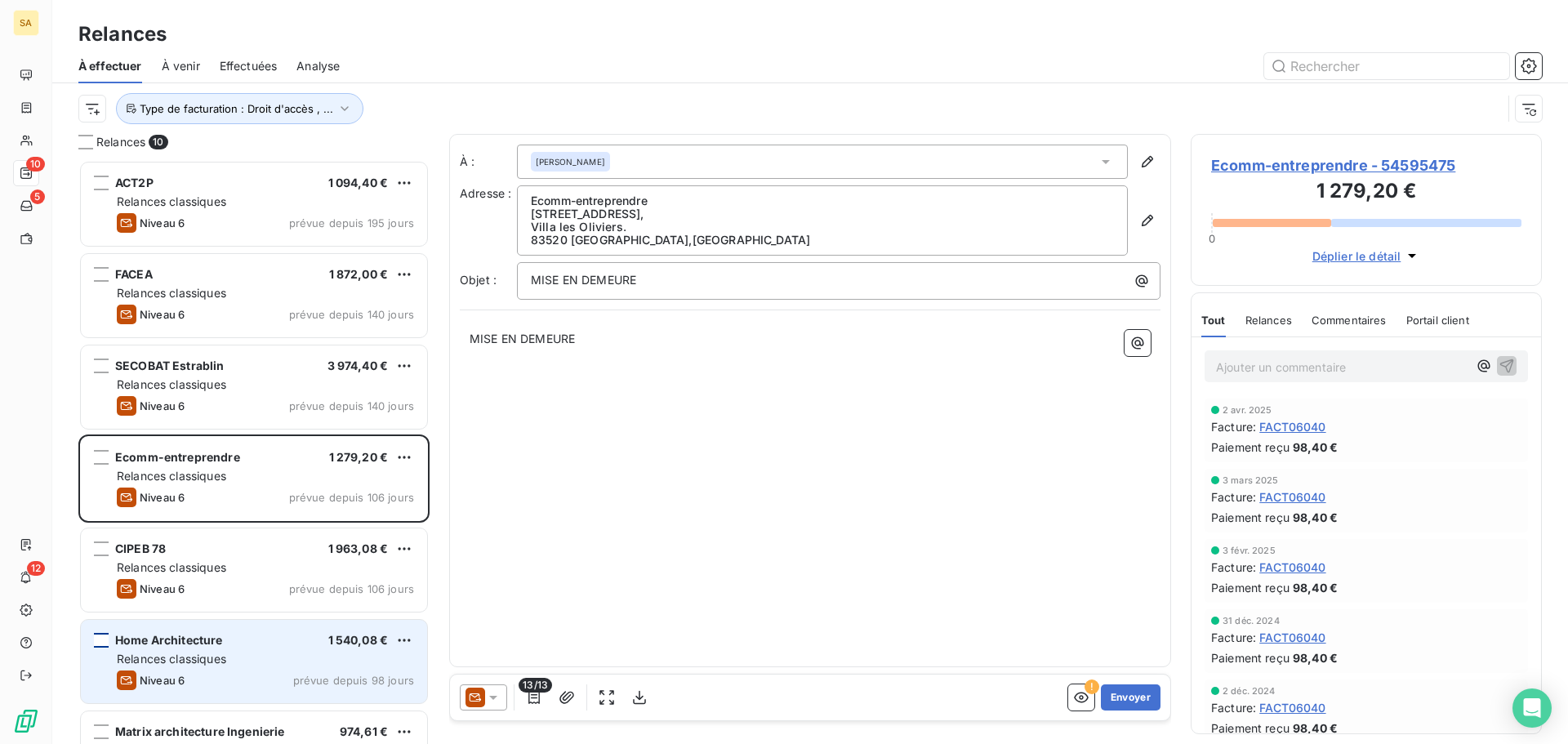
click at [1380, 157] on span "Ecomm-entreprendre - 54595475" at bounding box center [1366, 165] width 311 height 22
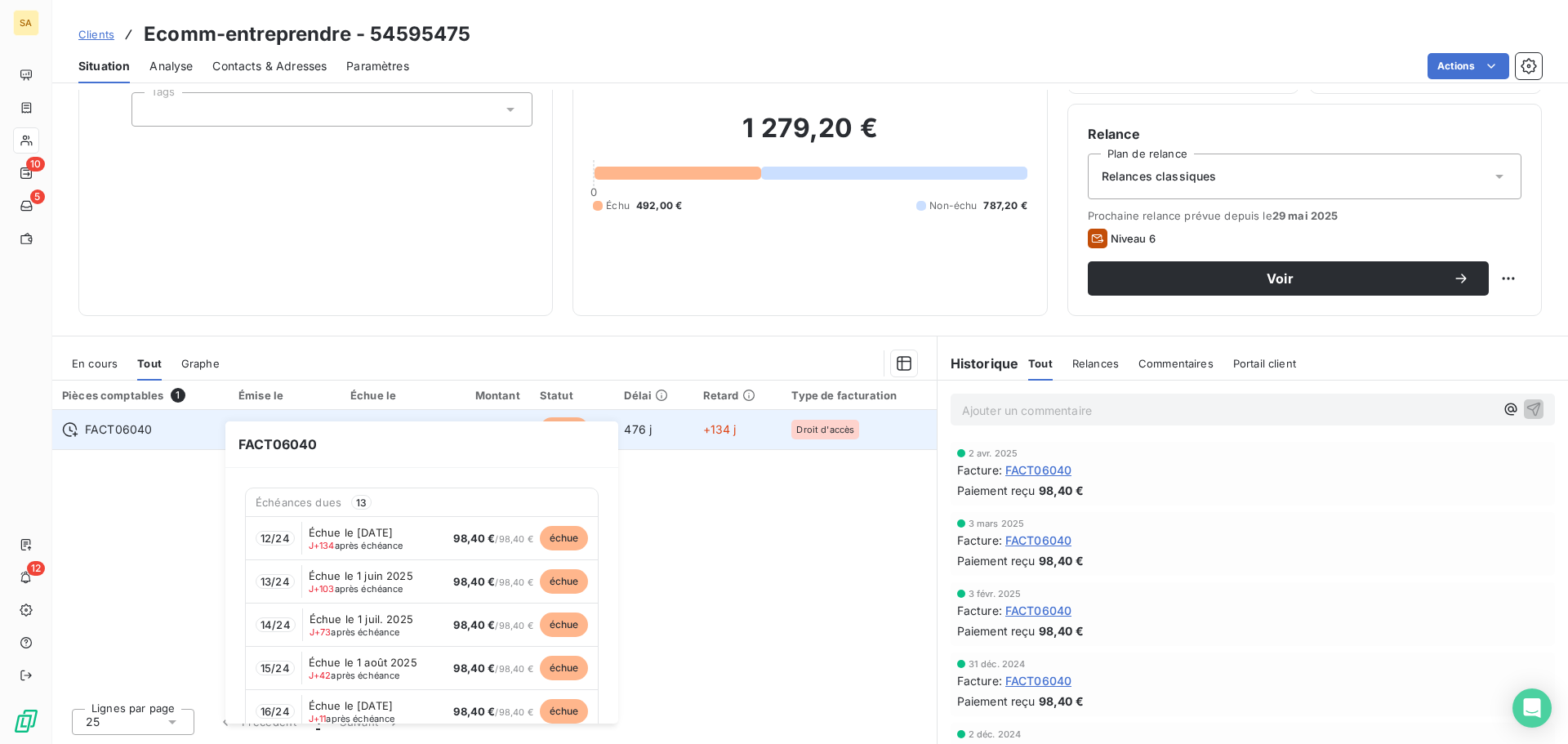
click at [175, 428] on div "FACT06040" at bounding box center [140, 429] width 157 height 17
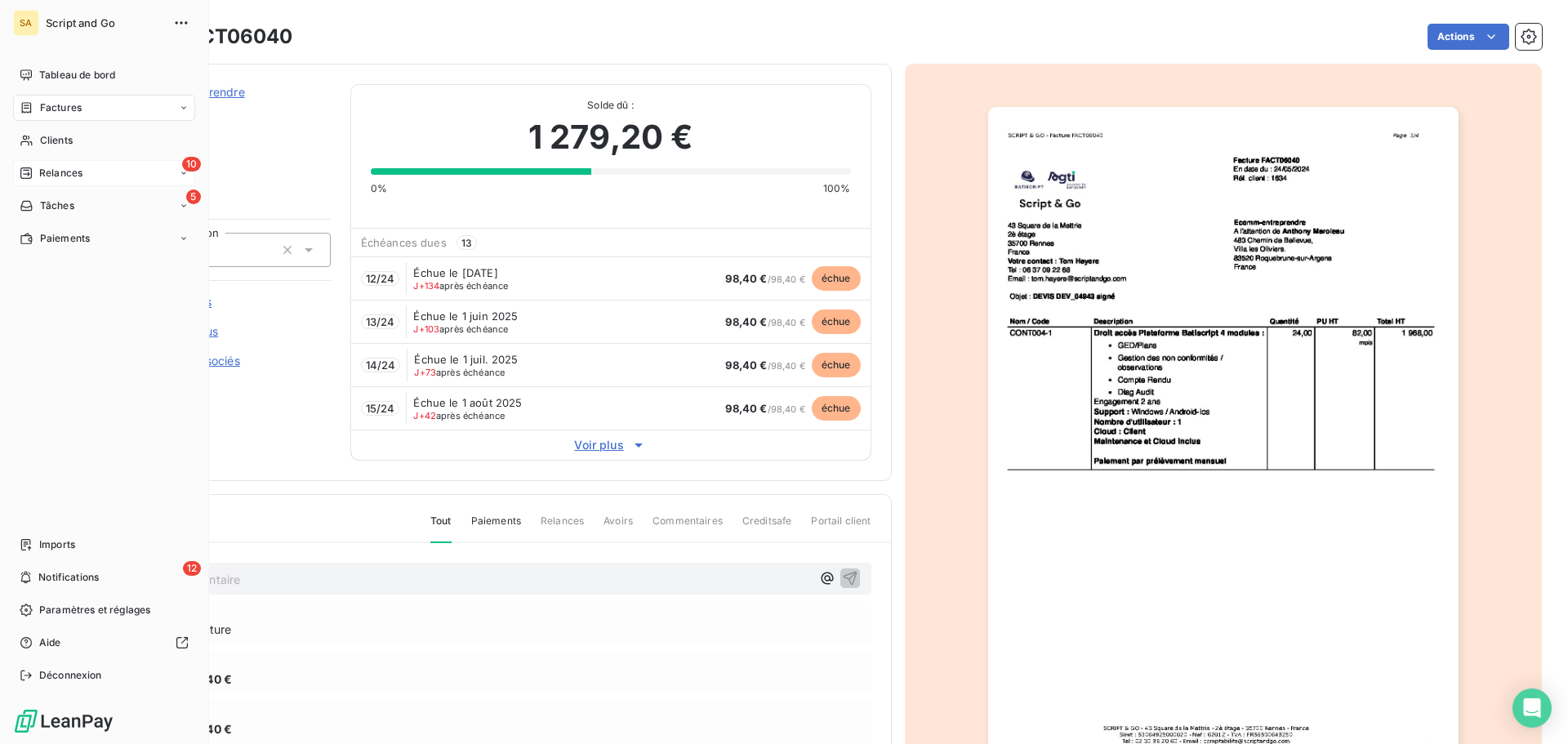
click at [32, 166] on div "Relances" at bounding box center [51, 173] width 63 height 15
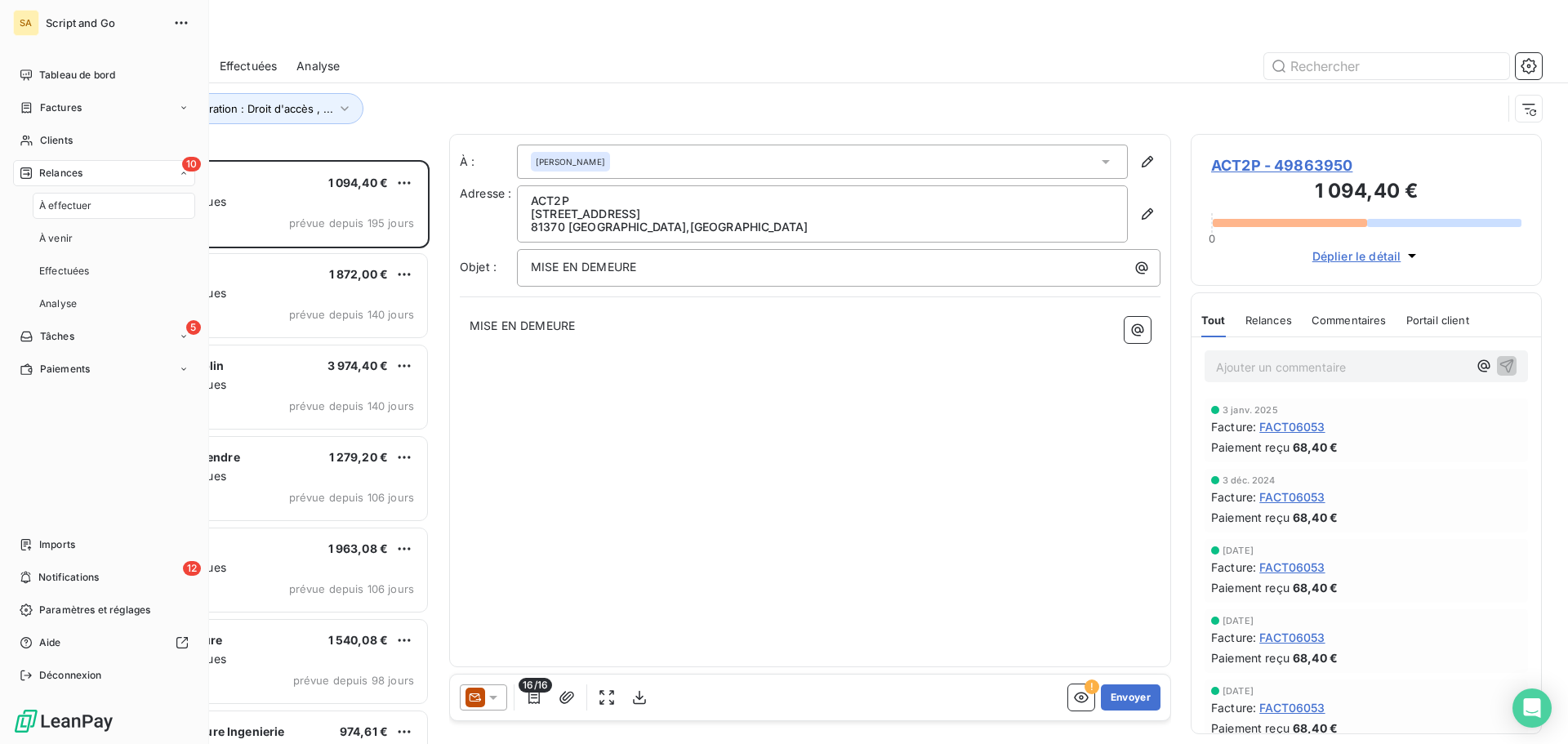
scroll to position [571, 339]
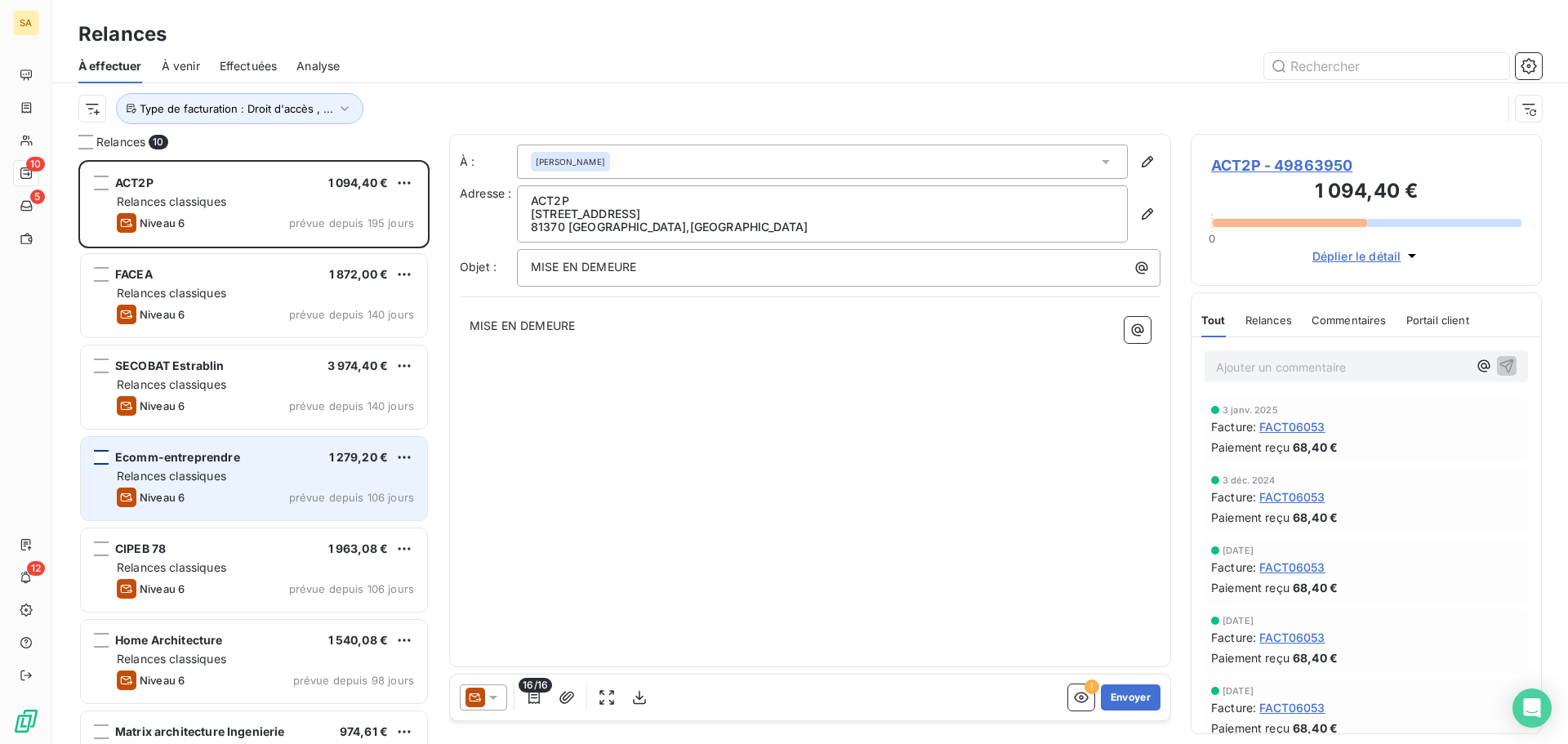
click at [99, 460] on div "grid" at bounding box center [101, 457] width 15 height 15
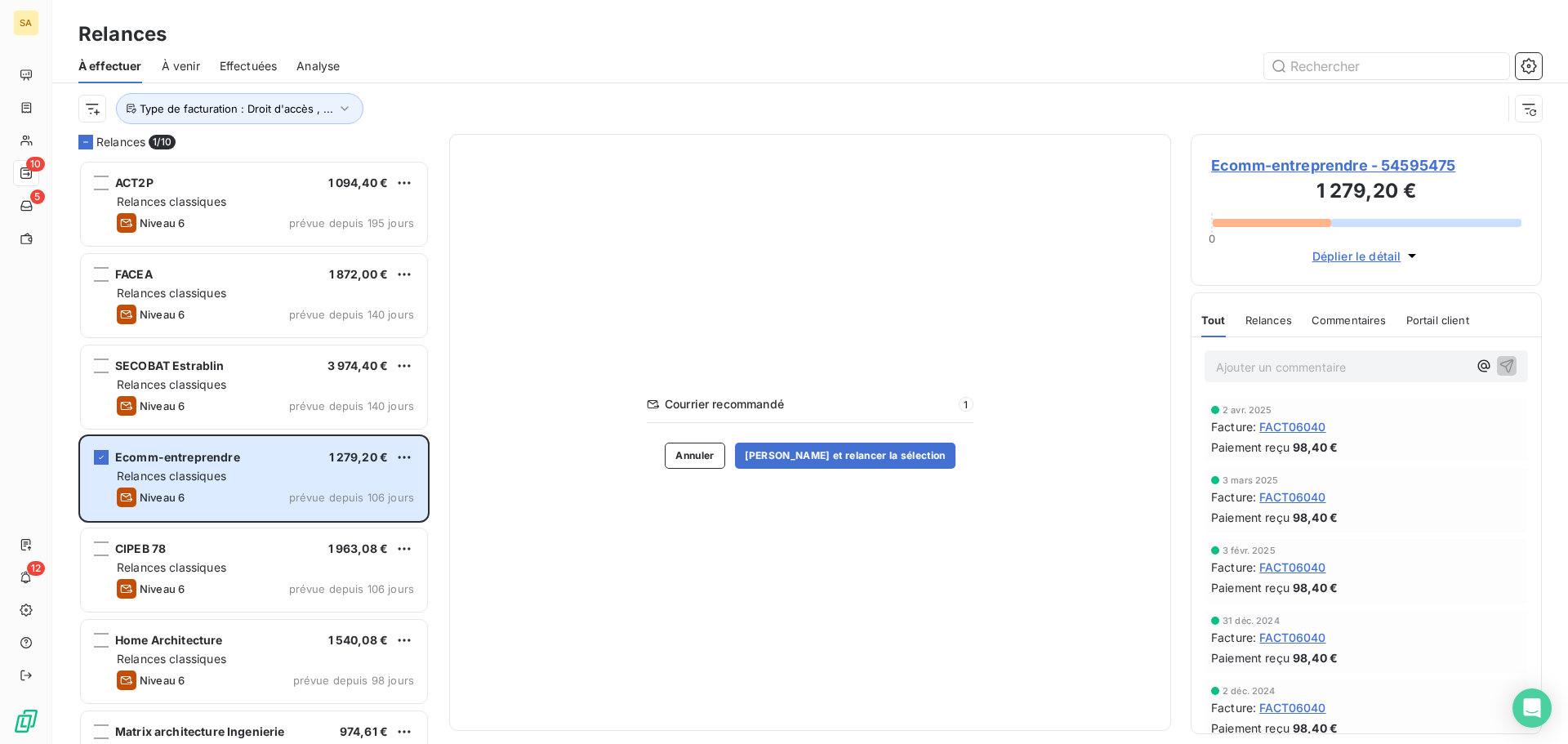
click at [1404, 167] on span "Ecomm-entreprendre - 54595475" at bounding box center [1366, 165] width 311 height 22
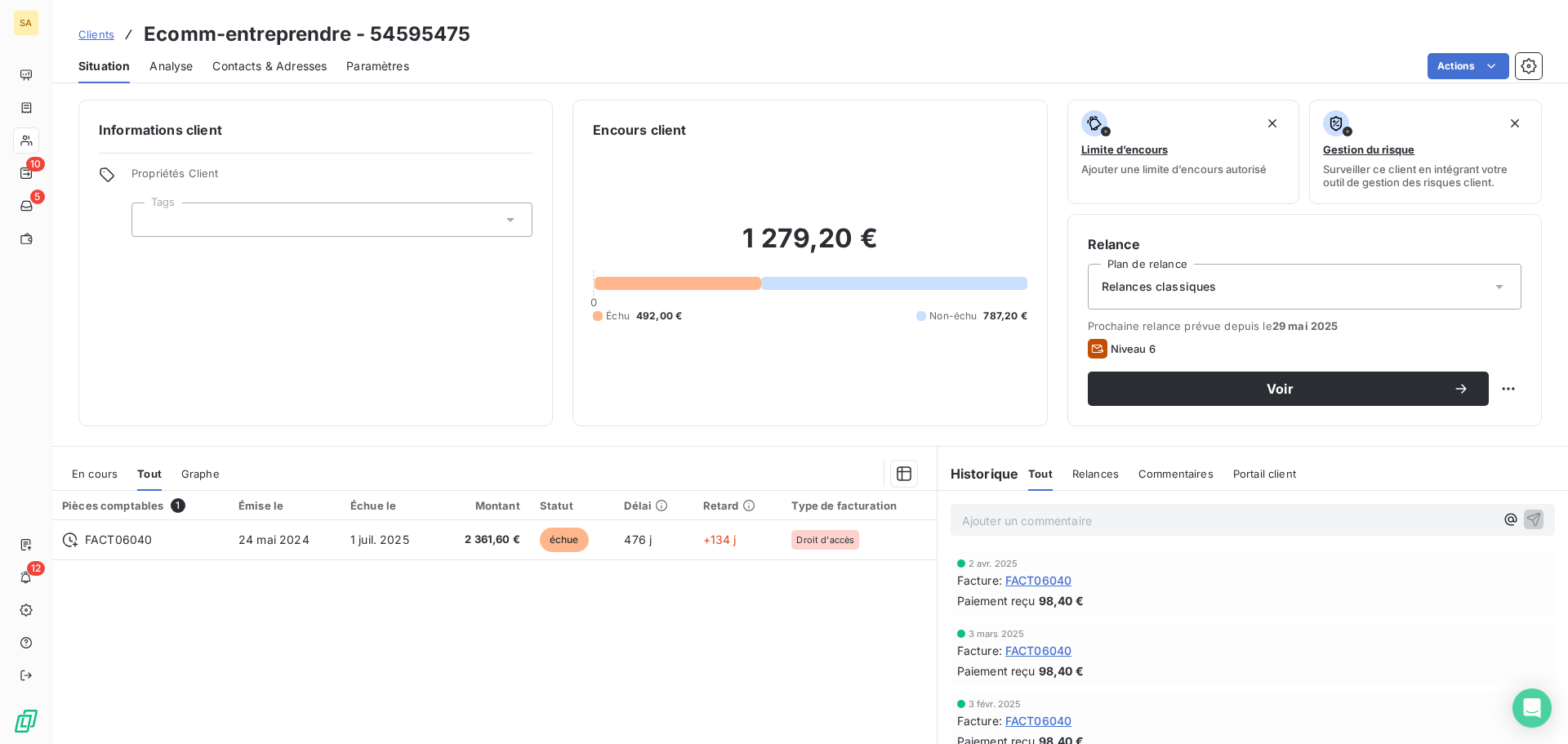
click at [1311, 272] on div "Relances classiques" at bounding box center [1304, 286] width 434 height 45
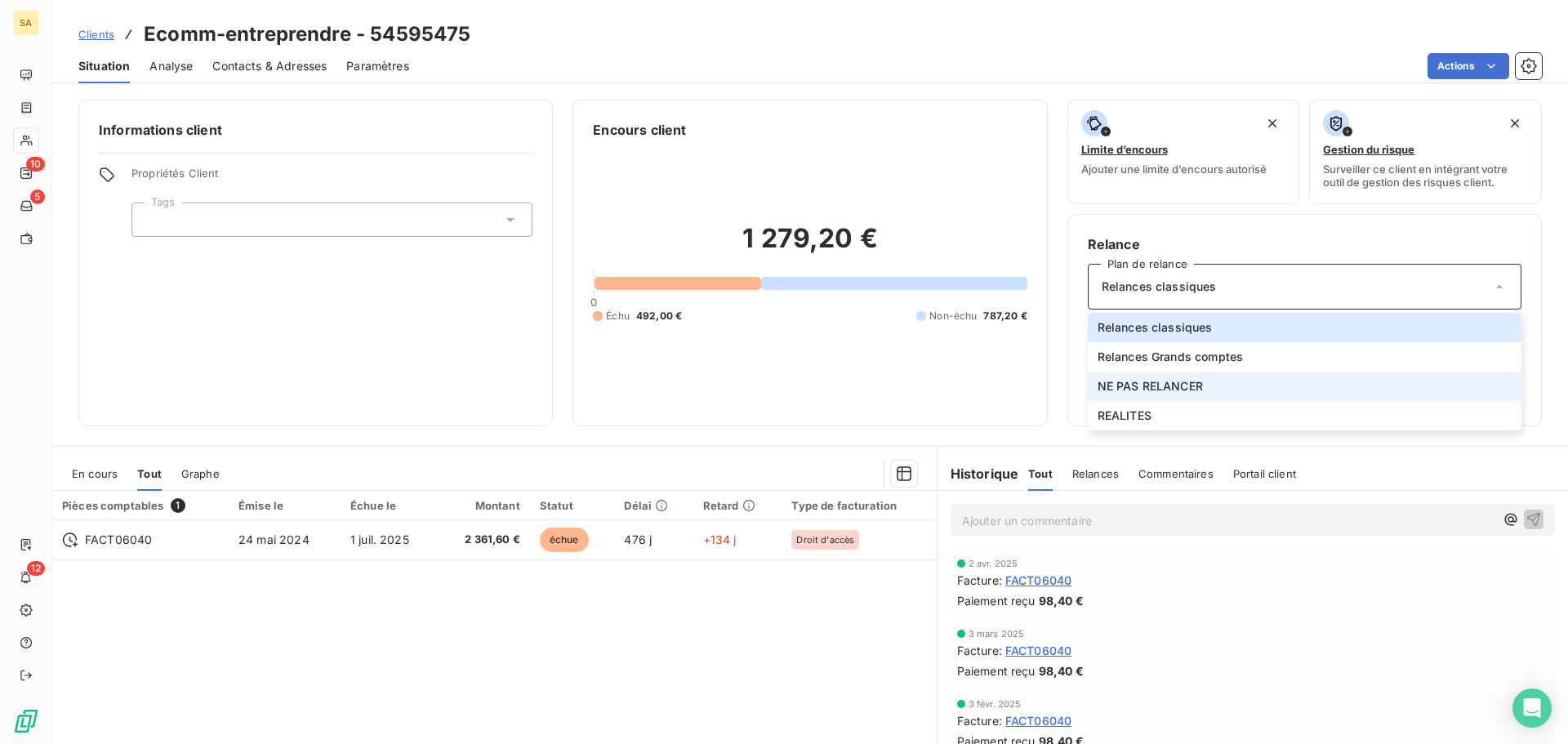
click at [1232, 379] on li "NE PAS RELANCER" at bounding box center [1304, 386] width 434 height 30
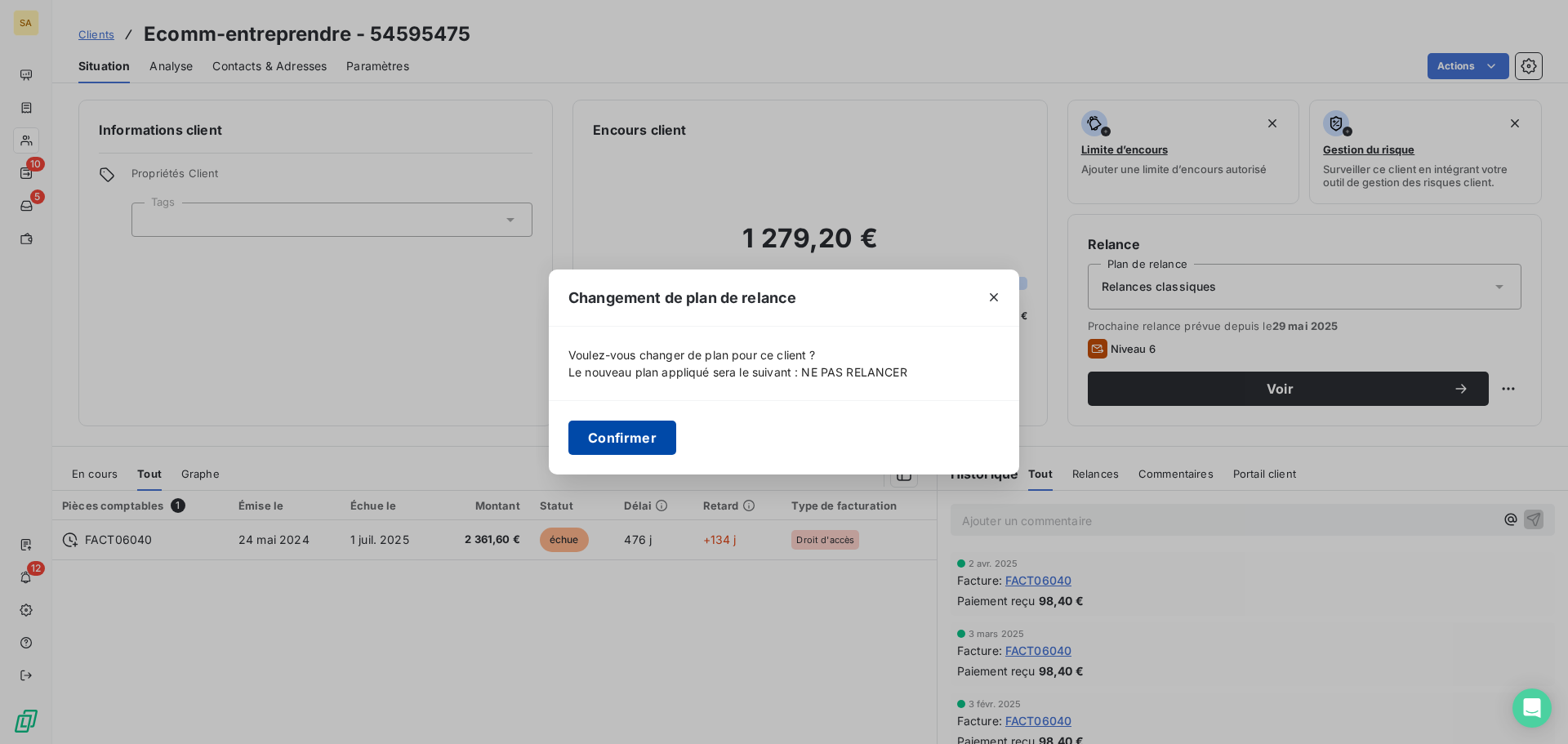
click at [666, 433] on button "Confirmer" at bounding box center [623, 437] width 108 height 34
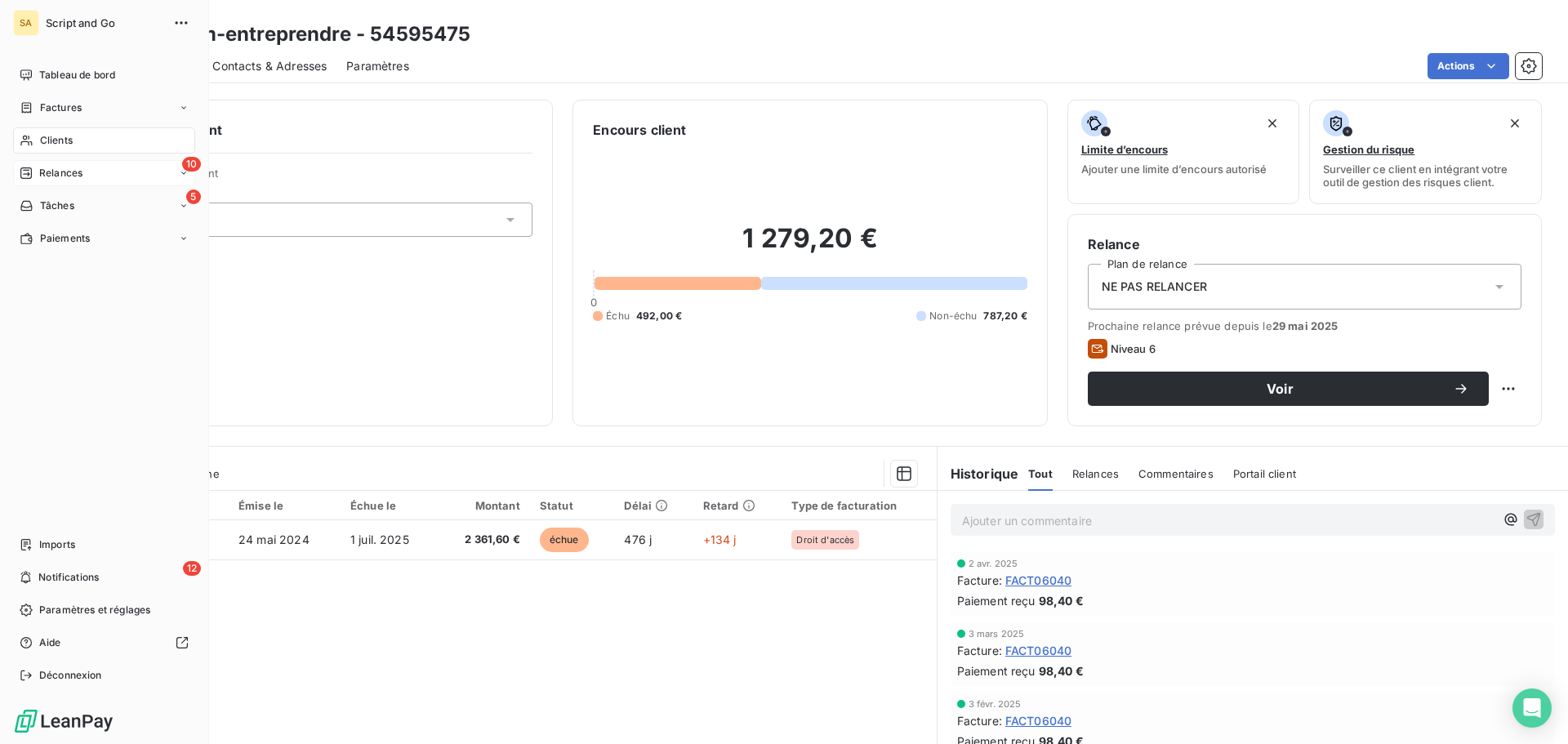
click at [32, 172] on div "Relances" at bounding box center [51, 173] width 63 height 15
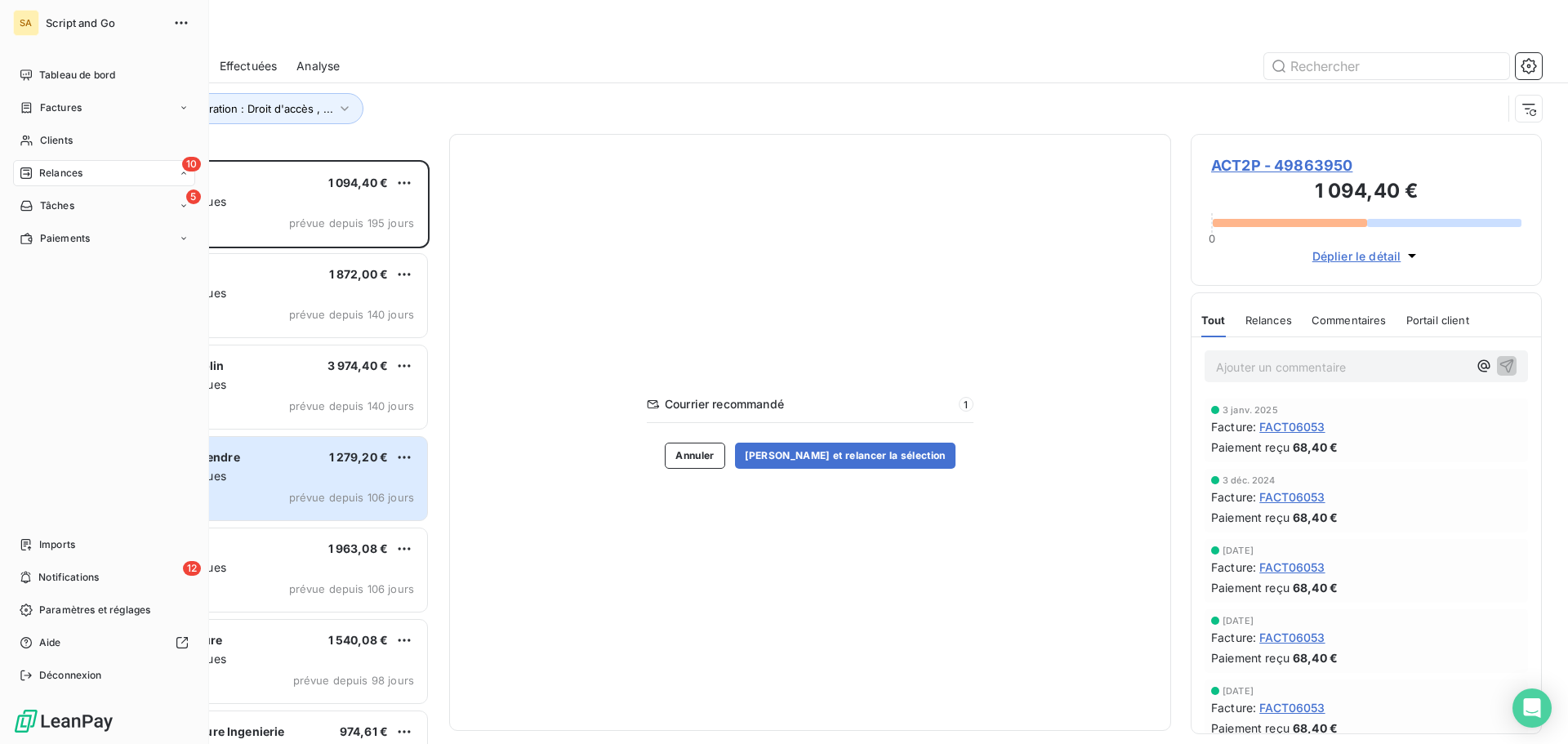
scroll to position [571, 339]
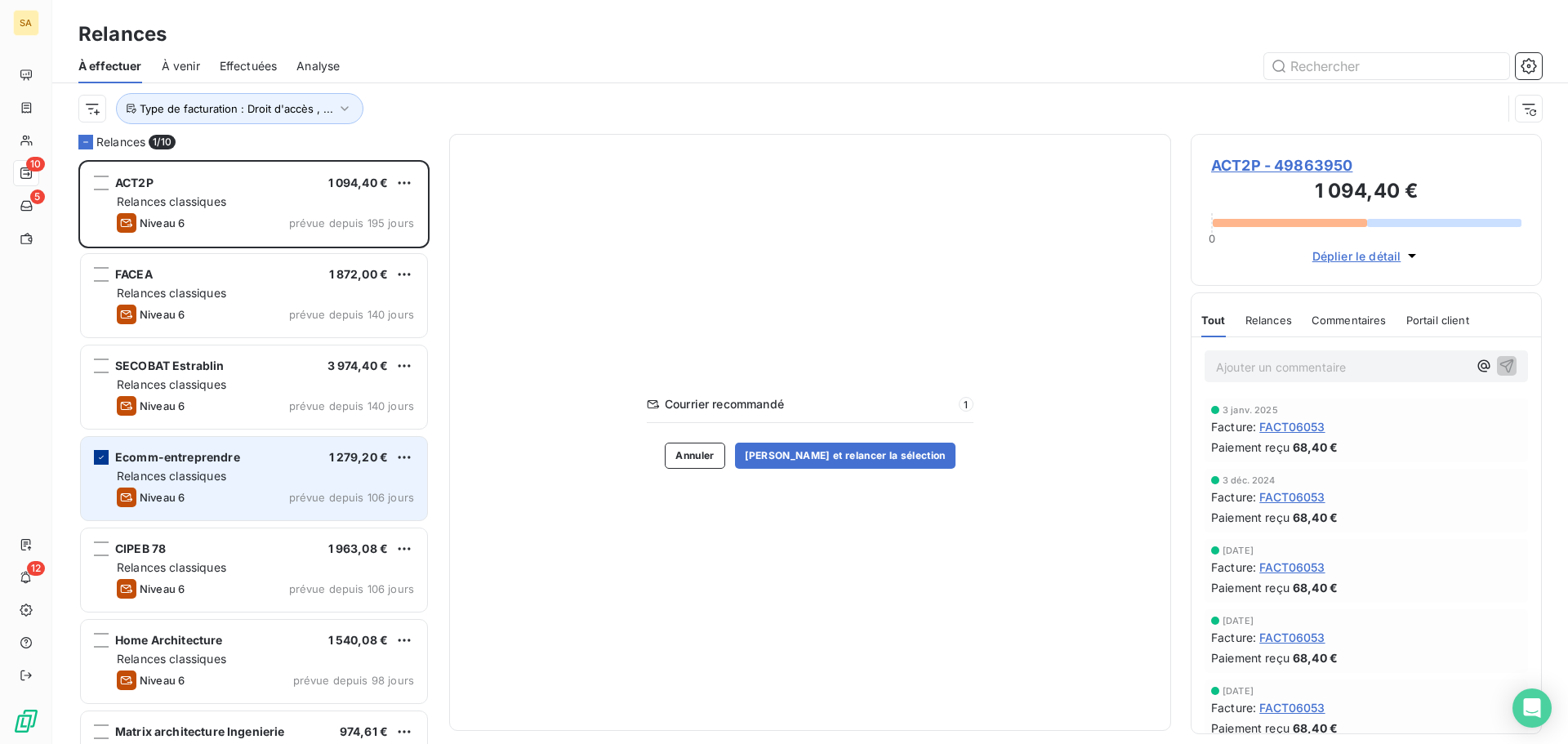
click at [101, 460] on icon "grid" at bounding box center [100, 457] width 10 height 10
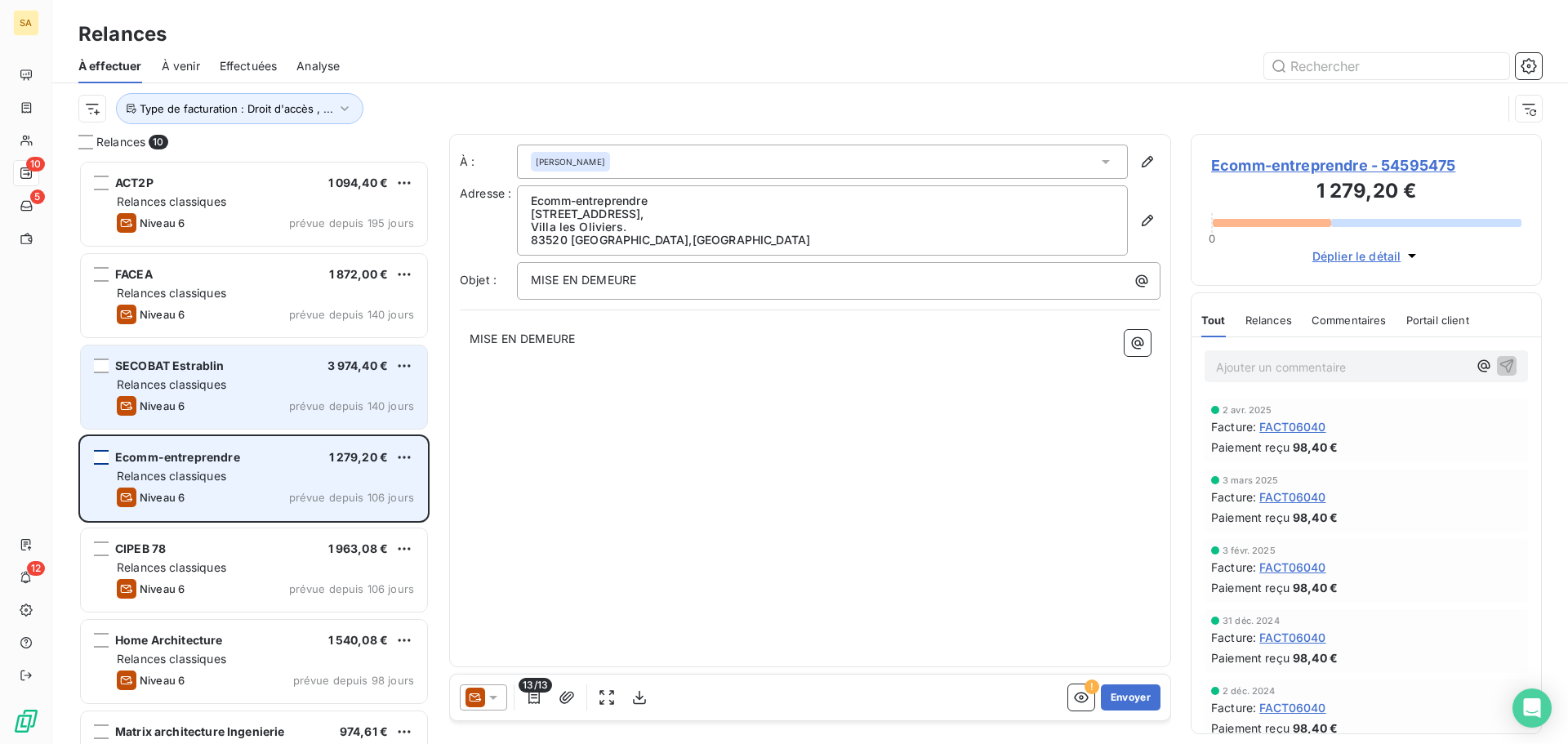
click at [171, 373] on div "SECOBAT Estrablin" at bounding box center [169, 365] width 109 height 17
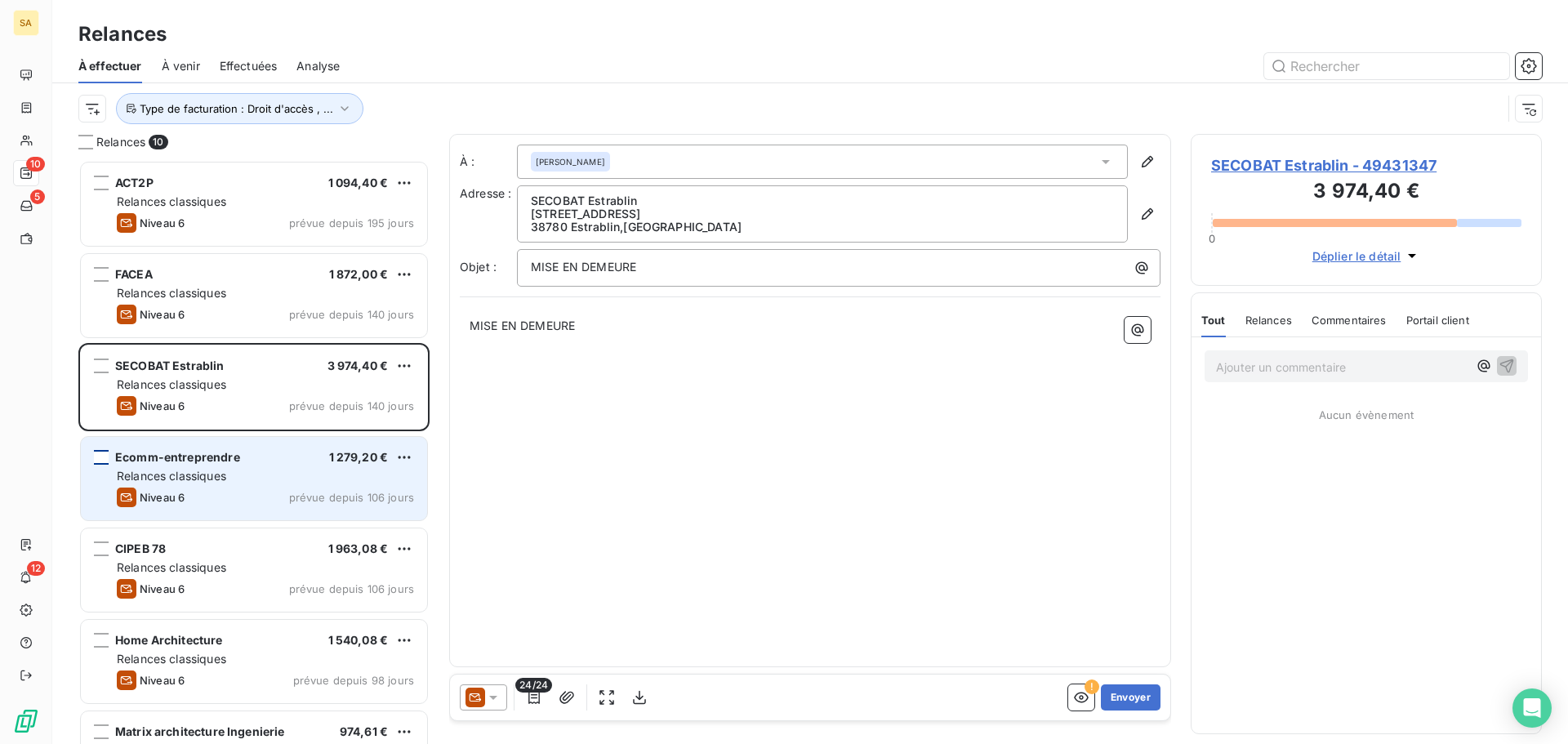
click at [1236, 163] on span "SECOBAT Estrablin - 49431347" at bounding box center [1366, 165] width 311 height 22
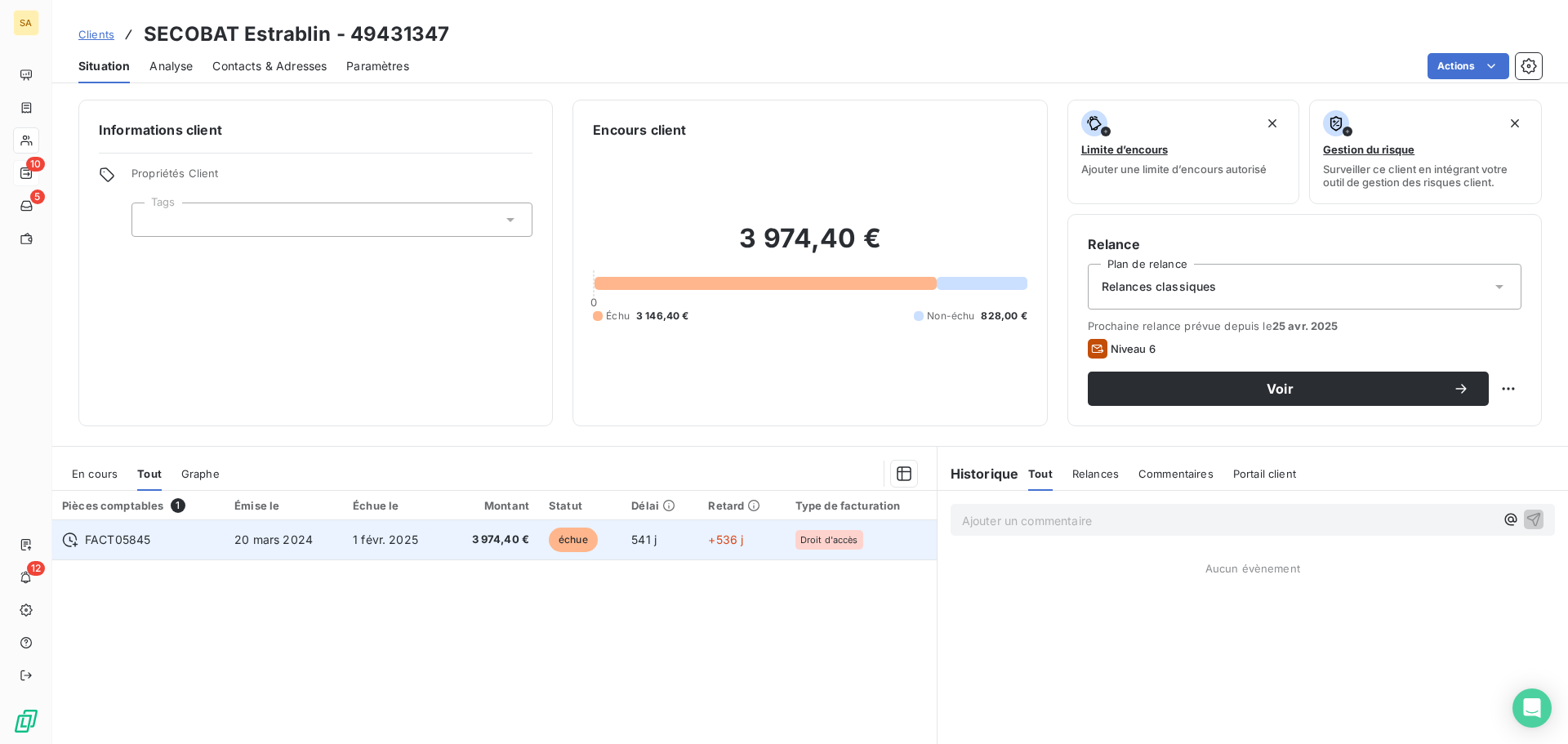
click at [191, 536] on div "FACT05845" at bounding box center [138, 539] width 153 height 17
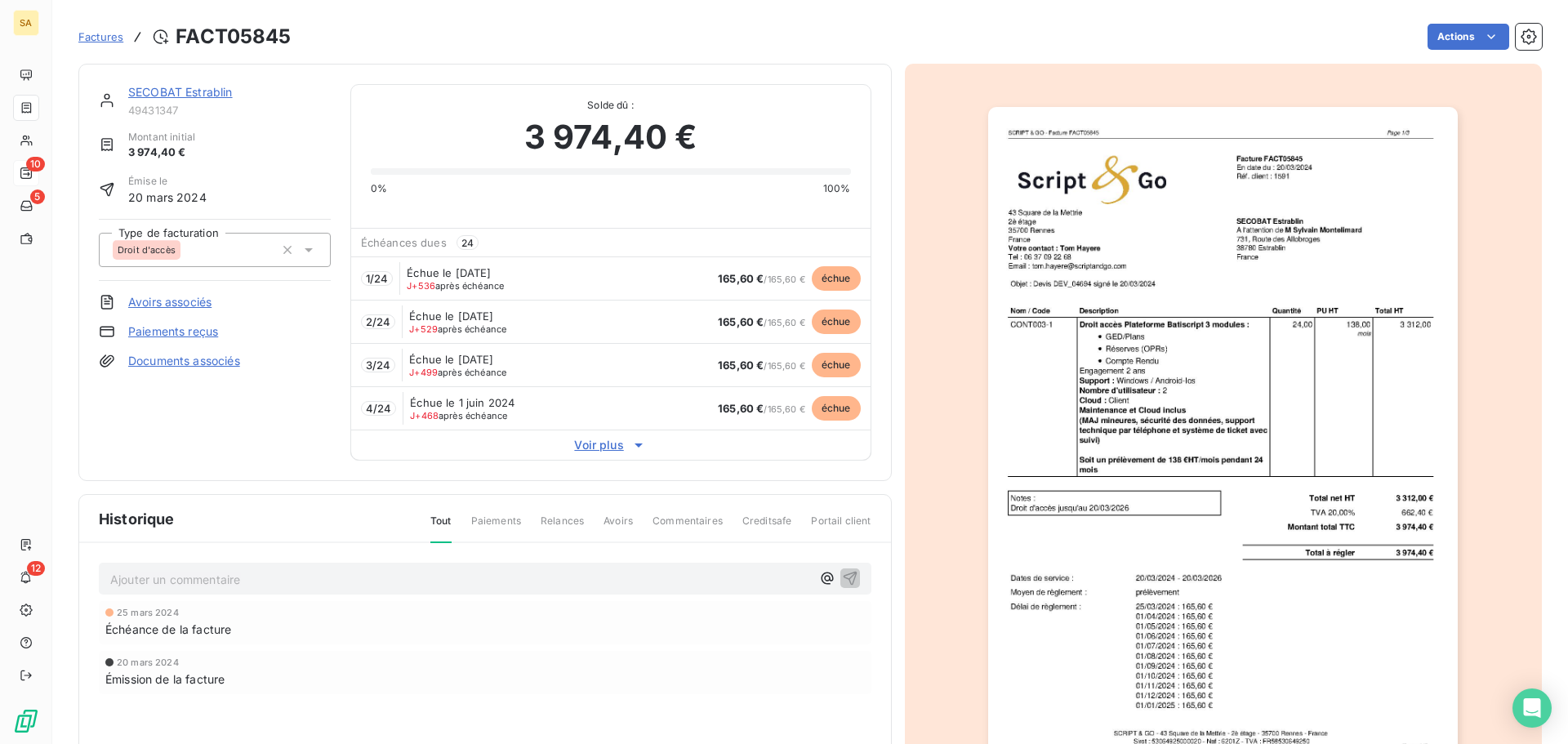
click at [215, 244] on div "Droit d'accès" at bounding box center [193, 249] width 161 height 26
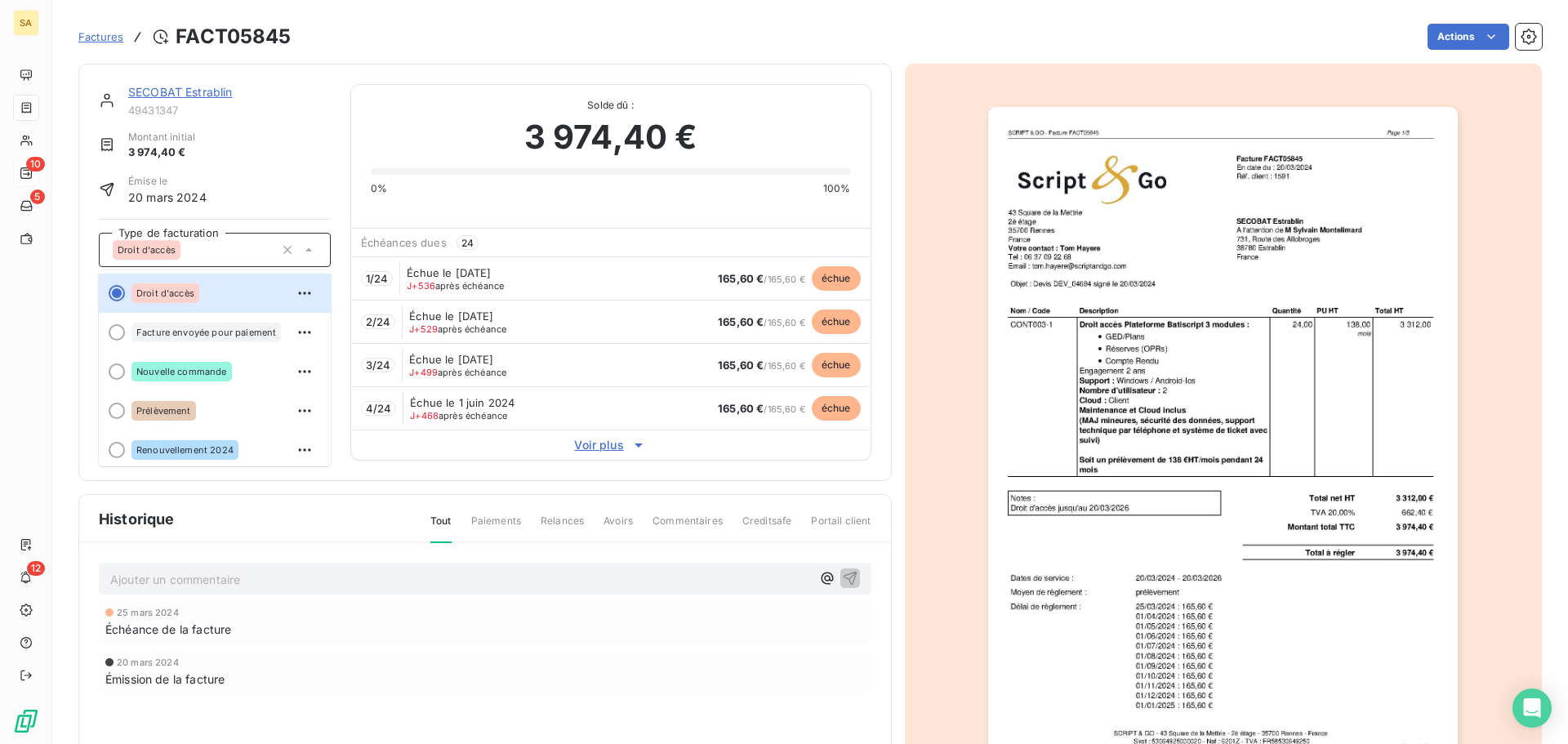
click at [284, 177] on div "Émise le 20 mars 2024" at bounding box center [215, 189] width 232 height 32
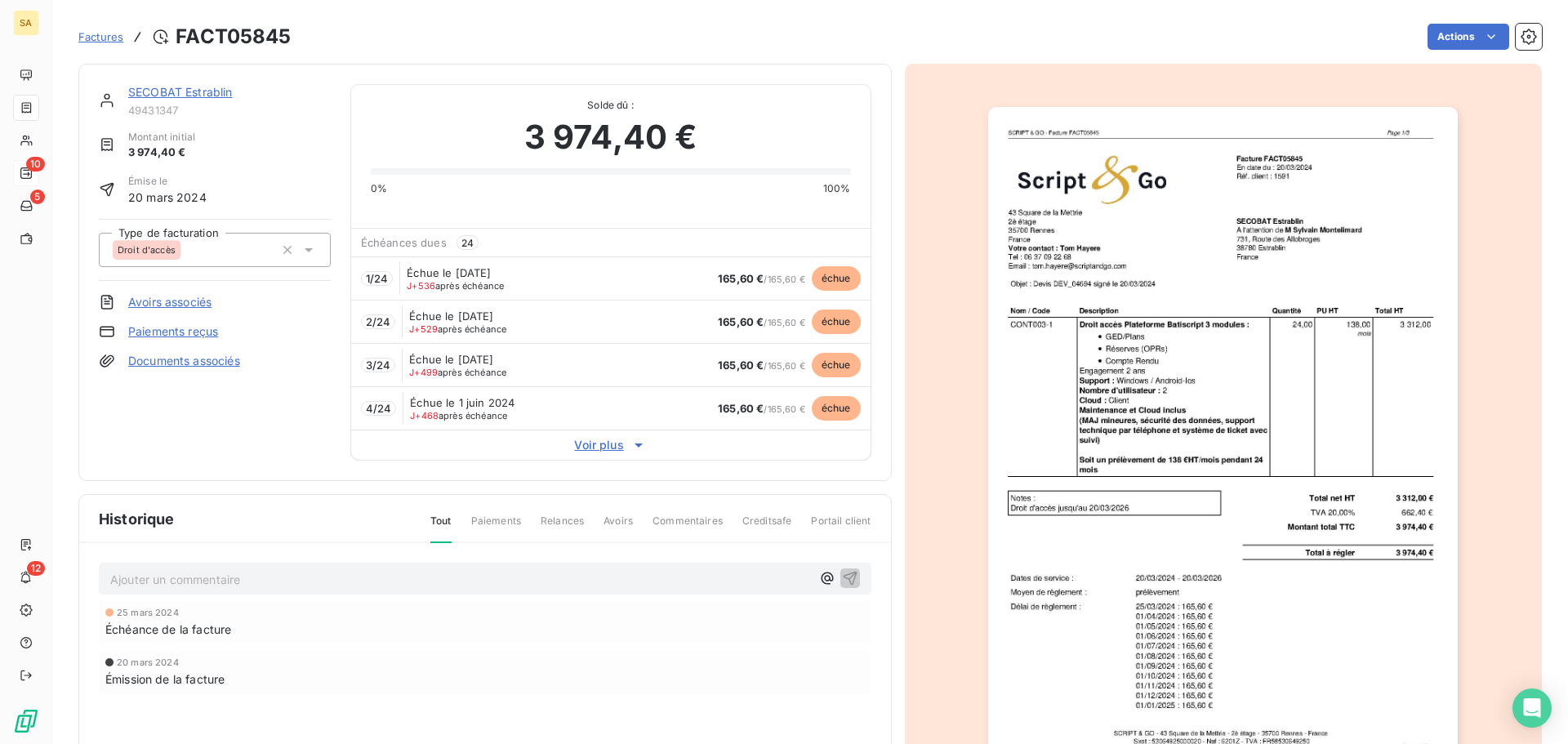
click at [1182, 418] on img "button" at bounding box center [1223, 440] width 469 height 665
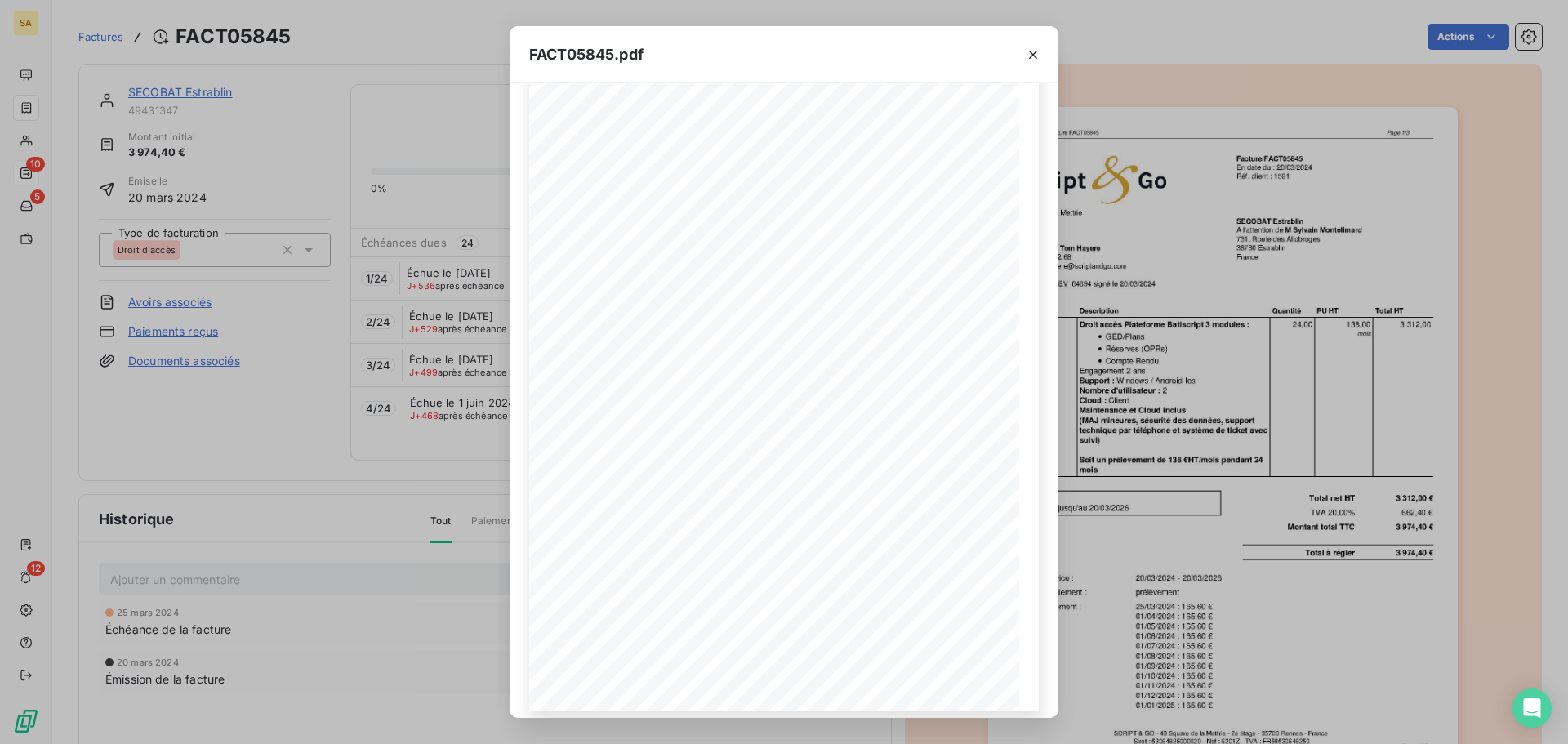
scroll to position [97, 0]
click at [811, 694] on icon "button" at bounding box center [818, 690] width 17 height 17
click at [1031, 47] on button "button" at bounding box center [1033, 55] width 26 height 26
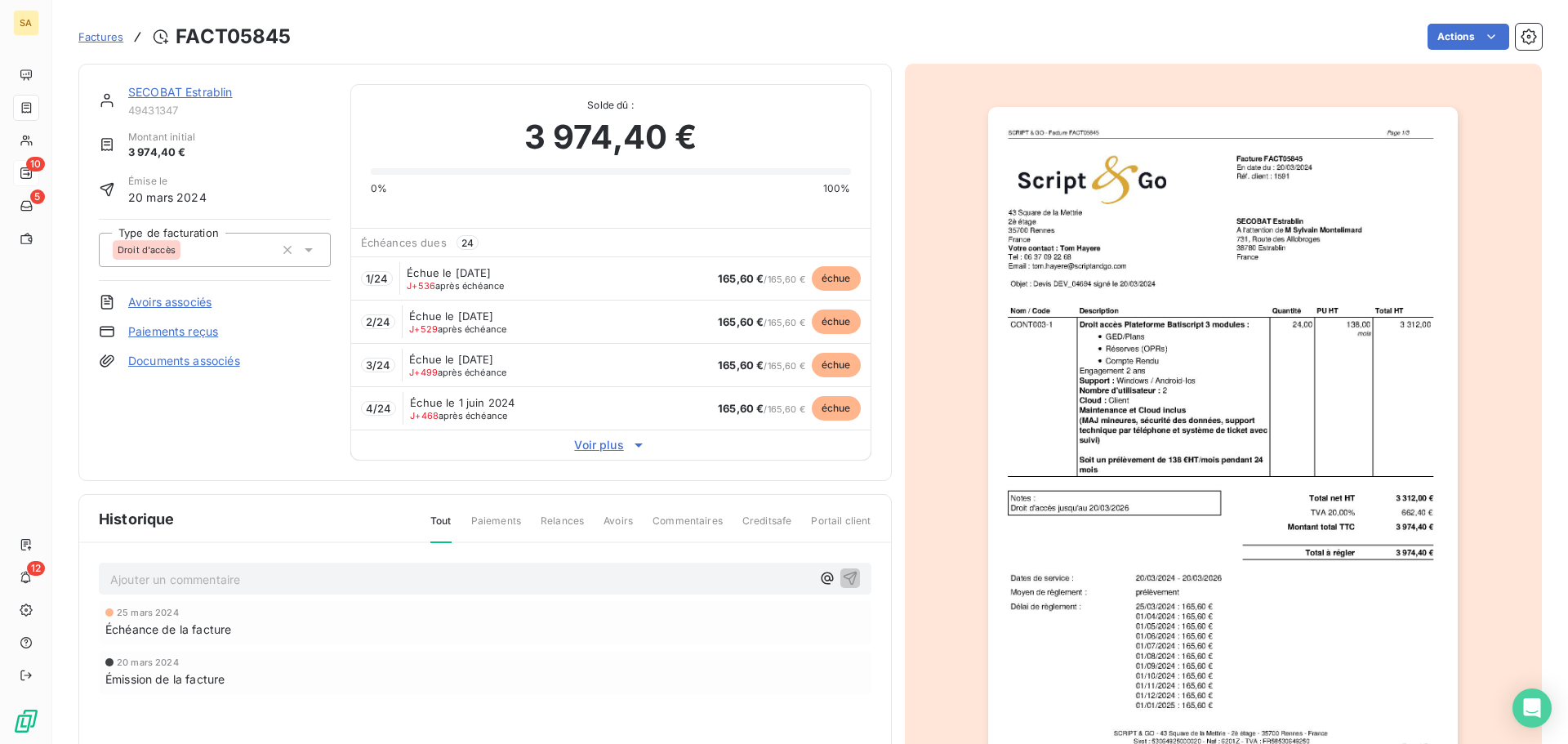
click at [163, 87] on link "SECOBAT Estrablin" at bounding box center [181, 92] width 105 height 14
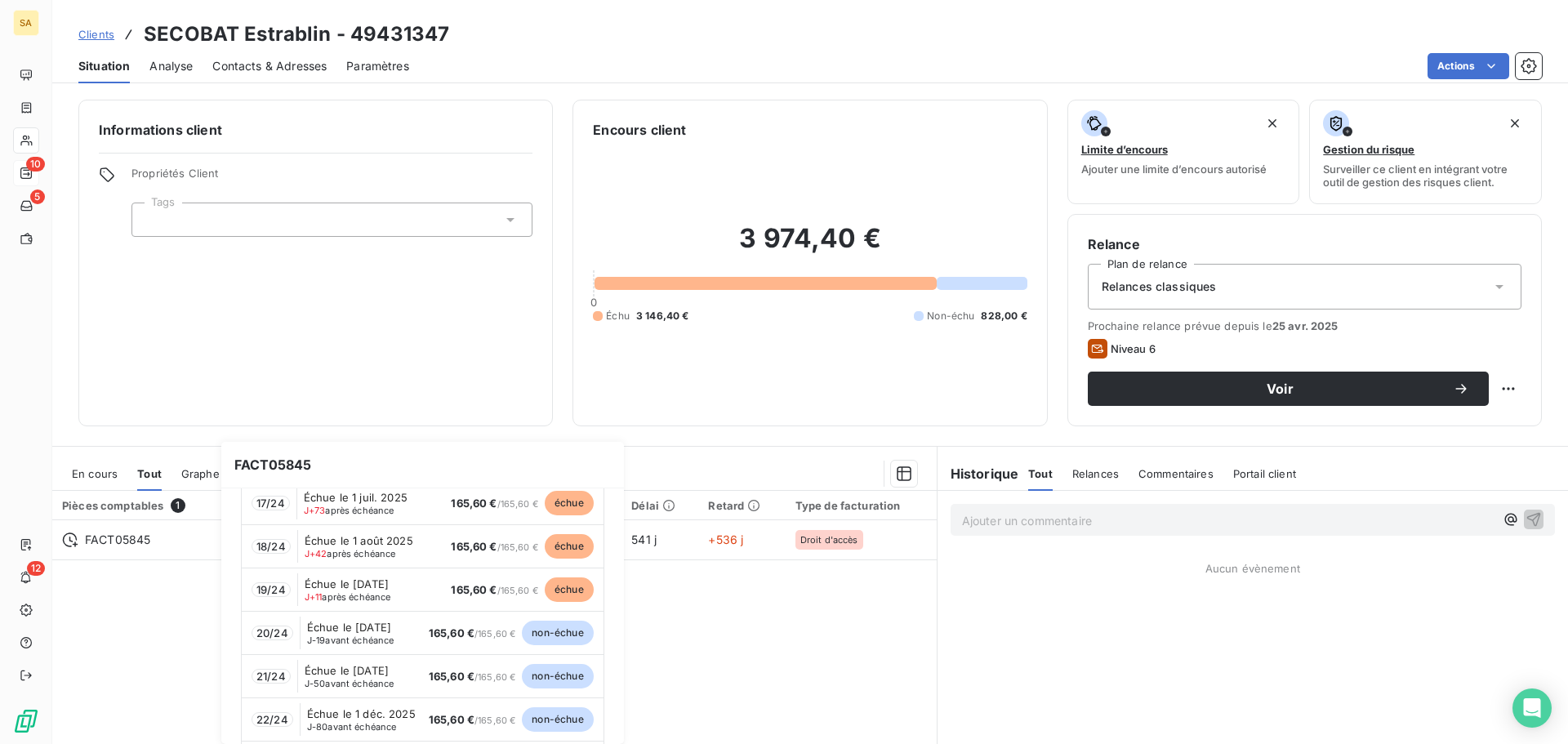
scroll to position [816, 0]
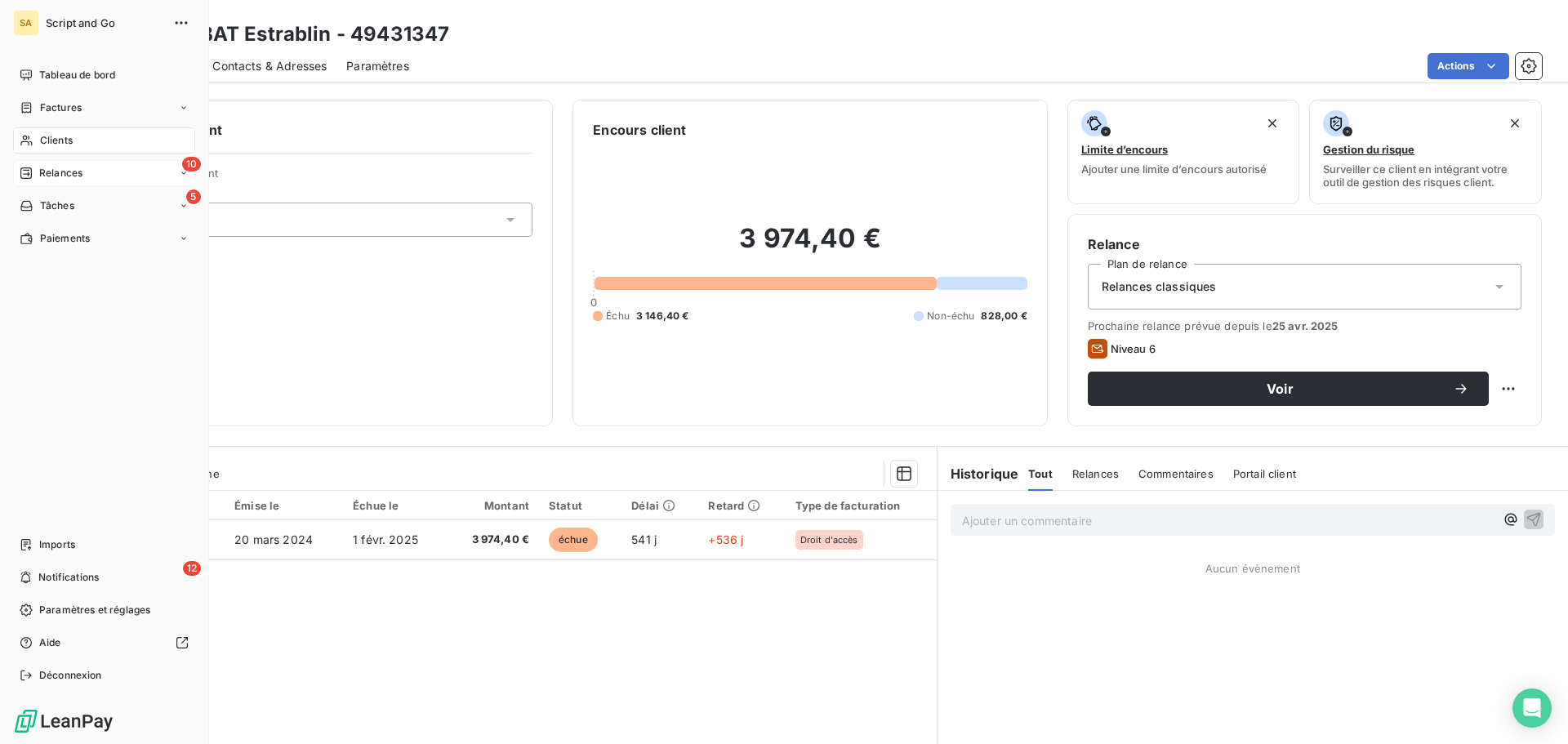
click at [38, 167] on div "Relances" at bounding box center [51, 173] width 63 height 15
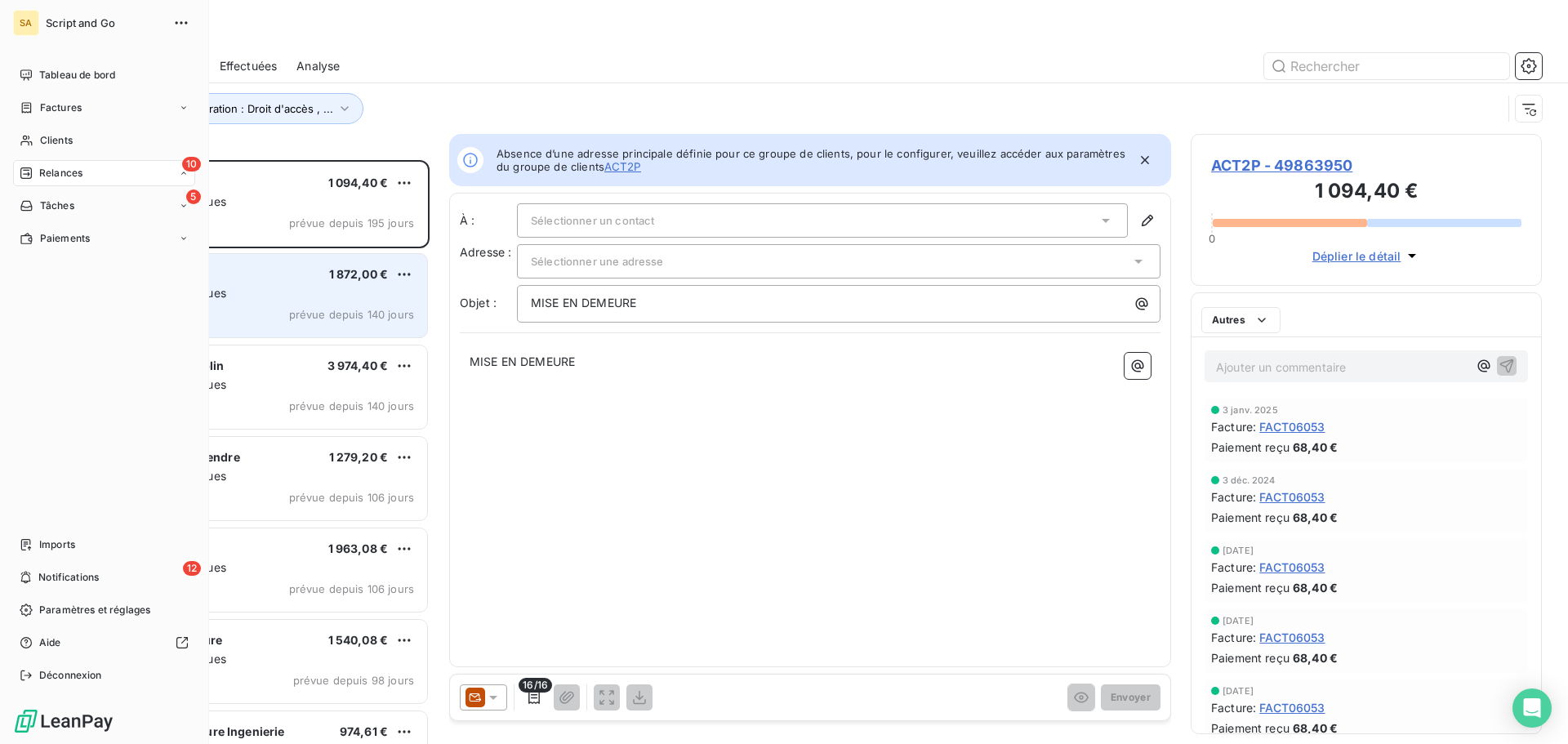
scroll to position [571, 339]
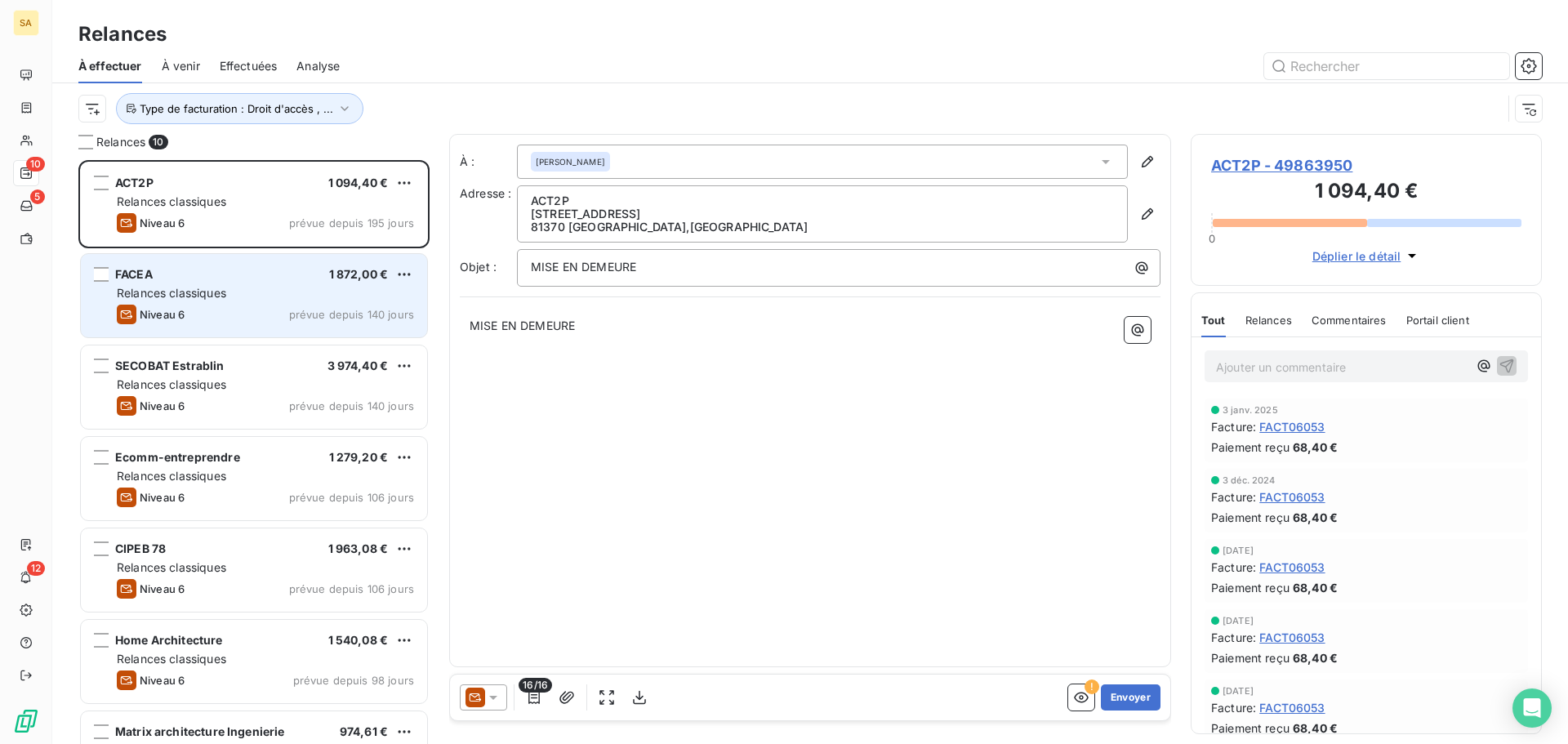
click at [247, 279] on div "FACEA 1 872,00 €" at bounding box center [265, 274] width 298 height 15
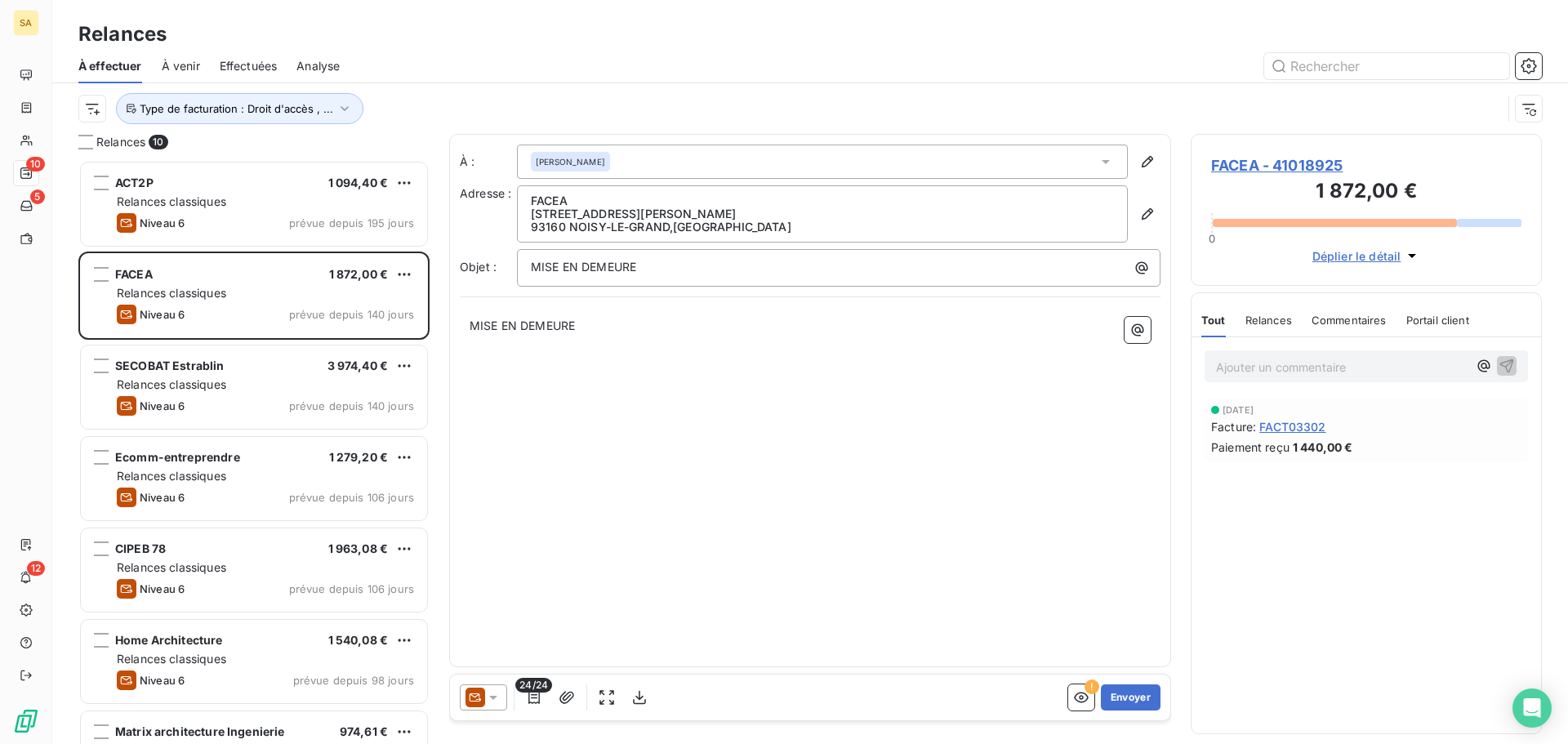
click at [1296, 161] on span "FACEA - 41018925" at bounding box center [1366, 165] width 311 height 22
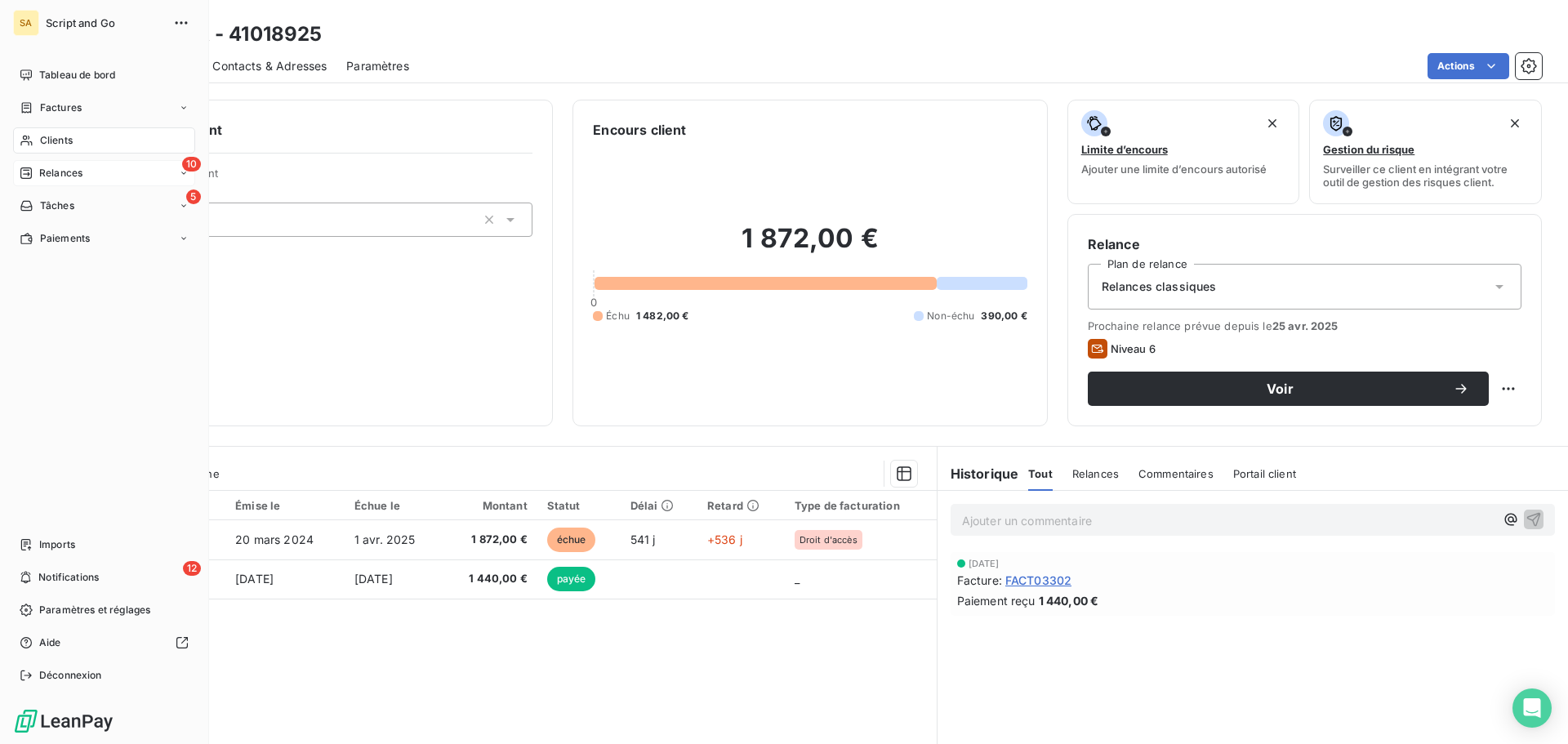
click at [31, 175] on icon at bounding box center [25, 173] width 13 height 13
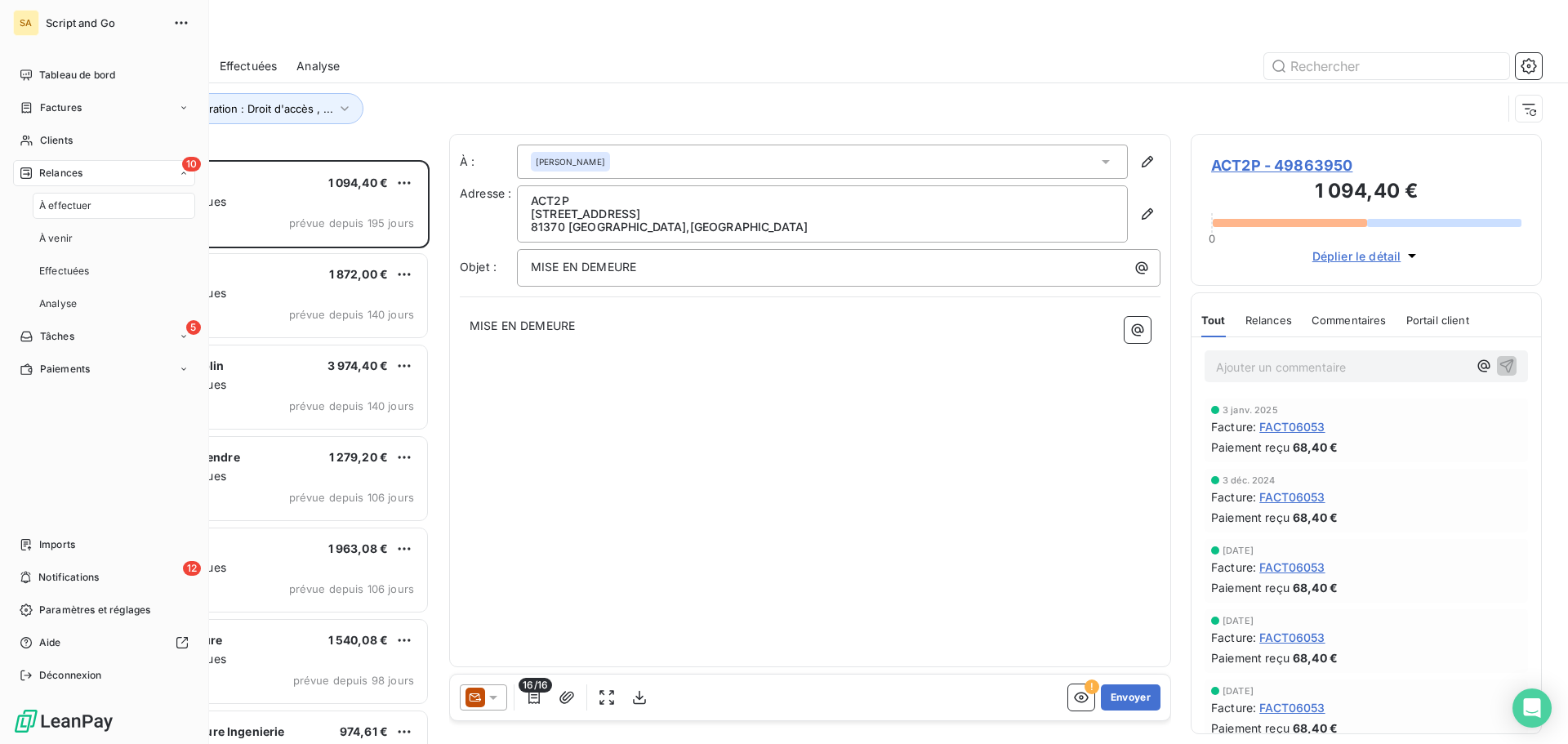
scroll to position [571, 339]
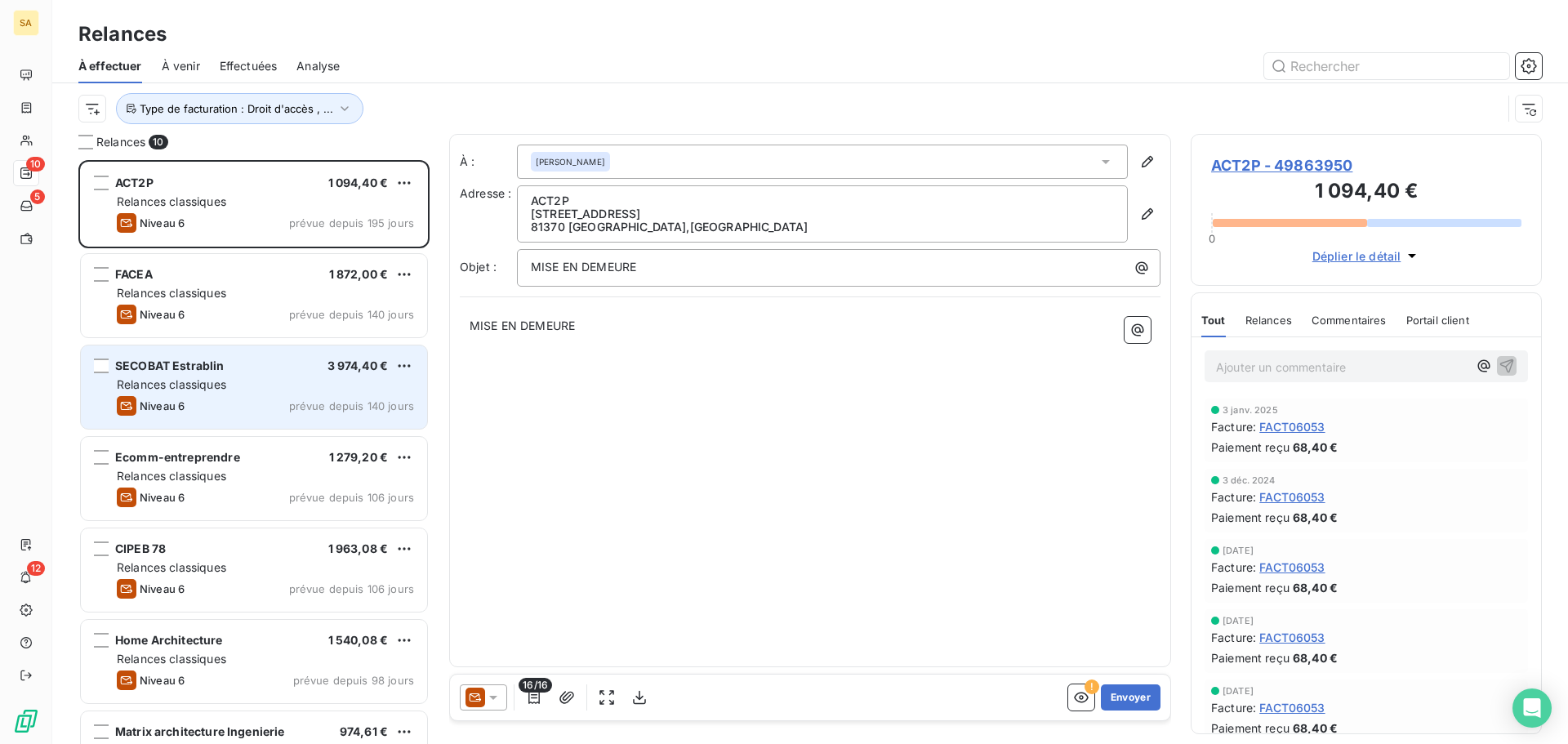
click at [243, 379] on div "Relances classiques" at bounding box center [265, 385] width 298 height 17
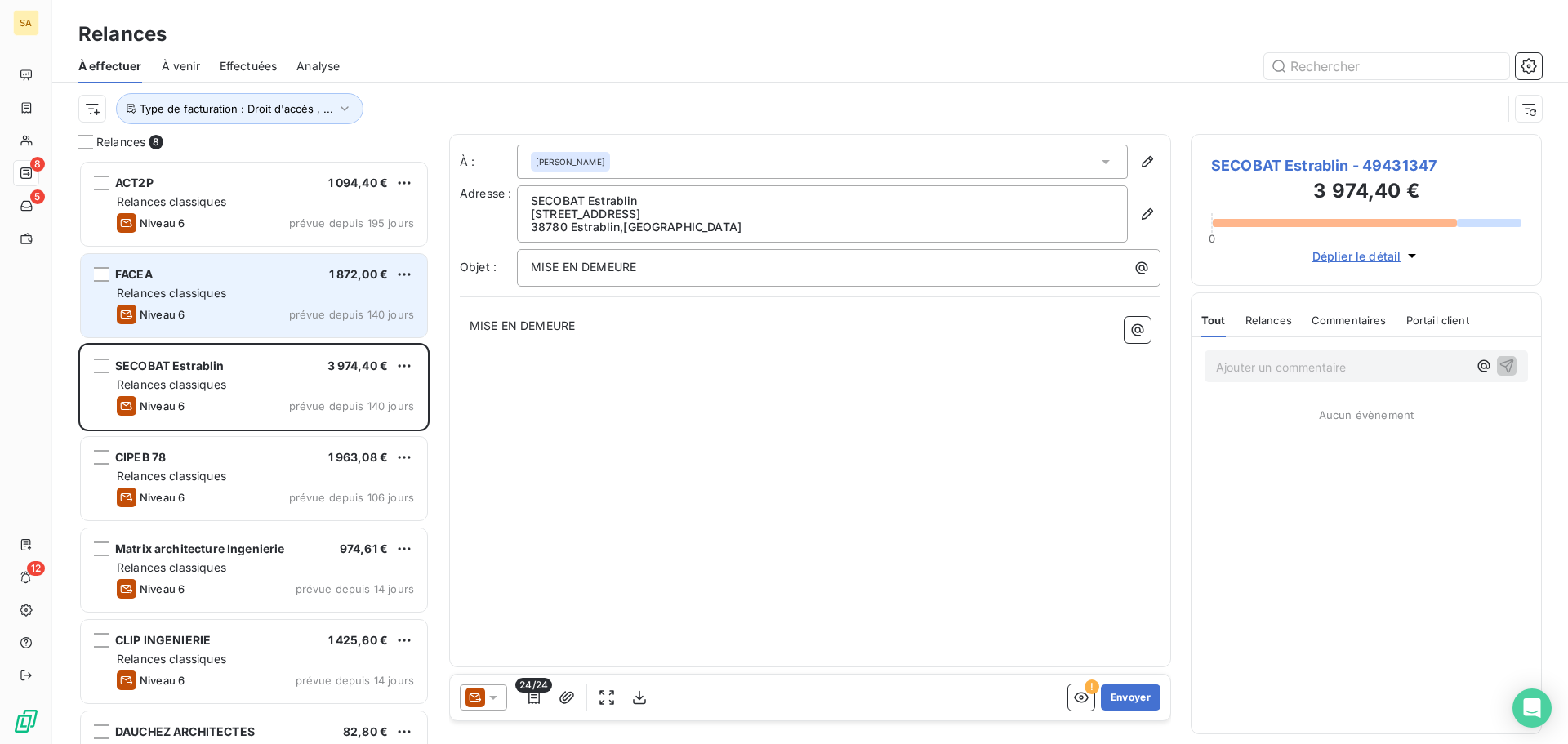
click at [216, 299] on span "Relances classiques" at bounding box center [171, 293] width 109 height 14
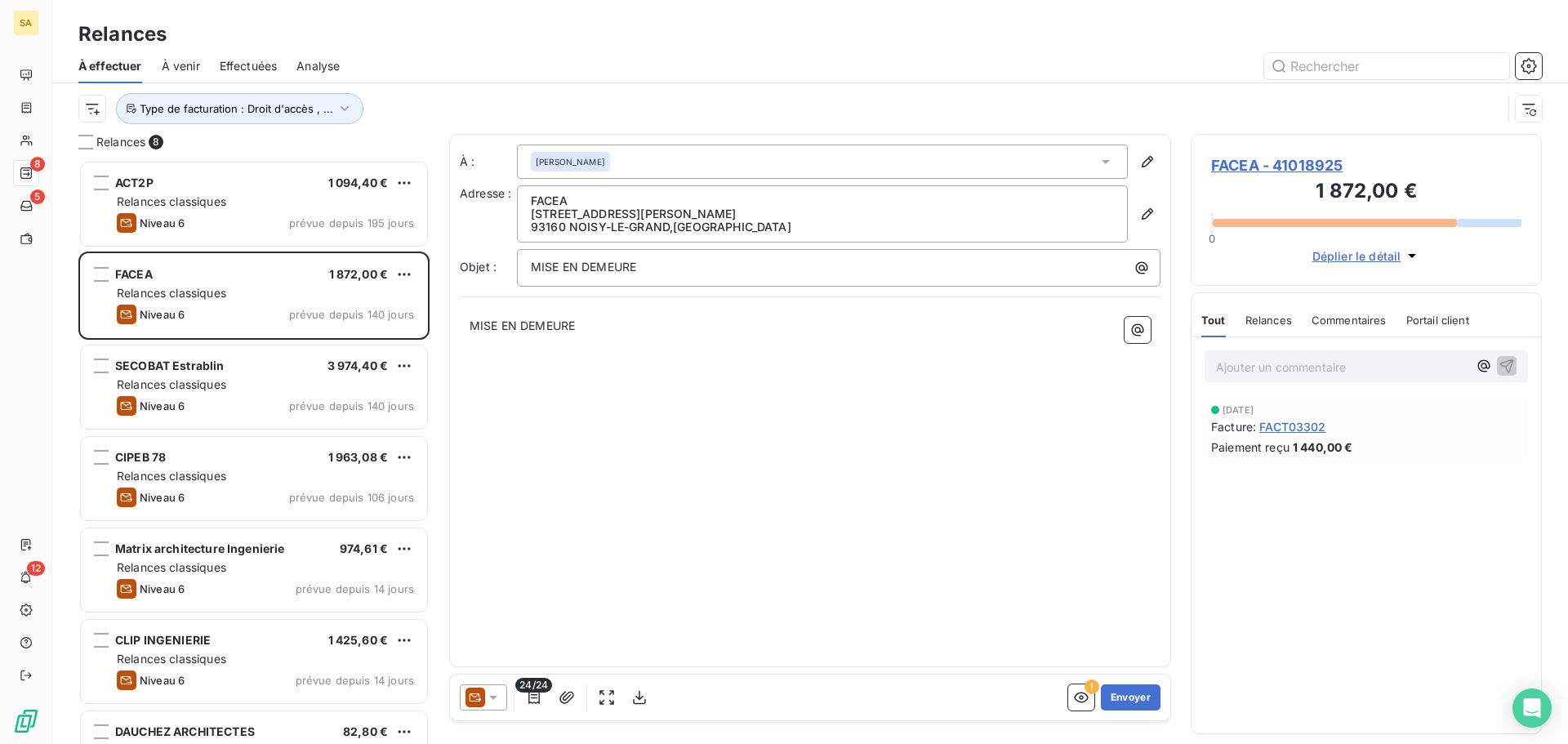
click at [1252, 160] on span "FACEA - 41018925" at bounding box center [1366, 165] width 311 height 22
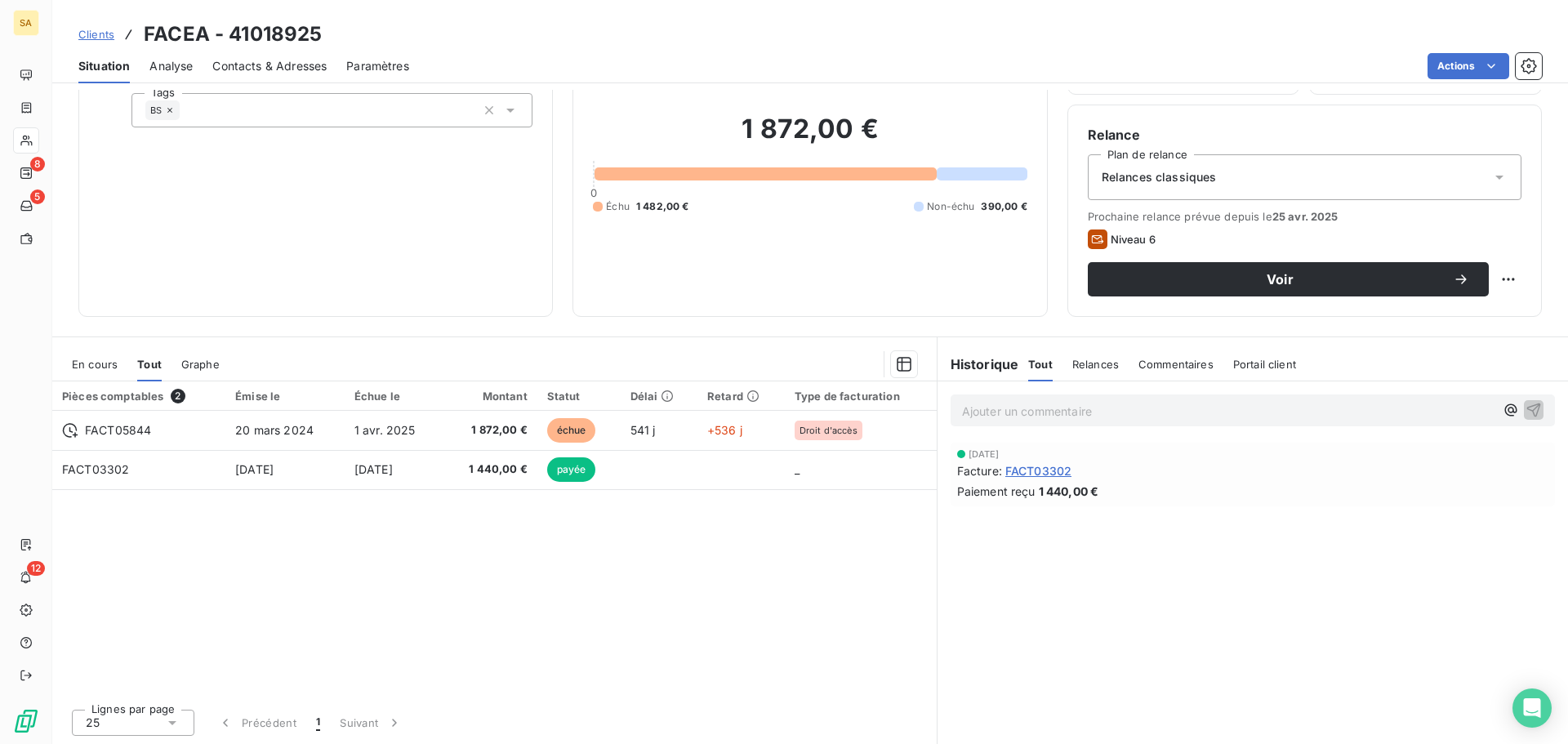
scroll to position [110, 0]
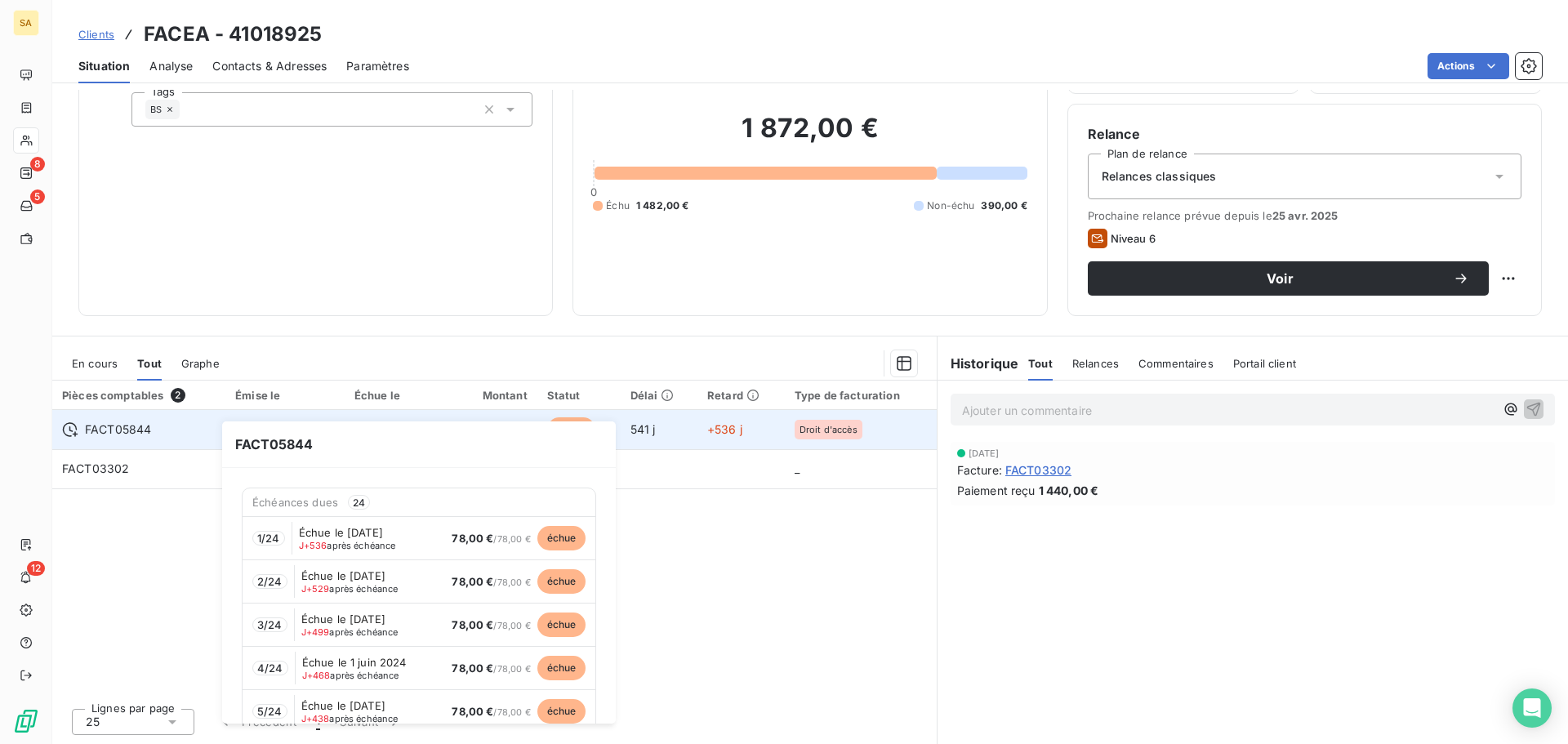
click at [198, 428] on div "FACT05844" at bounding box center [139, 429] width 154 height 17
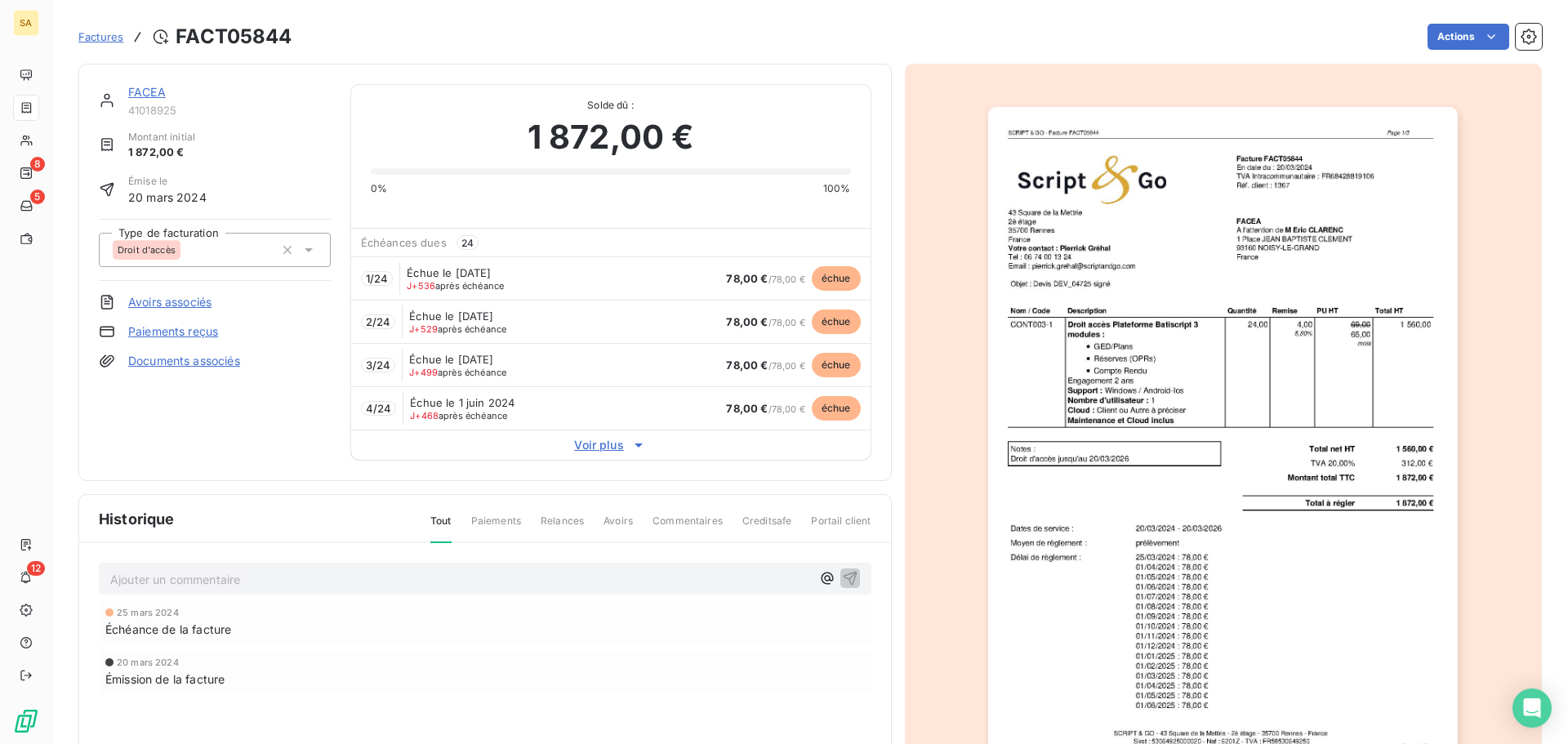
click at [147, 85] on link "FACEA" at bounding box center [147, 92] width 38 height 14
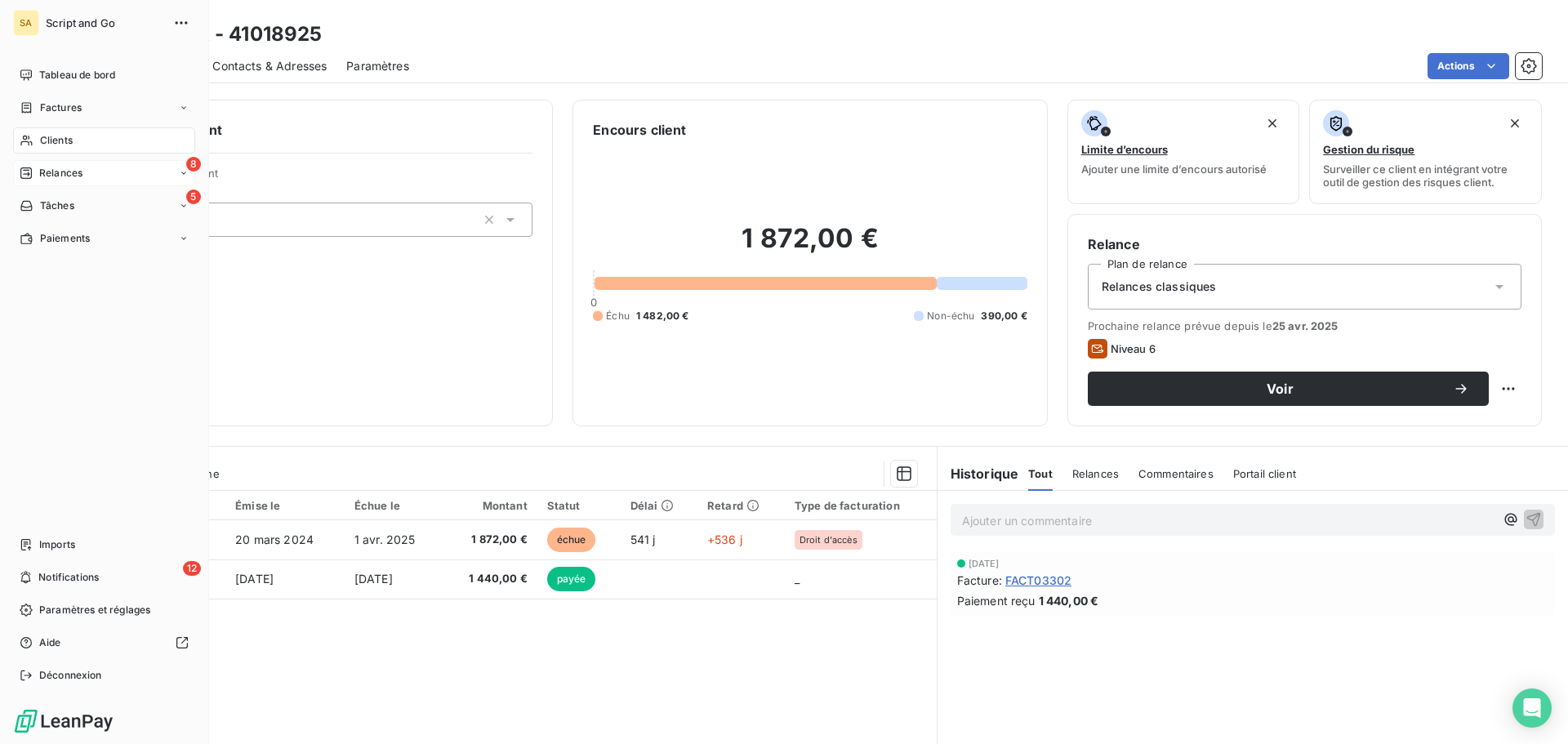
click at [31, 174] on icon at bounding box center [25, 173] width 13 height 13
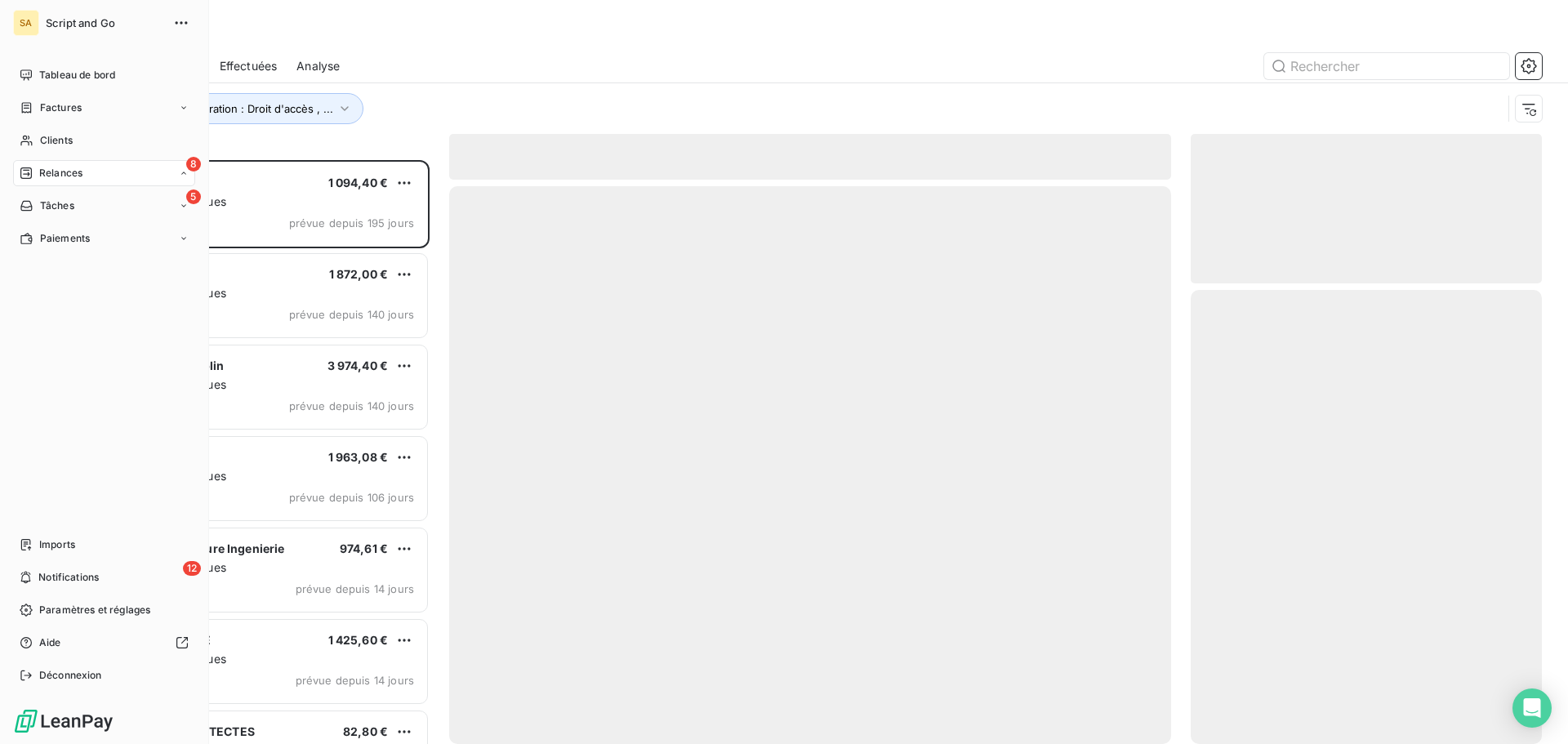
scroll to position [571, 339]
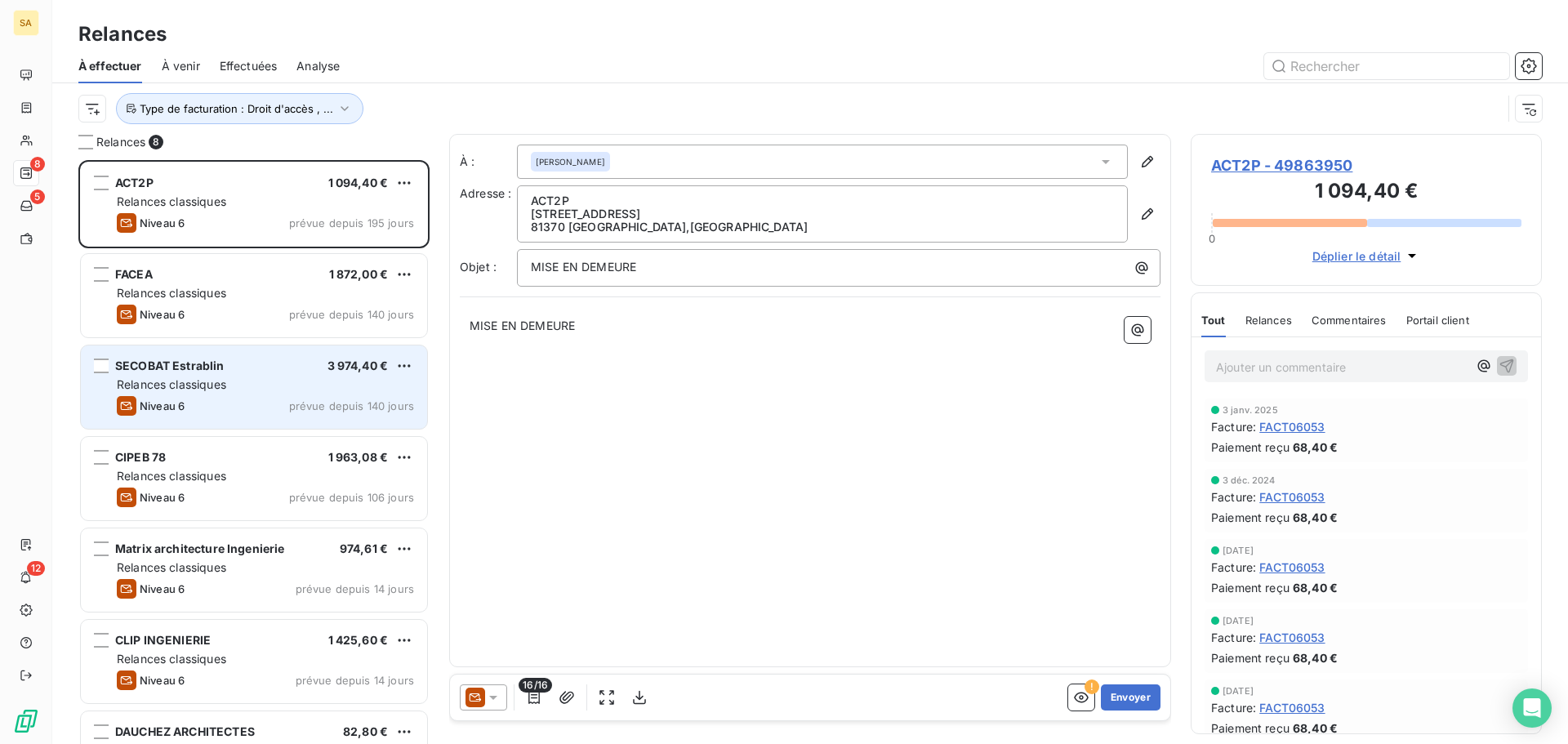
click at [247, 387] on div "Relances classiques" at bounding box center [265, 385] width 298 height 17
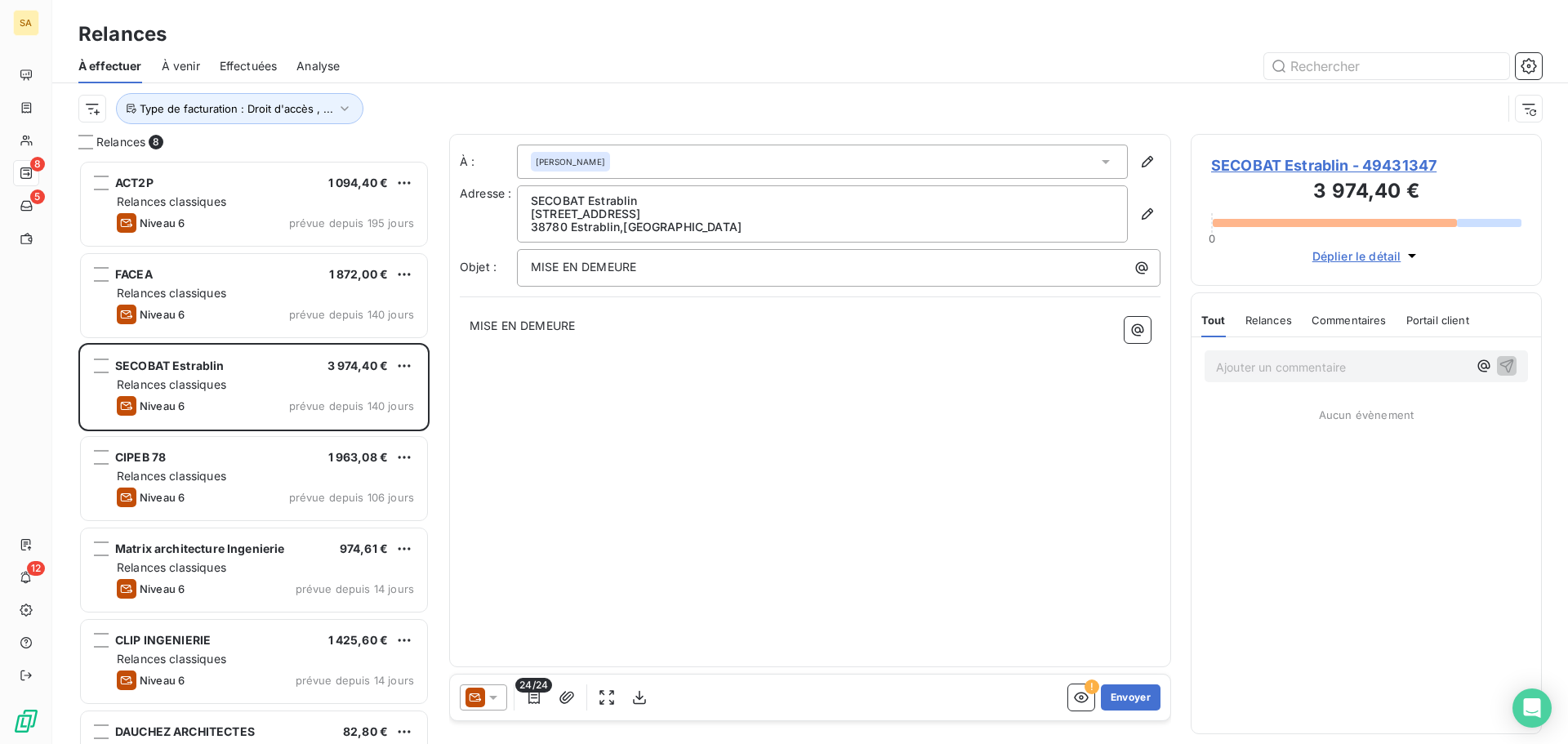
click at [1266, 158] on span "SECOBAT Estrablin - 49431347" at bounding box center [1366, 165] width 311 height 22
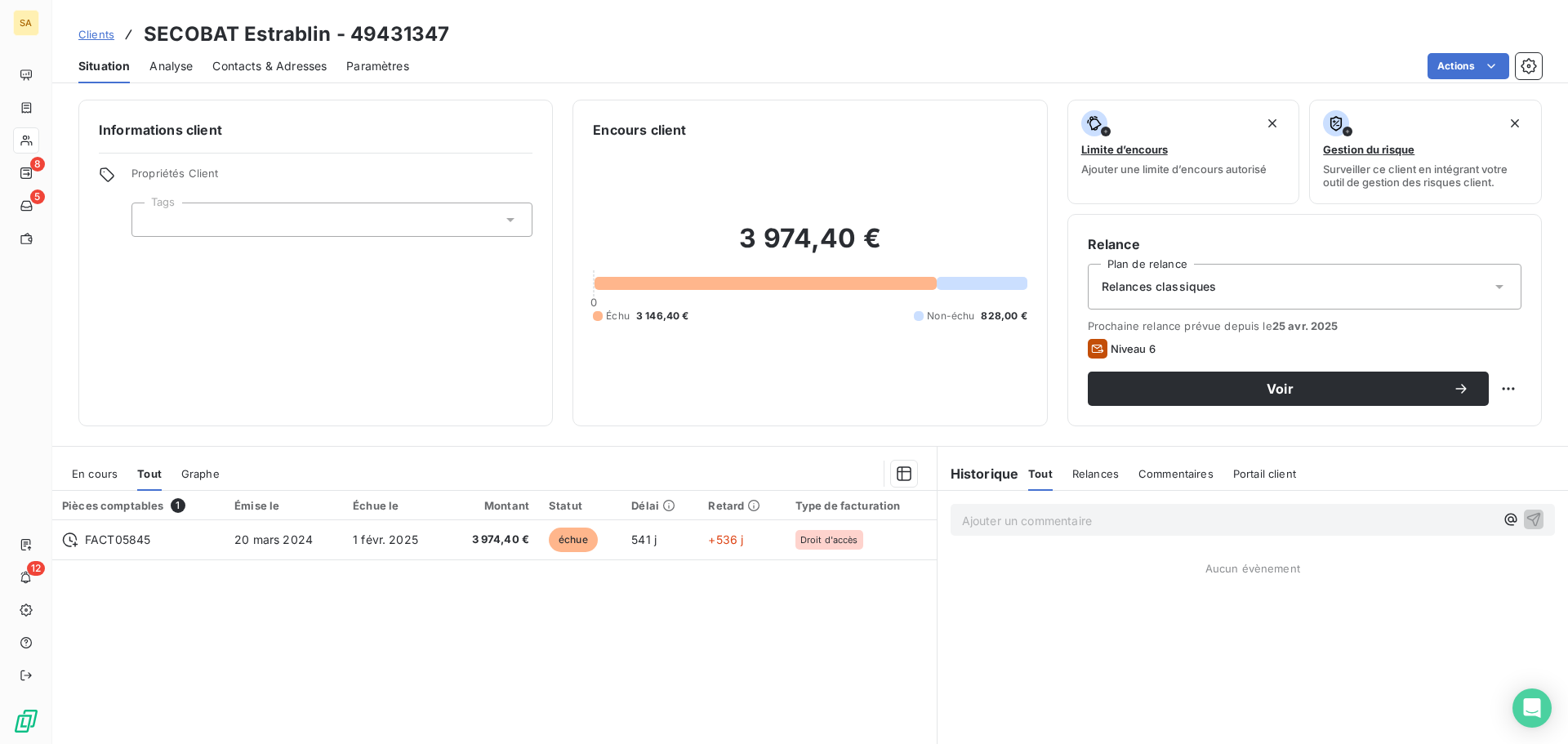
click at [1136, 285] on span "Relances classiques" at bounding box center [1160, 286] width 115 height 17
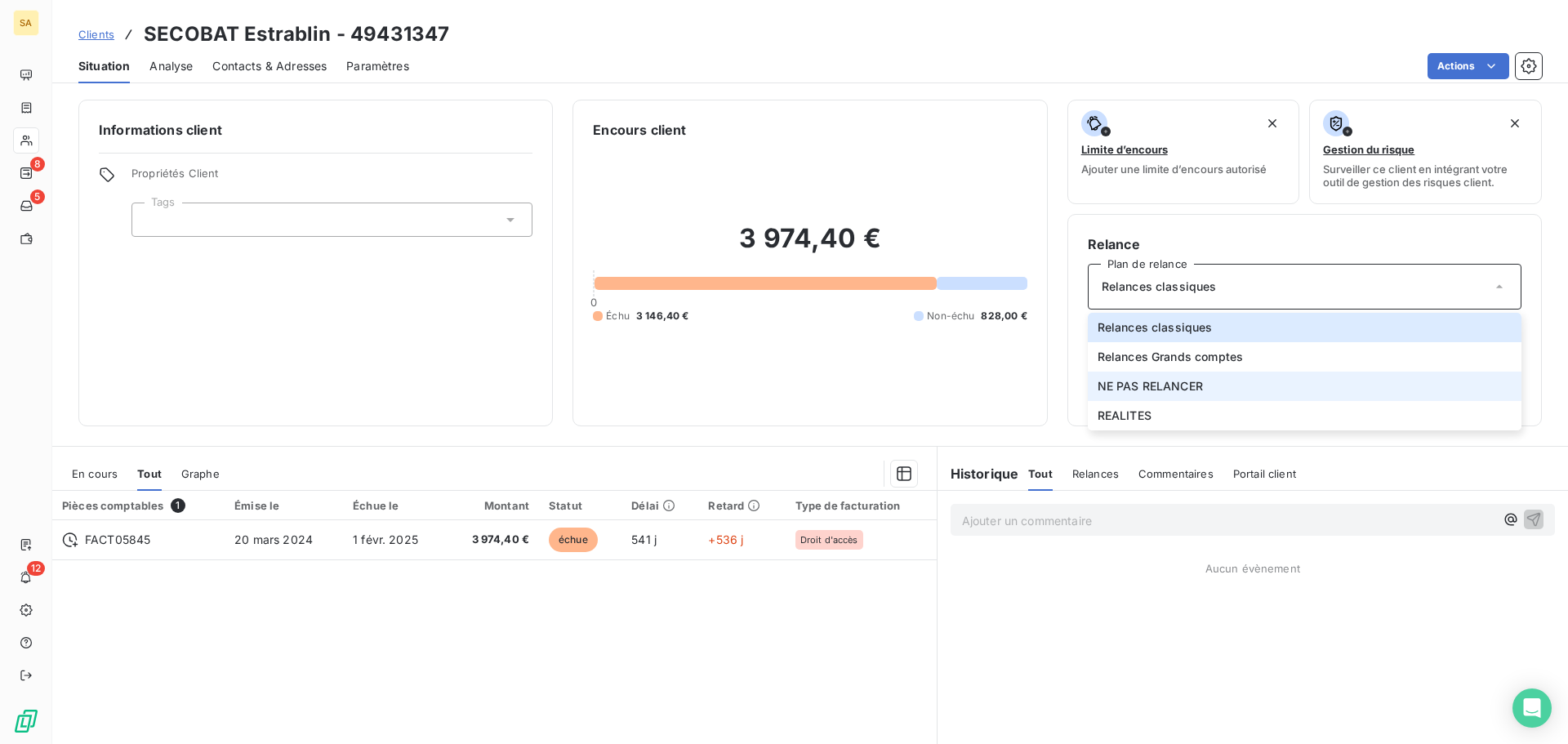
click at [1154, 382] on span "NE PAS RELANCER" at bounding box center [1150, 386] width 106 height 17
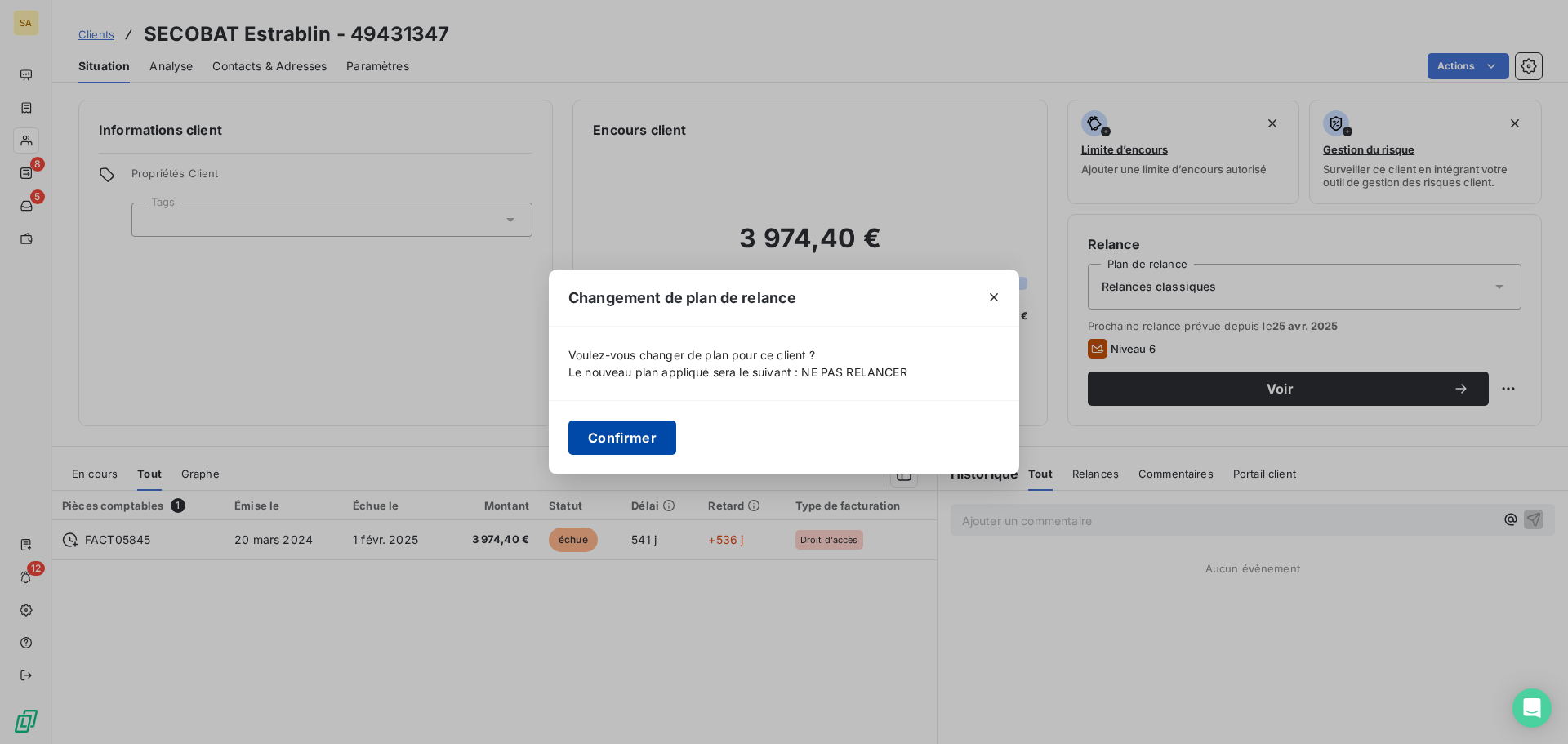
click at [654, 433] on button "Confirmer" at bounding box center [623, 437] width 108 height 34
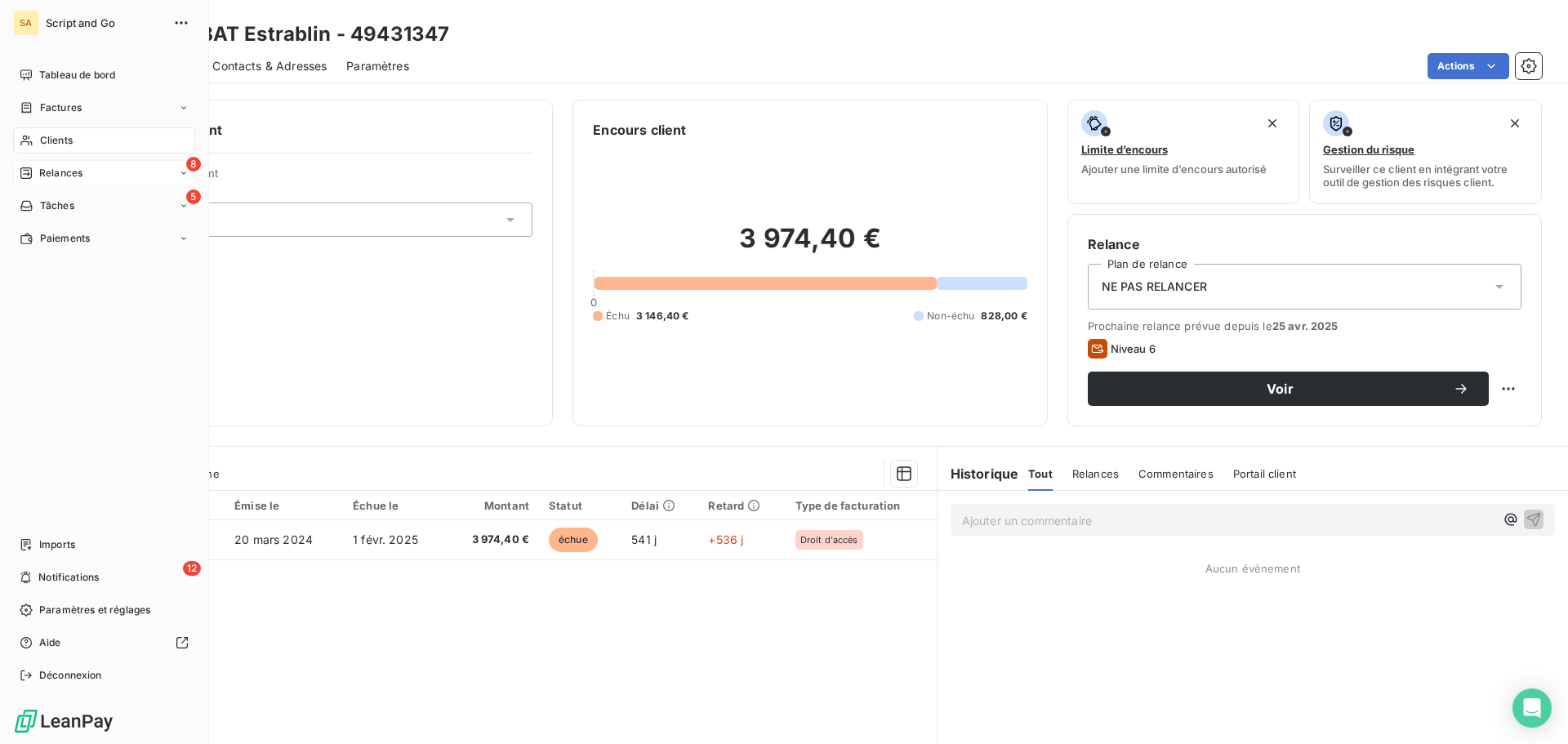
click at [46, 165] on div "8 Relances" at bounding box center [104, 173] width 182 height 26
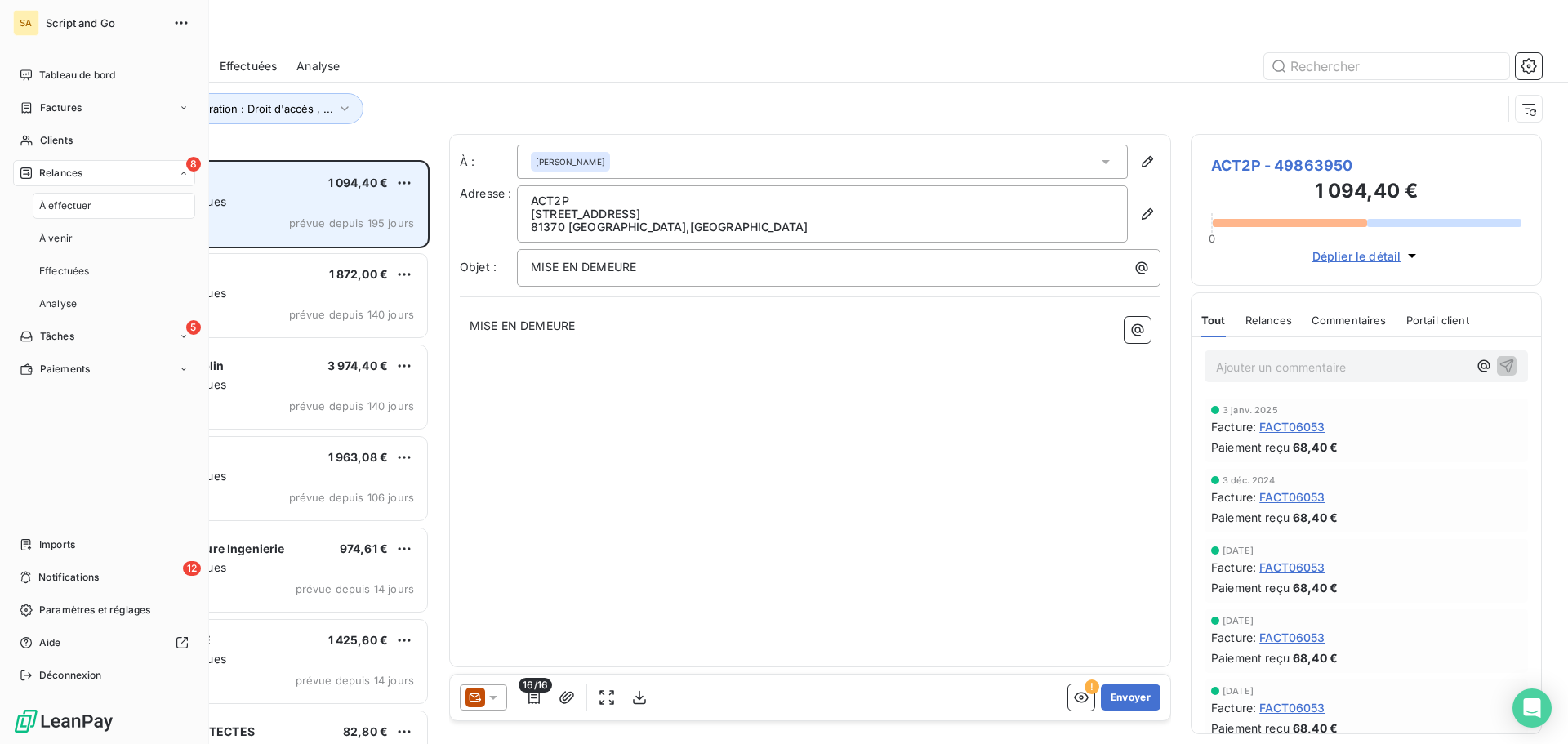
scroll to position [571, 339]
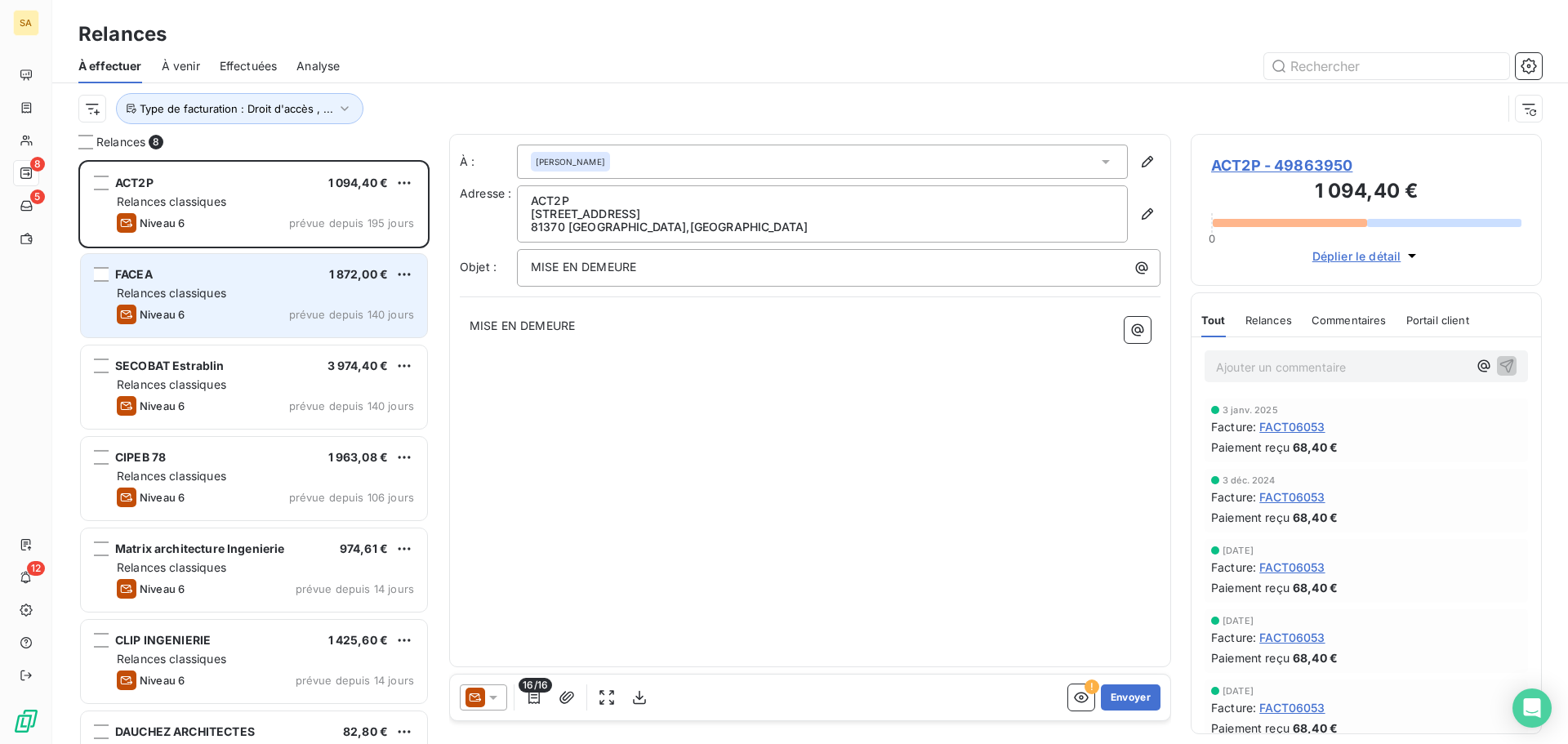
click at [244, 292] on div "Relances classiques" at bounding box center [265, 293] width 298 height 17
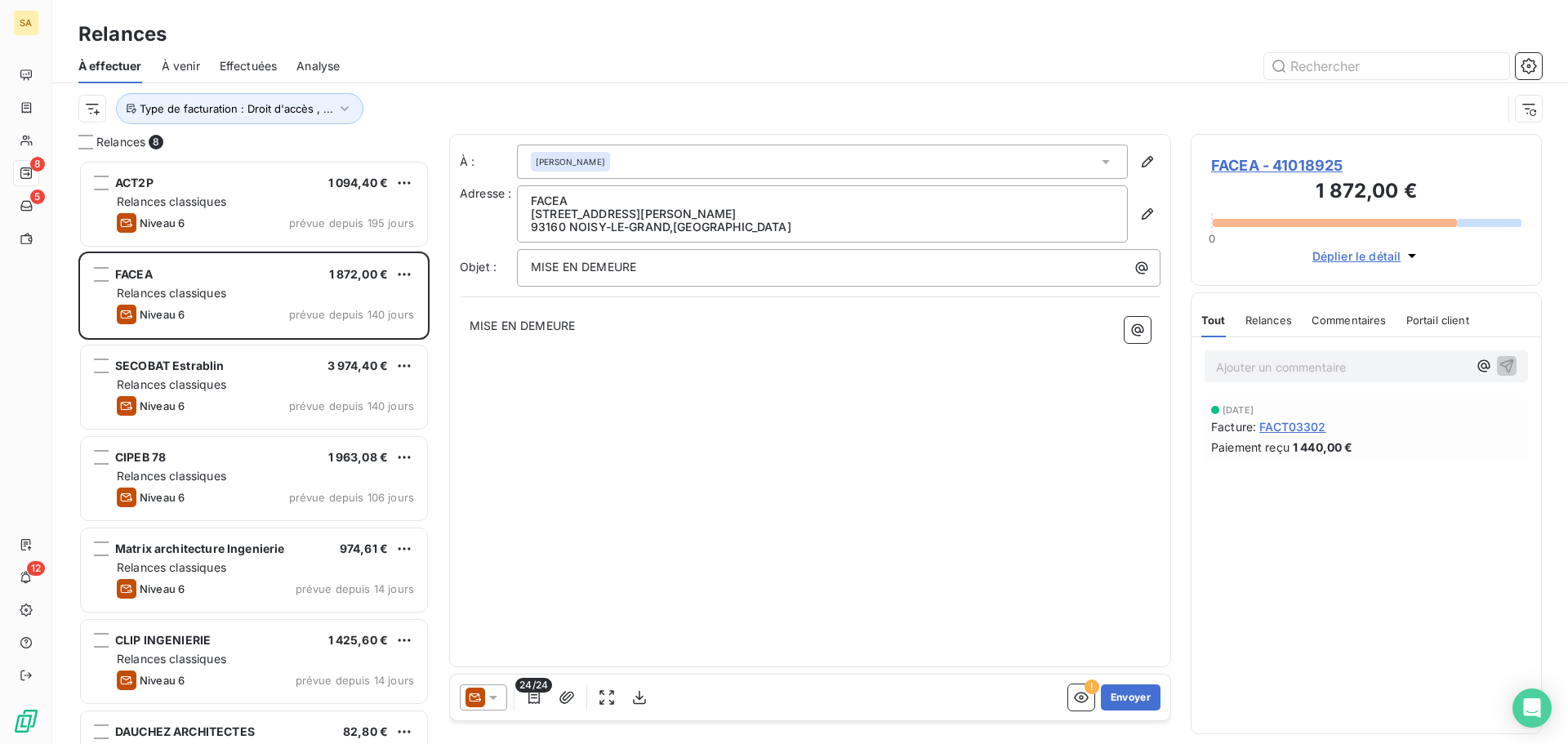
click at [1296, 162] on span "FACEA - 41018925" at bounding box center [1366, 165] width 311 height 22
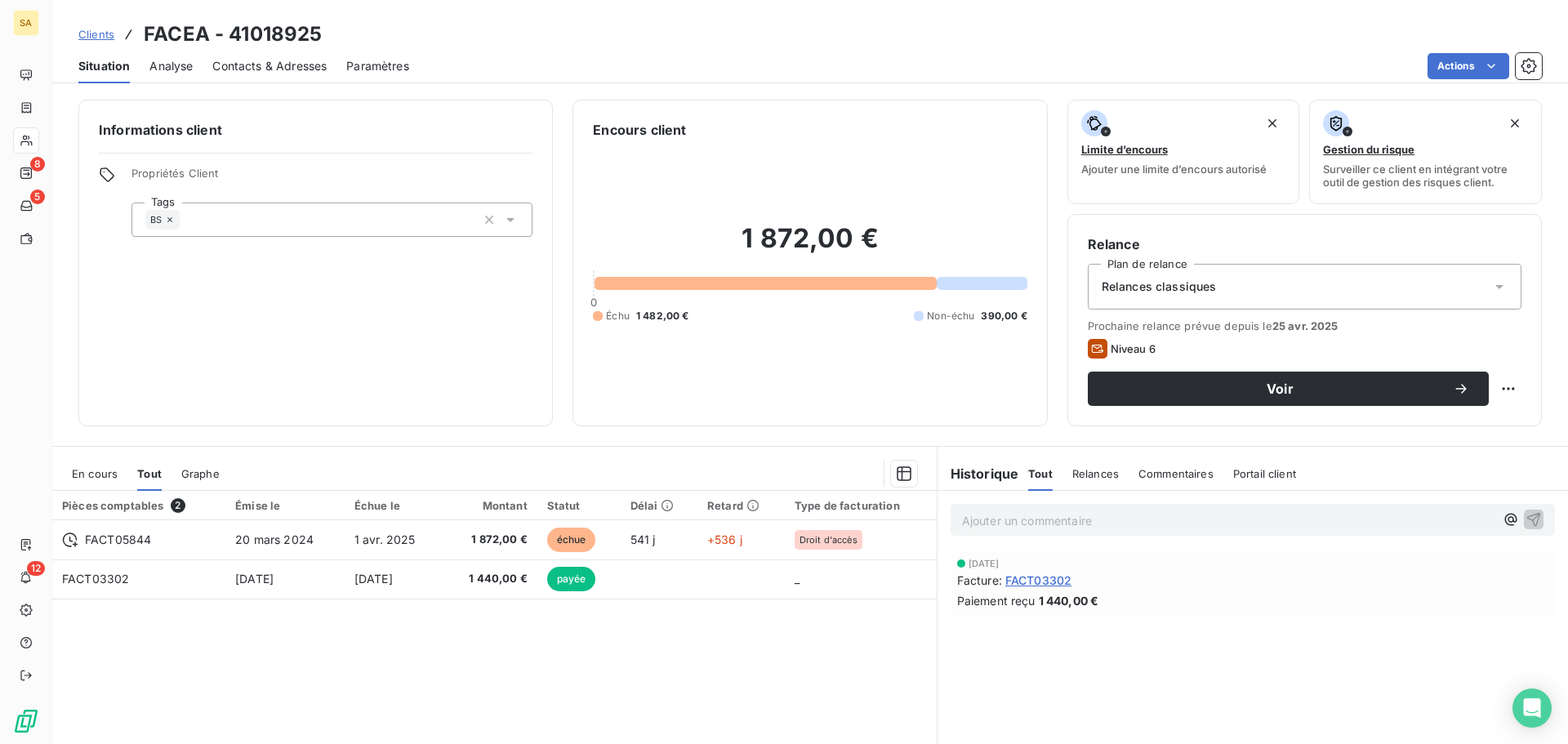
click at [1209, 278] on div "Relances classiques" at bounding box center [1304, 286] width 434 height 45
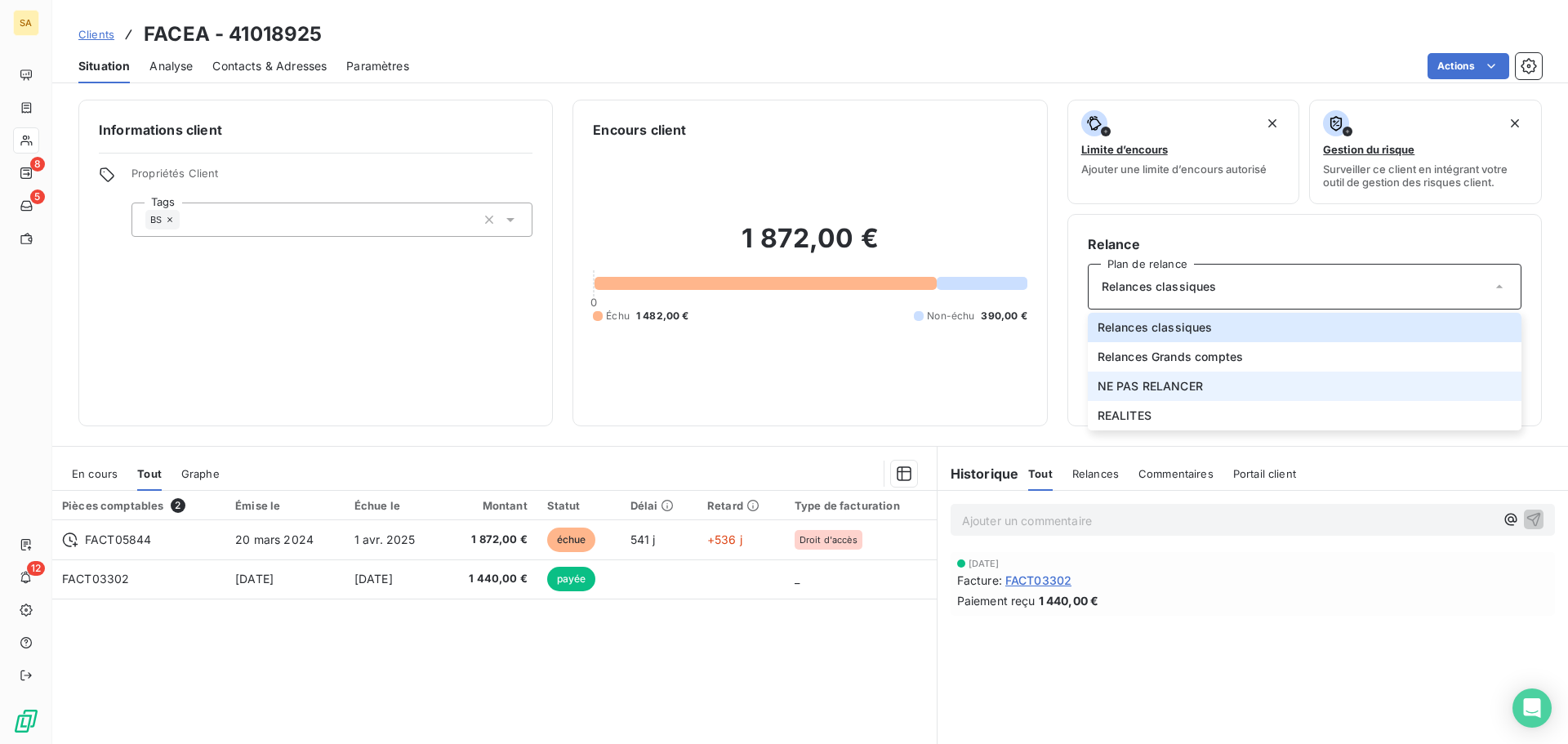
click at [1190, 387] on span "NE PAS RELANCER" at bounding box center [1150, 386] width 106 height 17
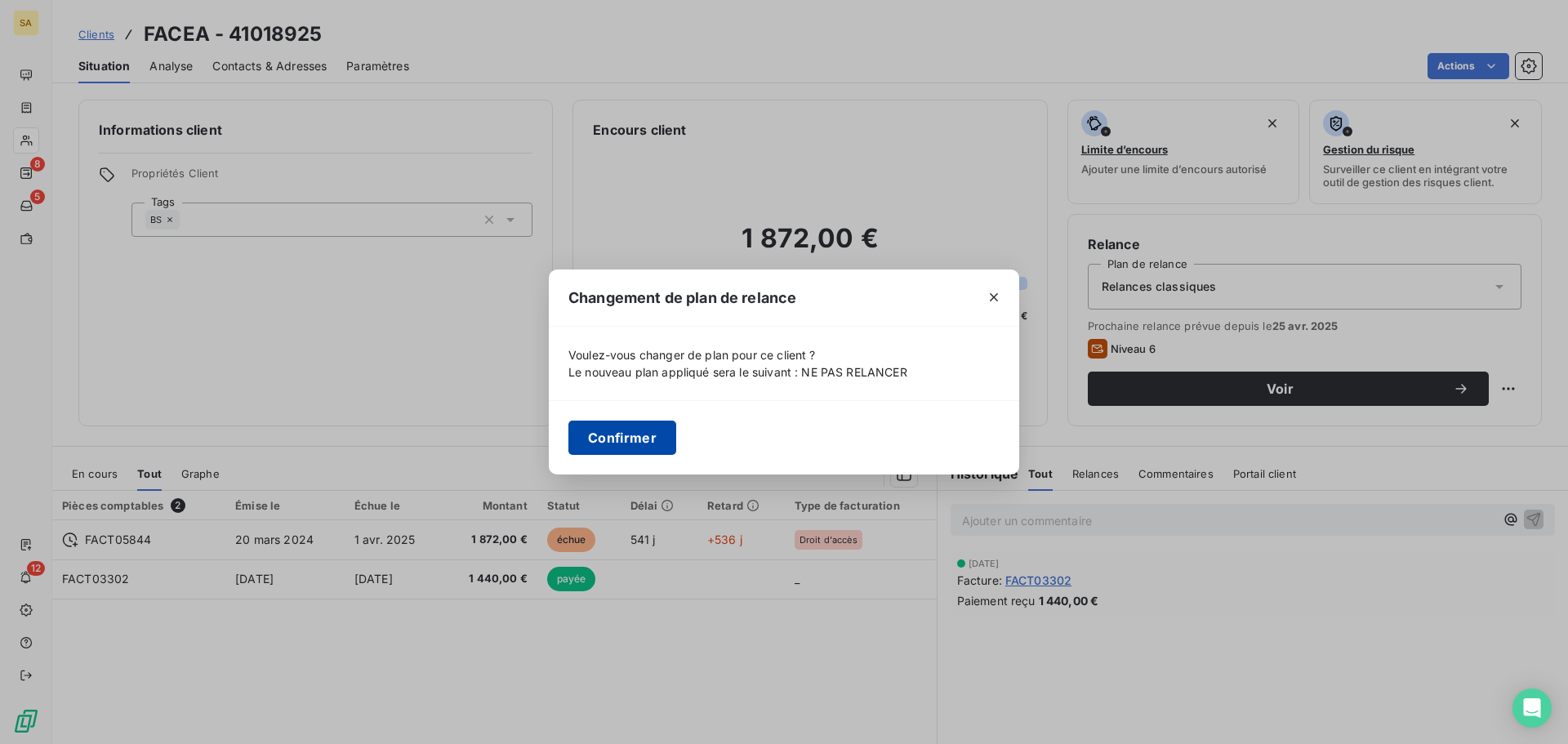
click at [619, 447] on button "Confirmer" at bounding box center [623, 437] width 108 height 34
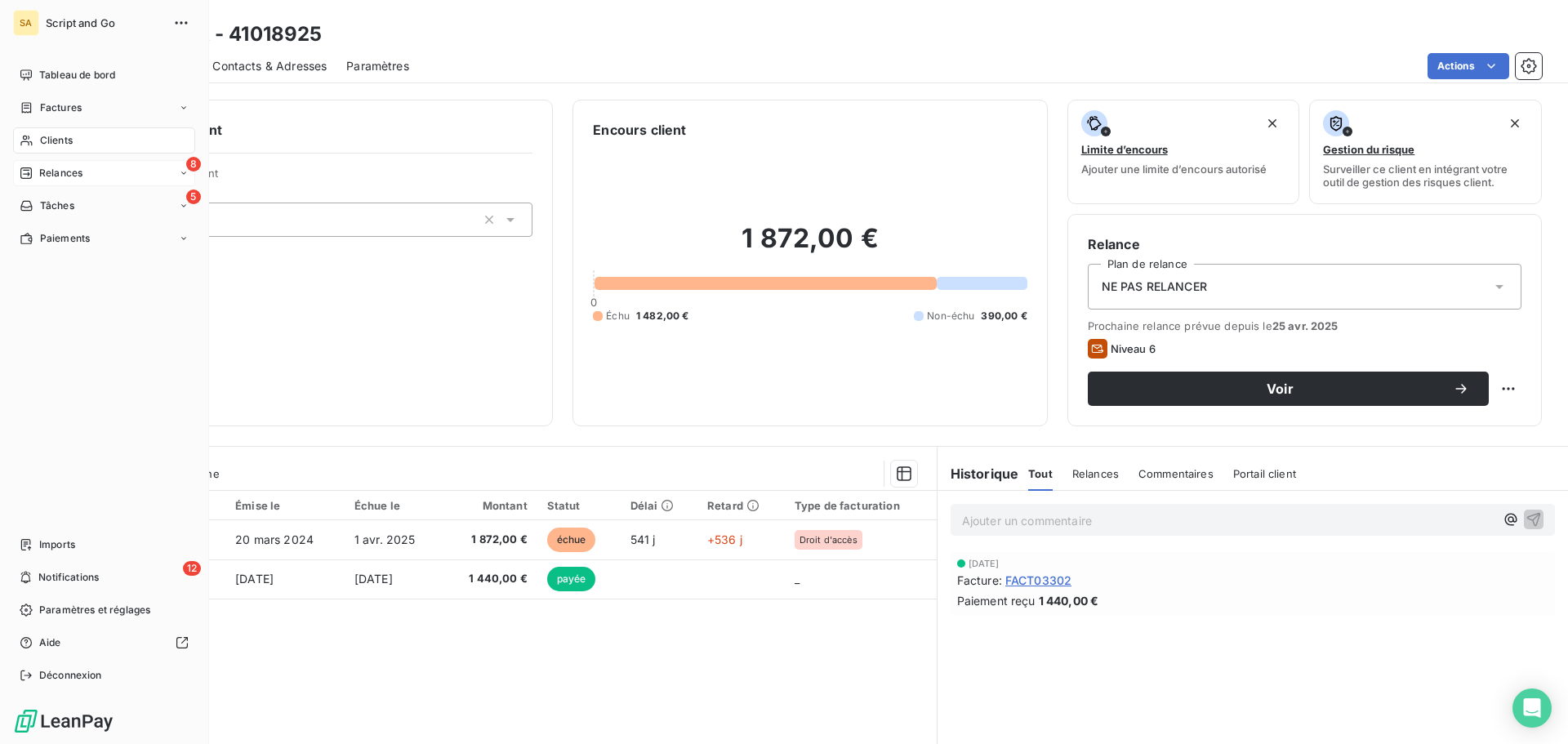
click at [30, 173] on icon at bounding box center [25, 173] width 13 height 13
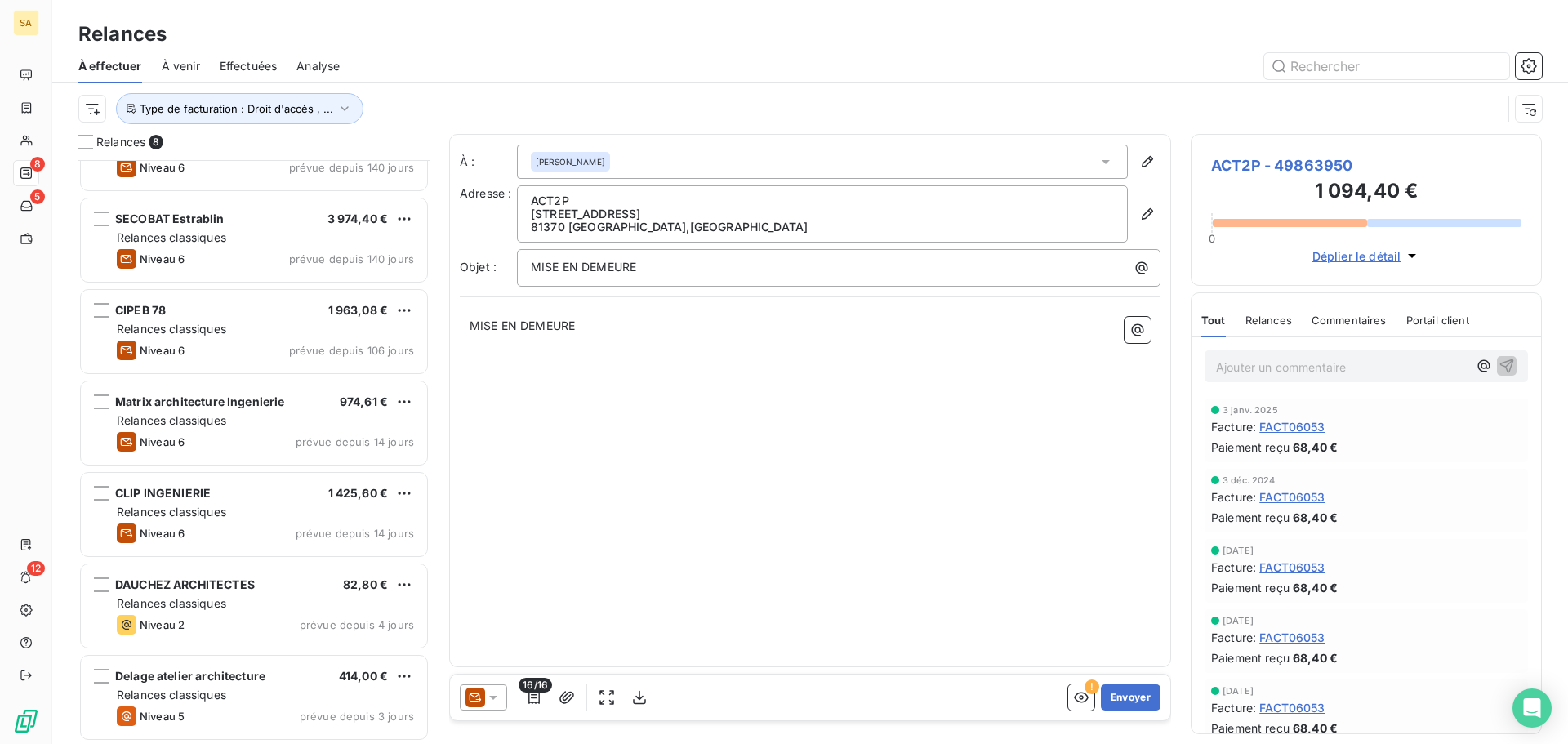
scroll to position [148, 0]
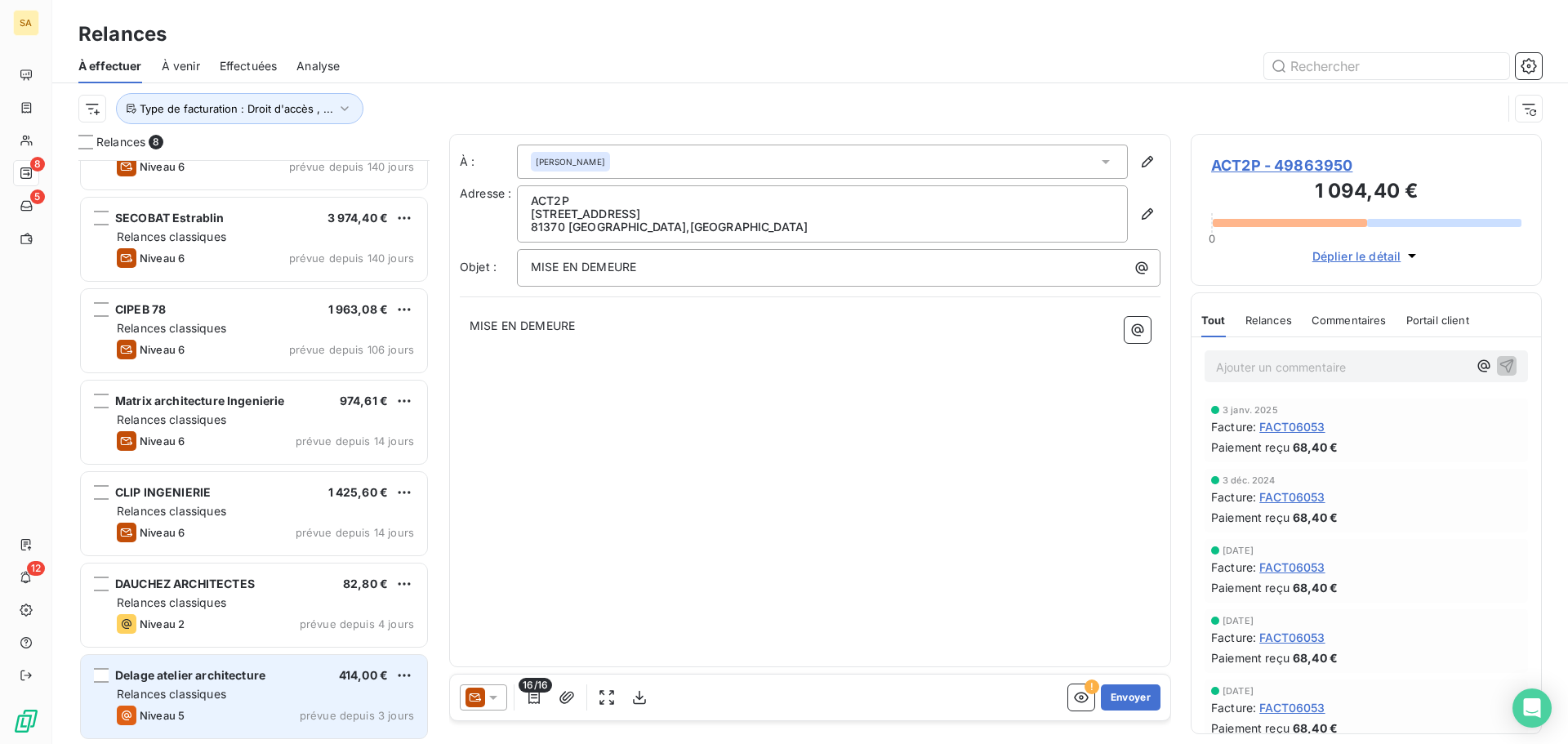
click at [252, 693] on div "Relances classiques" at bounding box center [265, 693] width 298 height 17
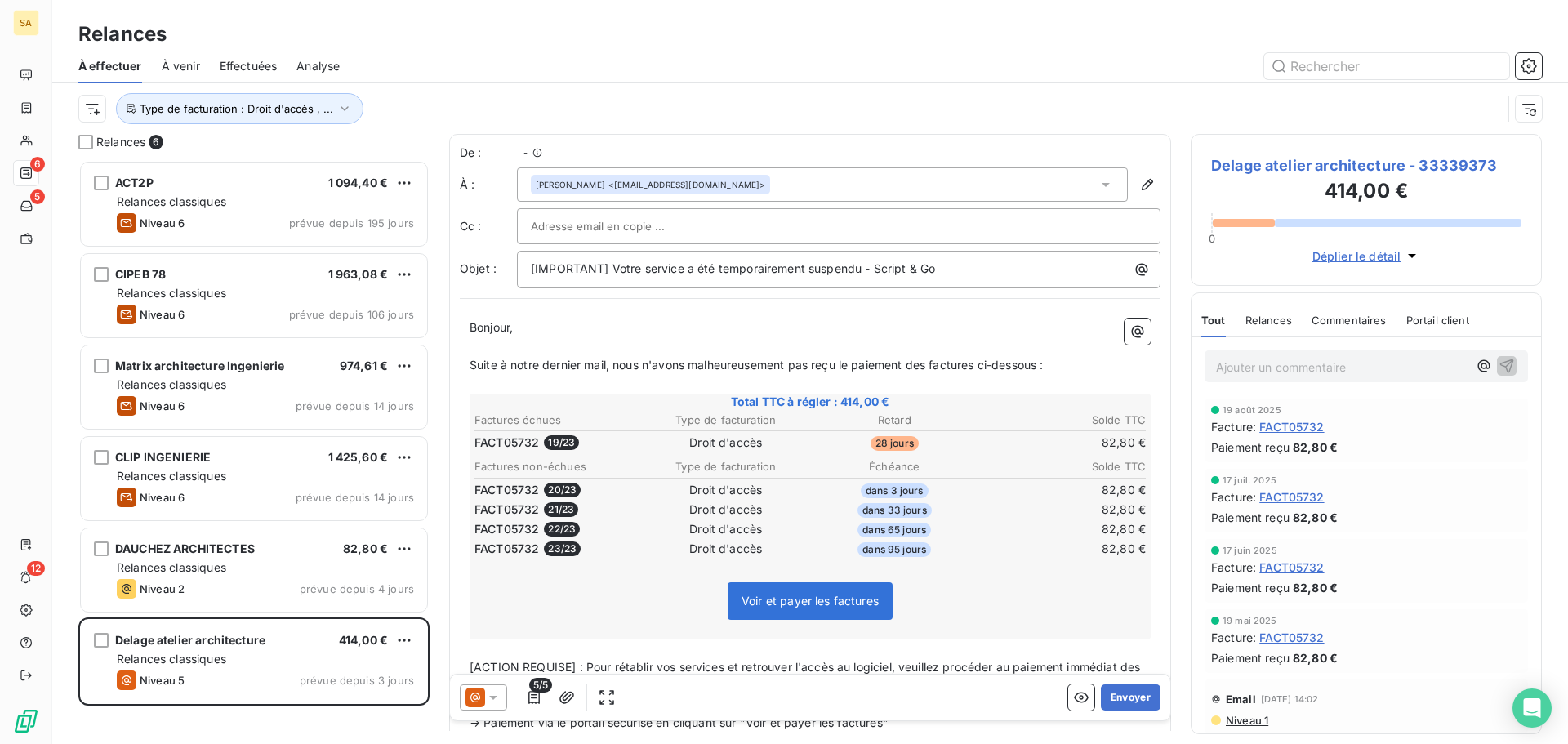
scroll to position [571, 339]
click at [244, 66] on span "Effectuées" at bounding box center [249, 65] width 58 height 17
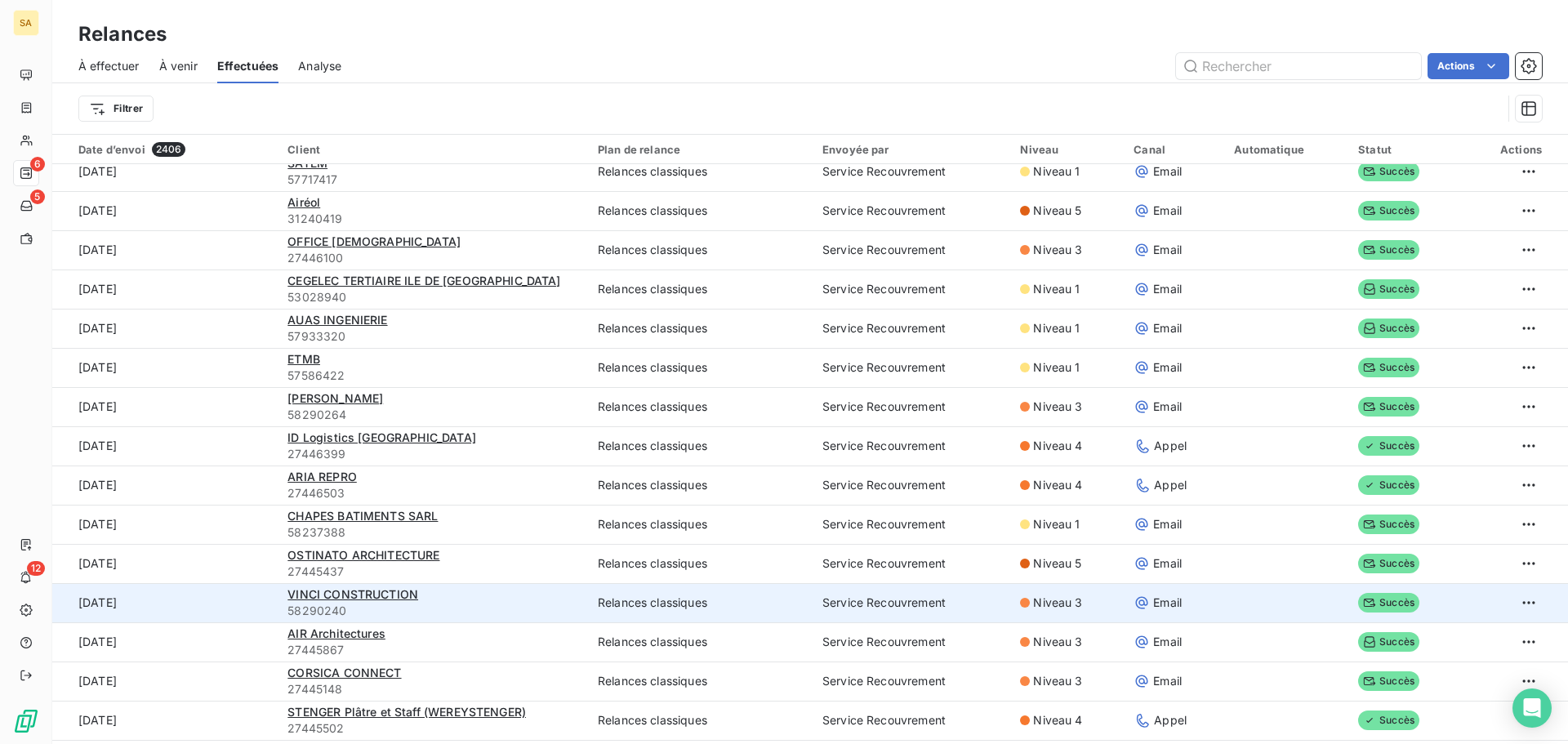
scroll to position [1470, 0]
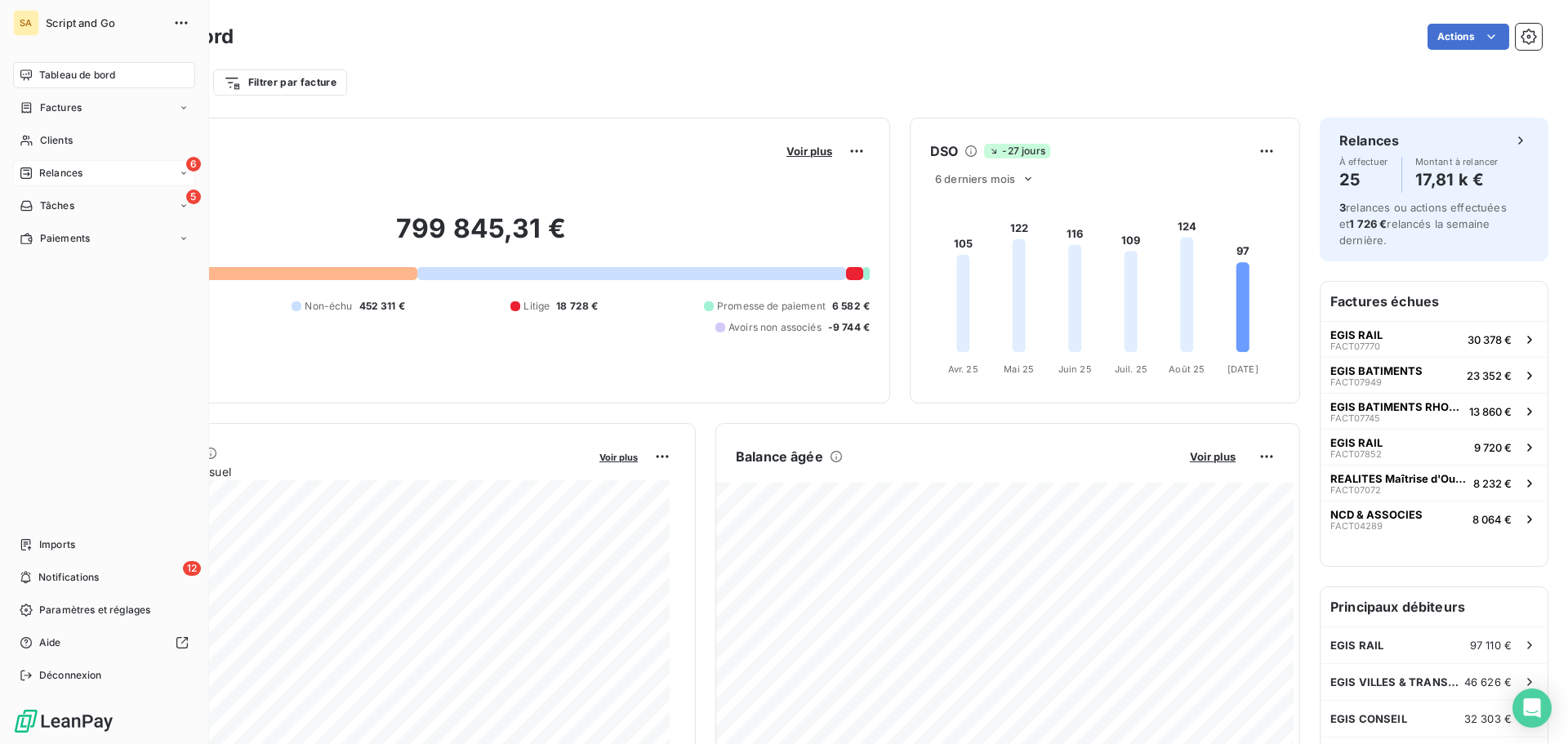
drag, startPoint x: 90, startPoint y: 173, endPoint x: 106, endPoint y: 174, distance: 16.0
click at [91, 173] on div "6 Relances" at bounding box center [104, 173] width 182 height 26
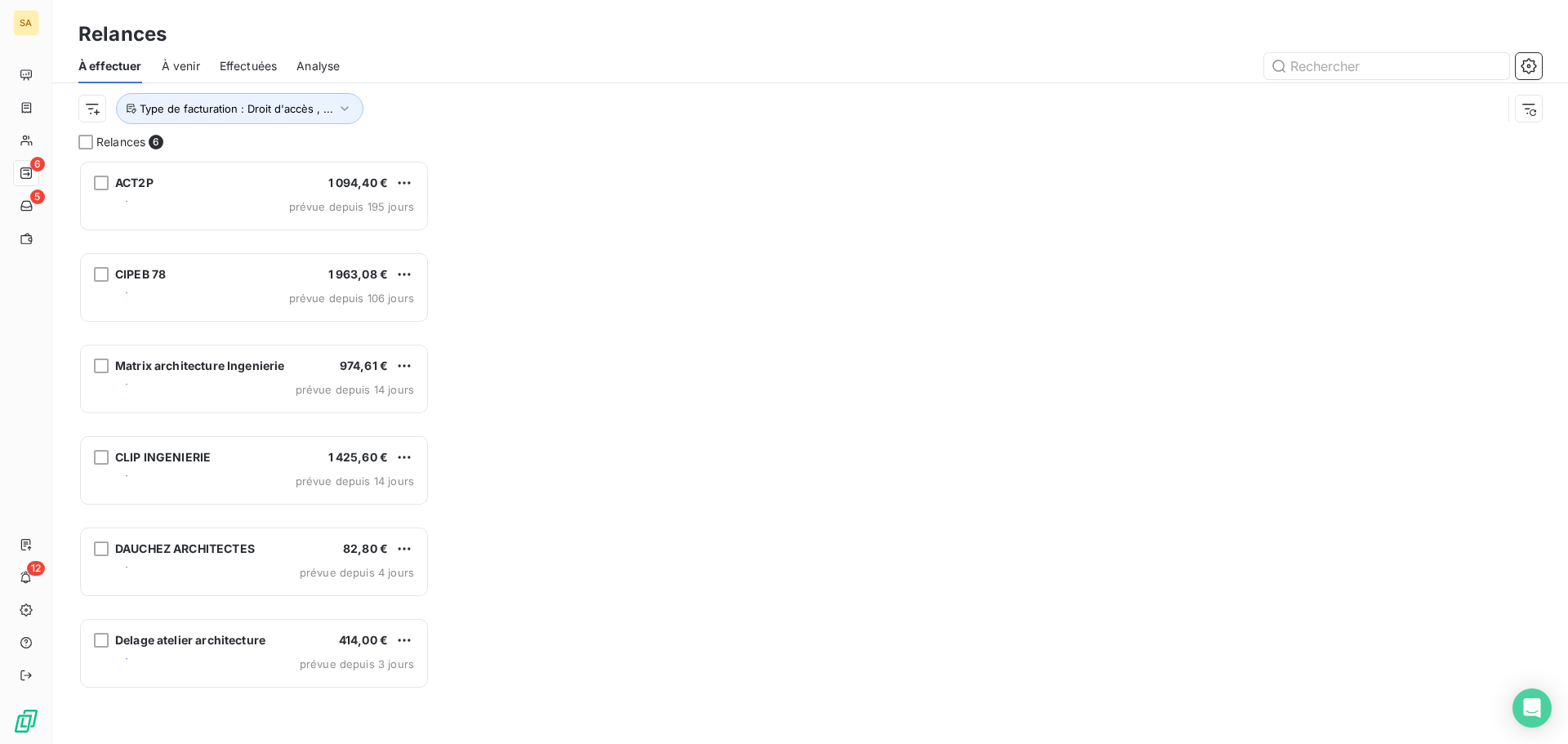
scroll to position [571, 339]
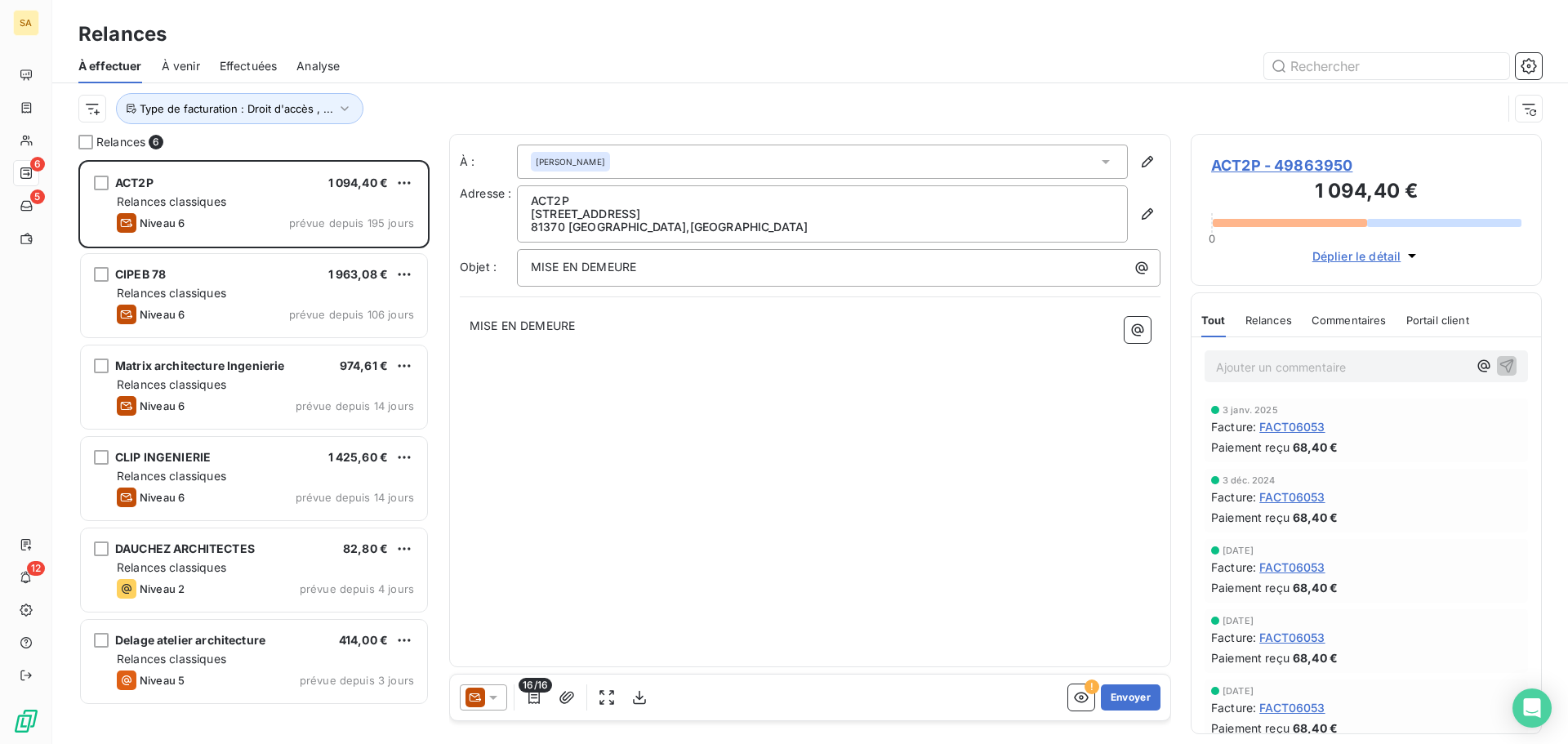
click at [250, 62] on span "Effectuées" at bounding box center [249, 65] width 58 height 17
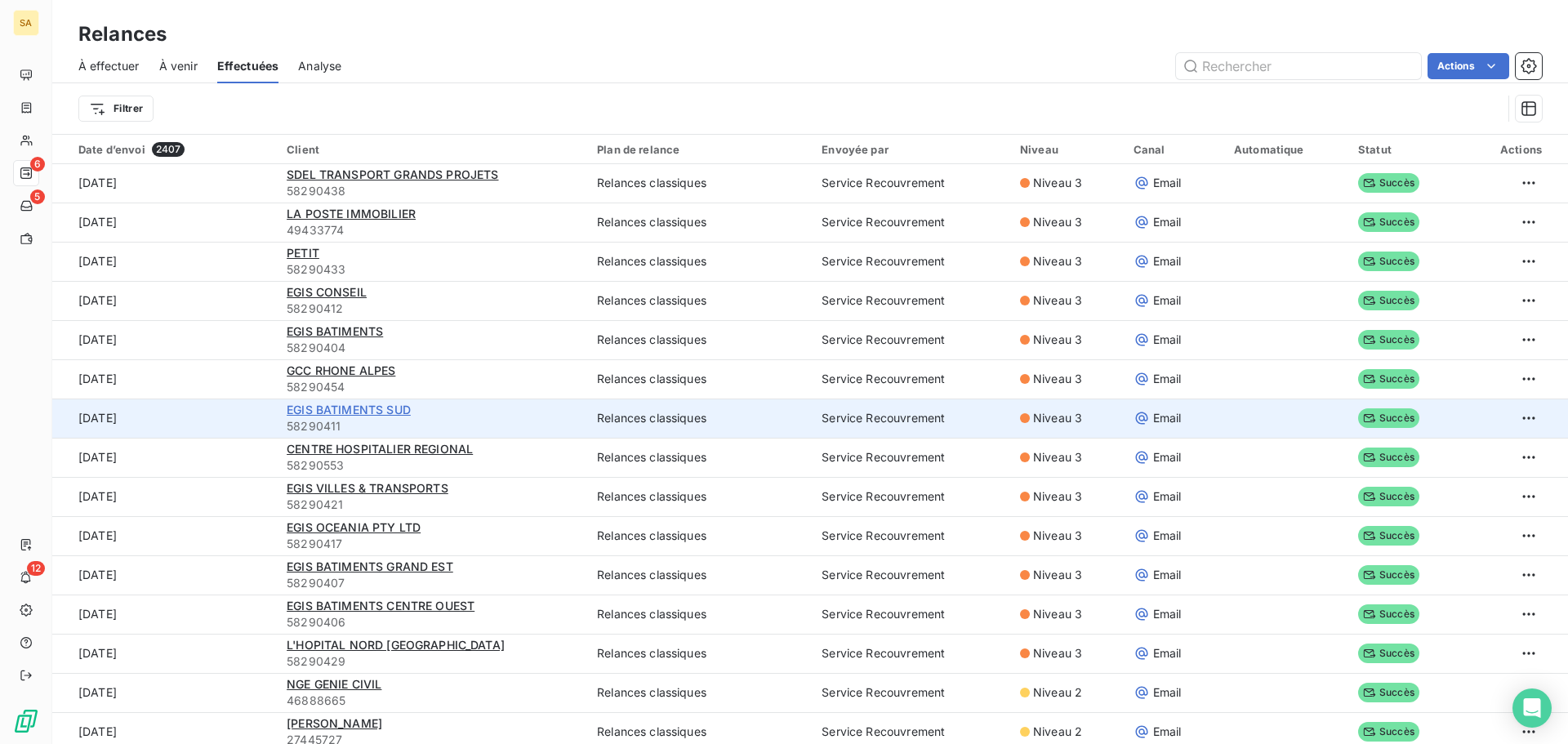
scroll to position [245, 0]
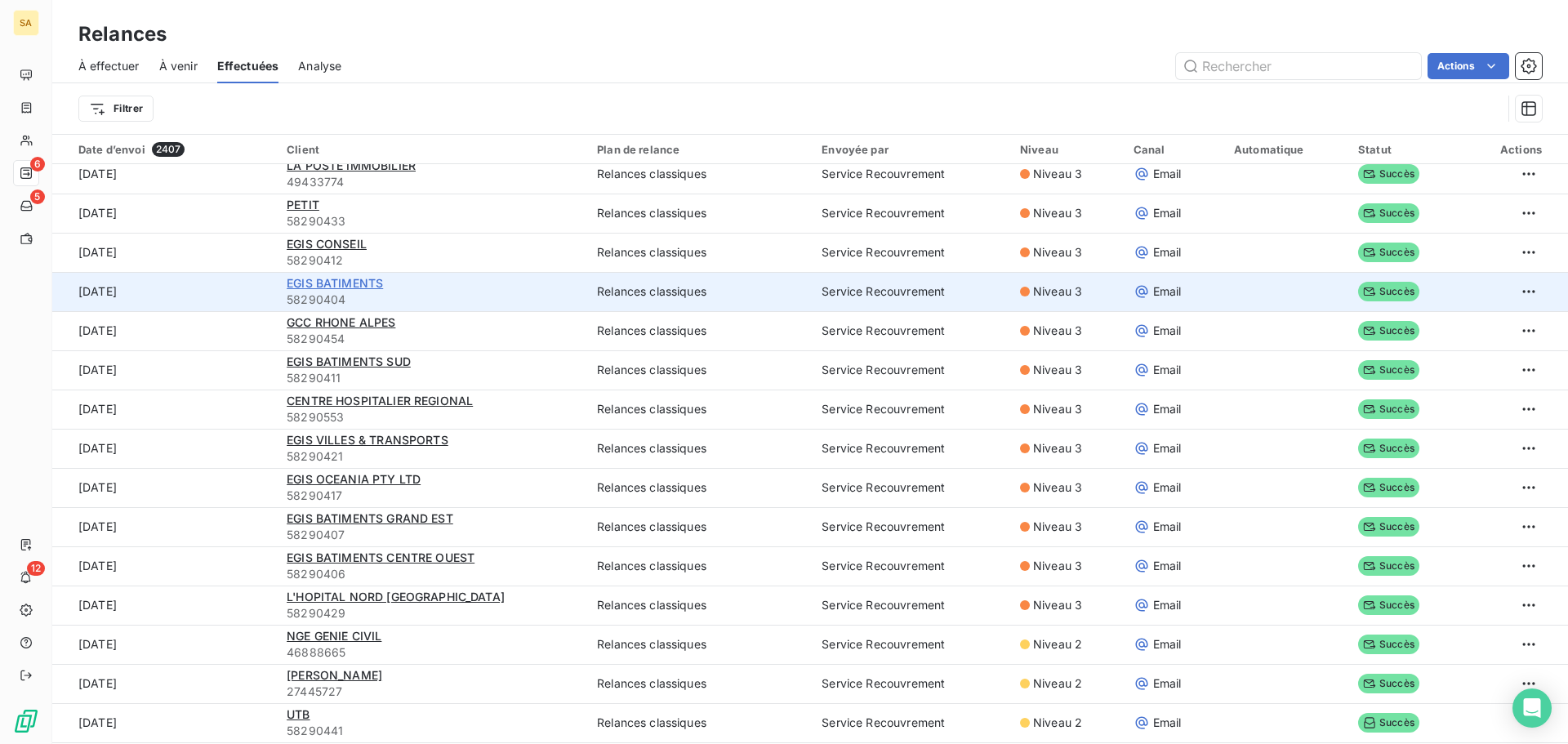
click at [367, 278] on span "EGIS BATIMENTS" at bounding box center [335, 283] width 96 height 14
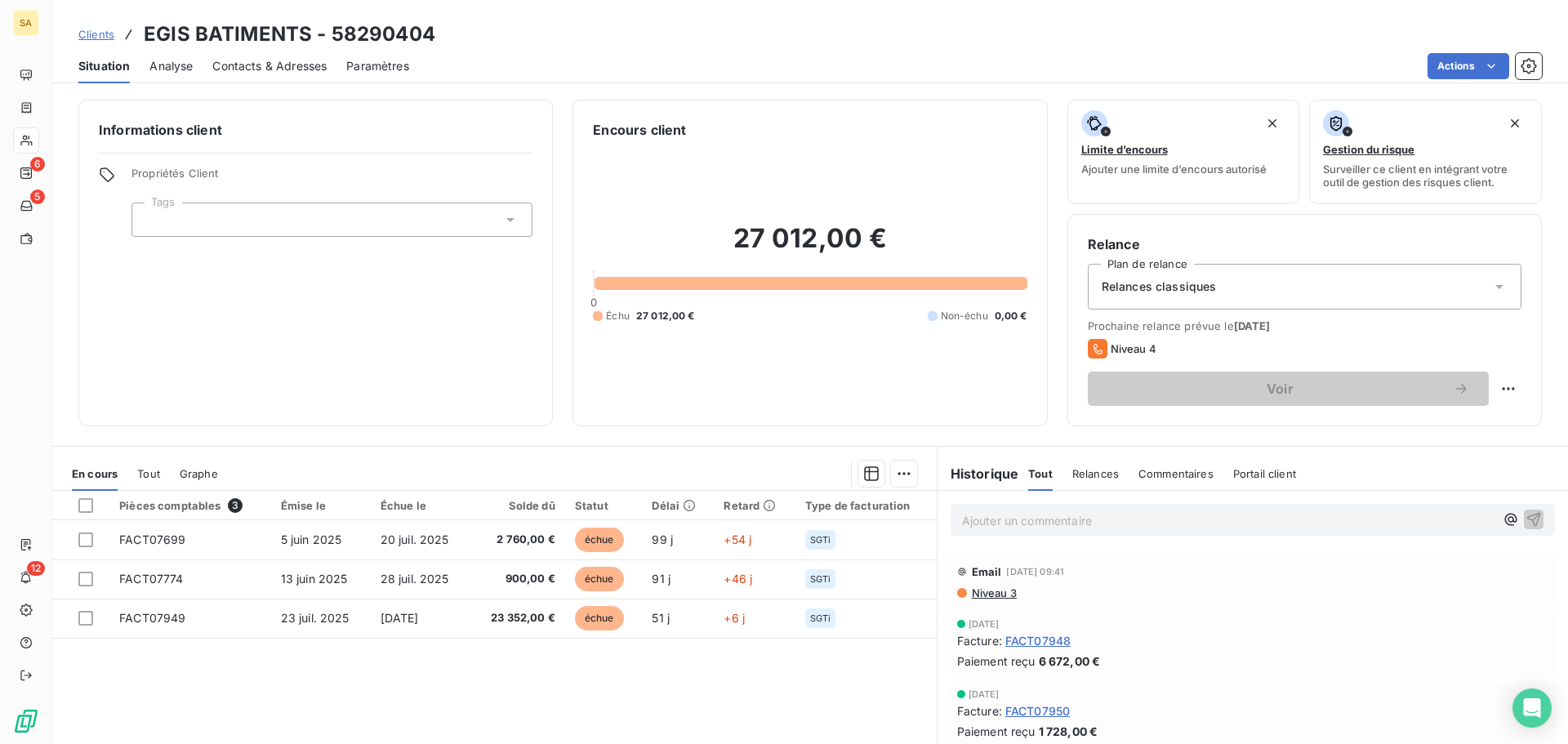
click at [996, 587] on span "Niveau 3" at bounding box center [993, 592] width 46 height 13
